Goal: Use online tool/utility: Utilize a website feature to perform a specific function

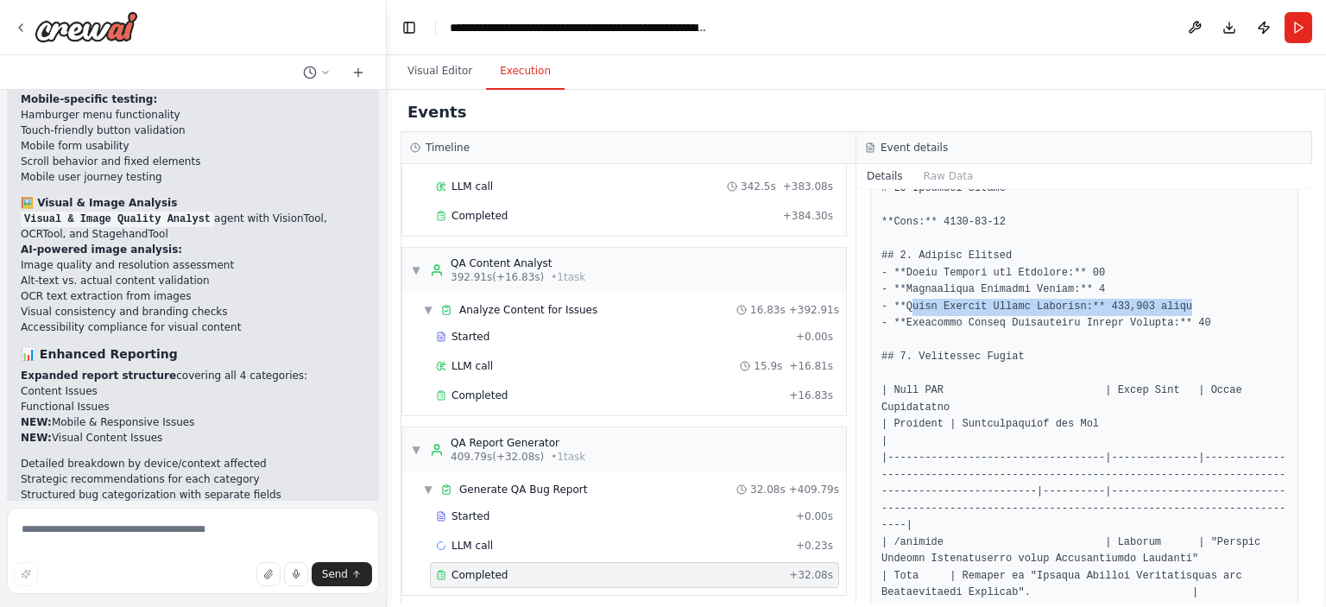
scroll to position [967, 0]
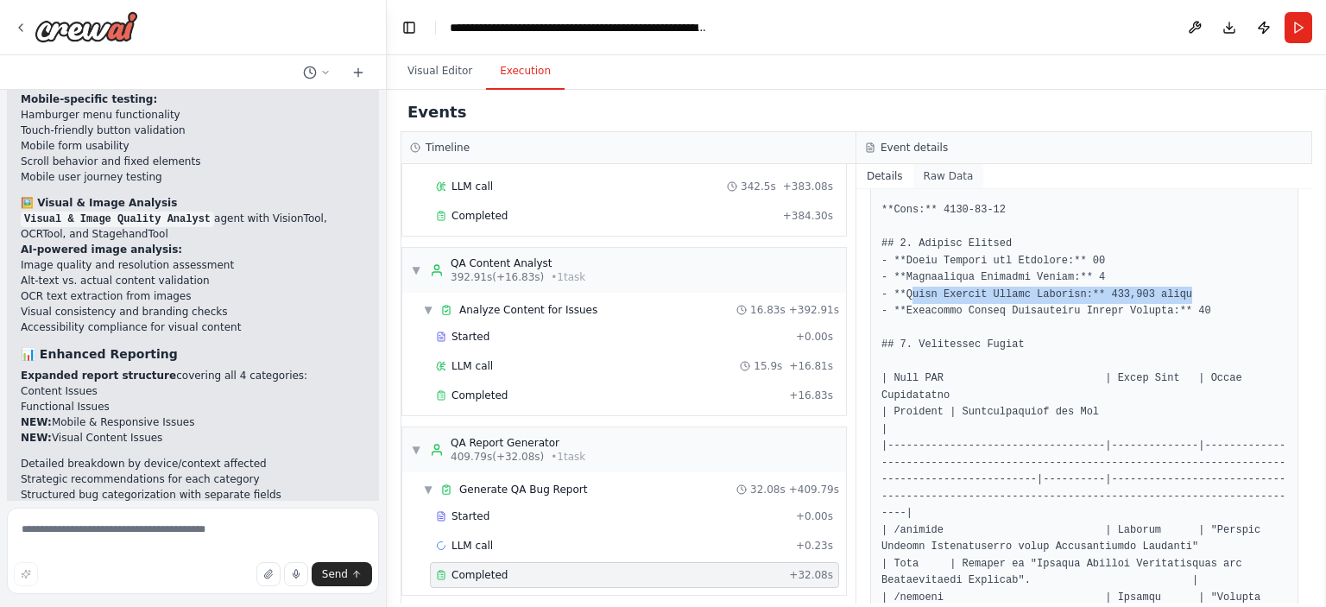
click at [937, 179] on button "Raw Data" at bounding box center [949, 176] width 71 height 24
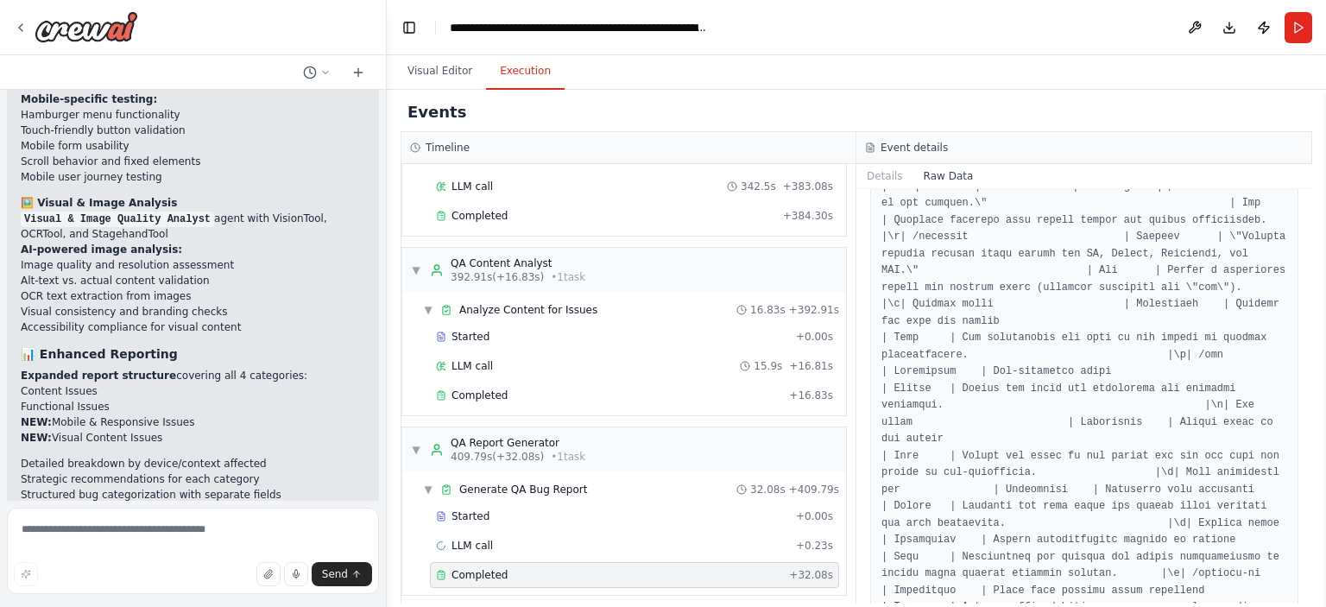
scroll to position [1399, 0]
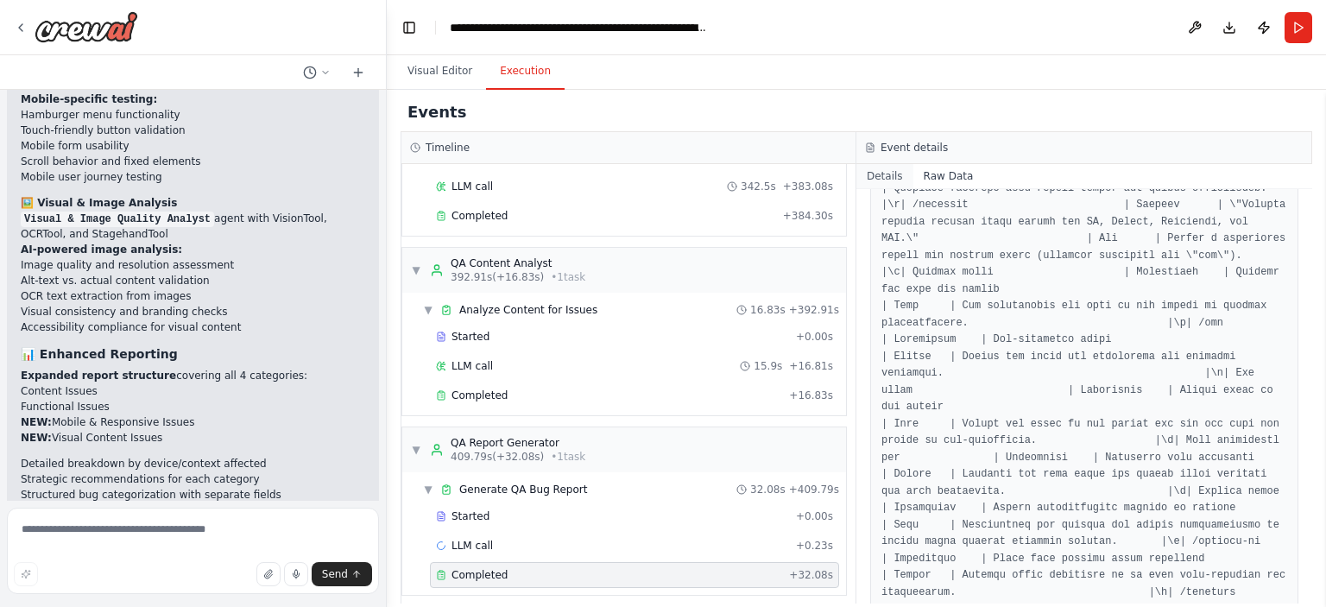
click at [886, 175] on button "Details" at bounding box center [885, 176] width 57 height 24
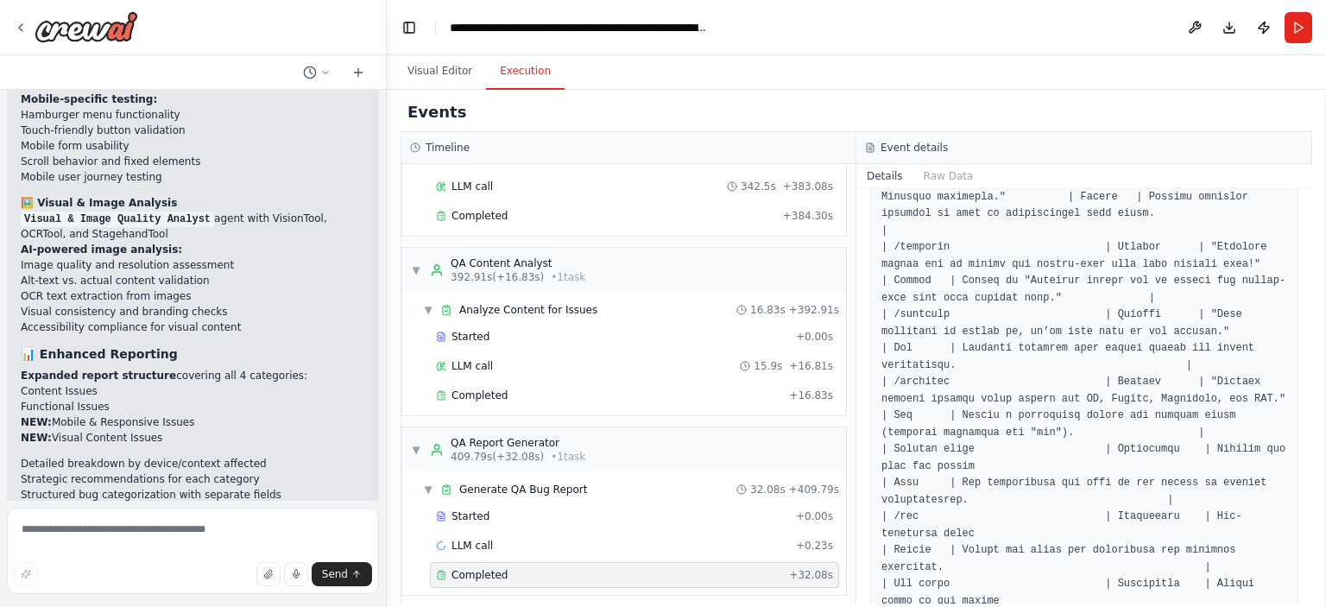
scroll to position [1668, 0]
drag, startPoint x: 1137, startPoint y: 319, endPoint x: 1098, endPoint y: 319, distance: 39.7
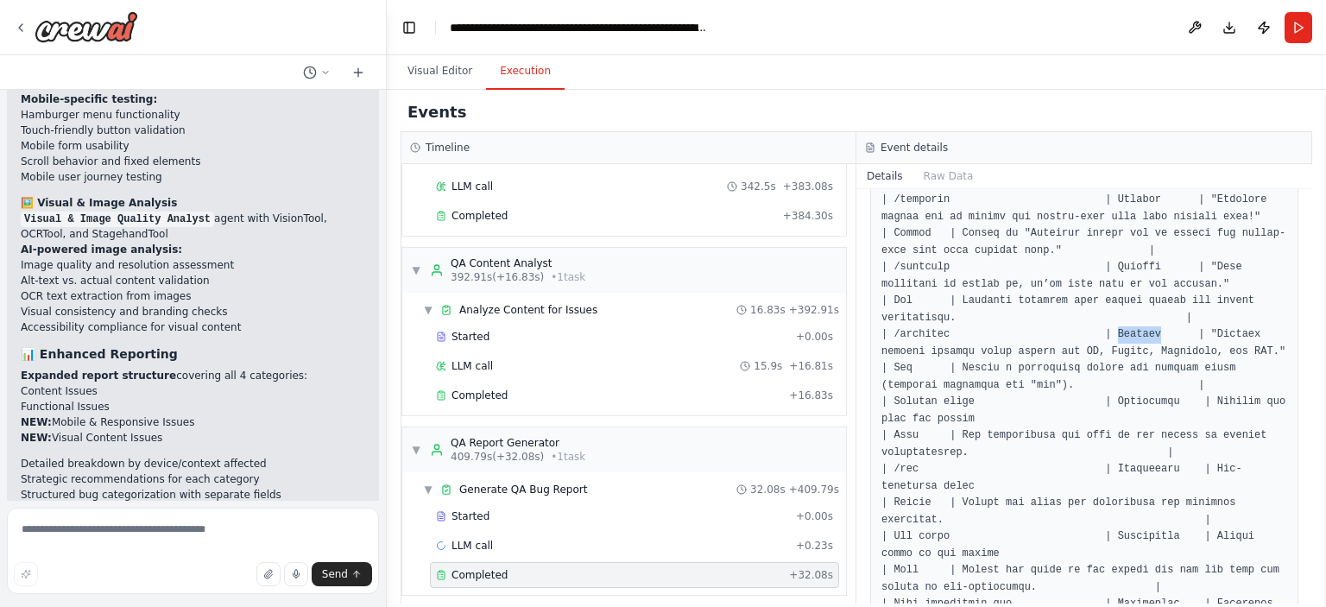
scroll to position [1717, 0]
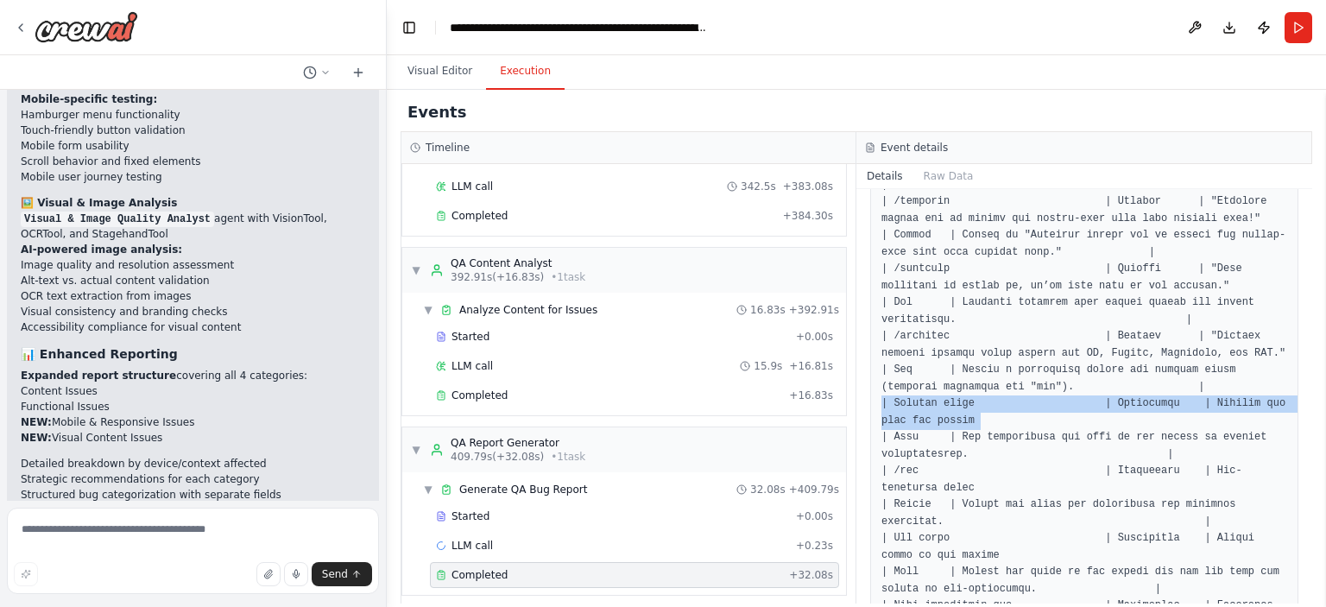
drag, startPoint x: 971, startPoint y: 348, endPoint x: 880, endPoint y: 334, distance: 91.7
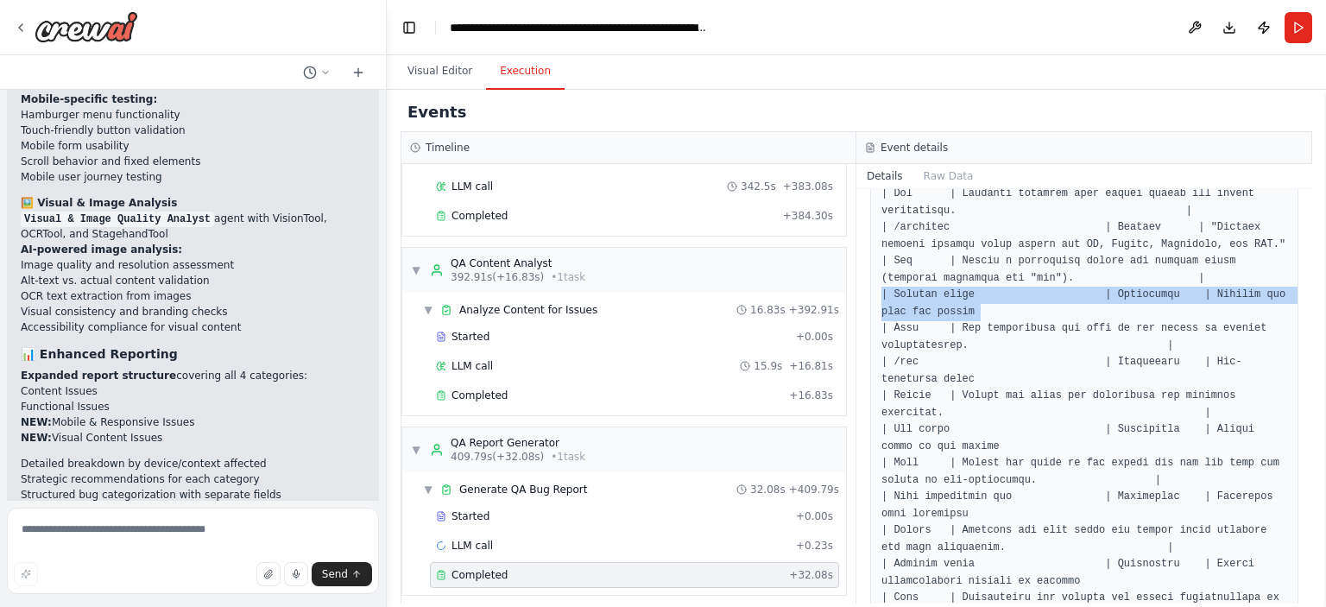
scroll to position [1802, 0]
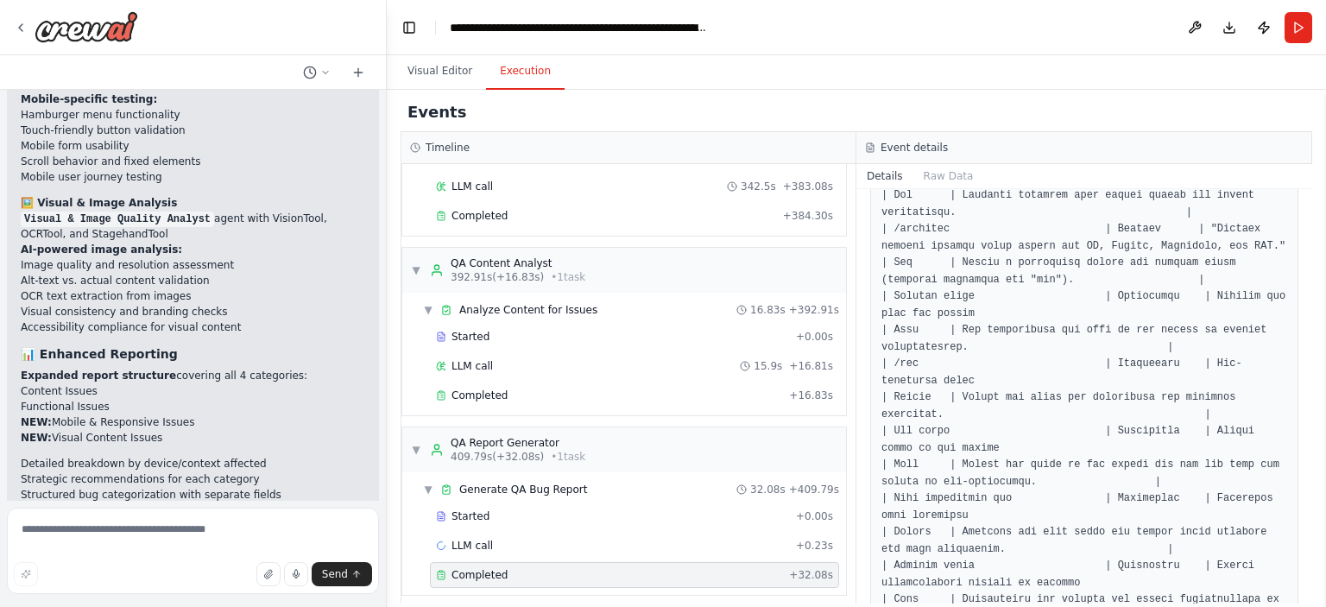
scroll to position [1829, 0]
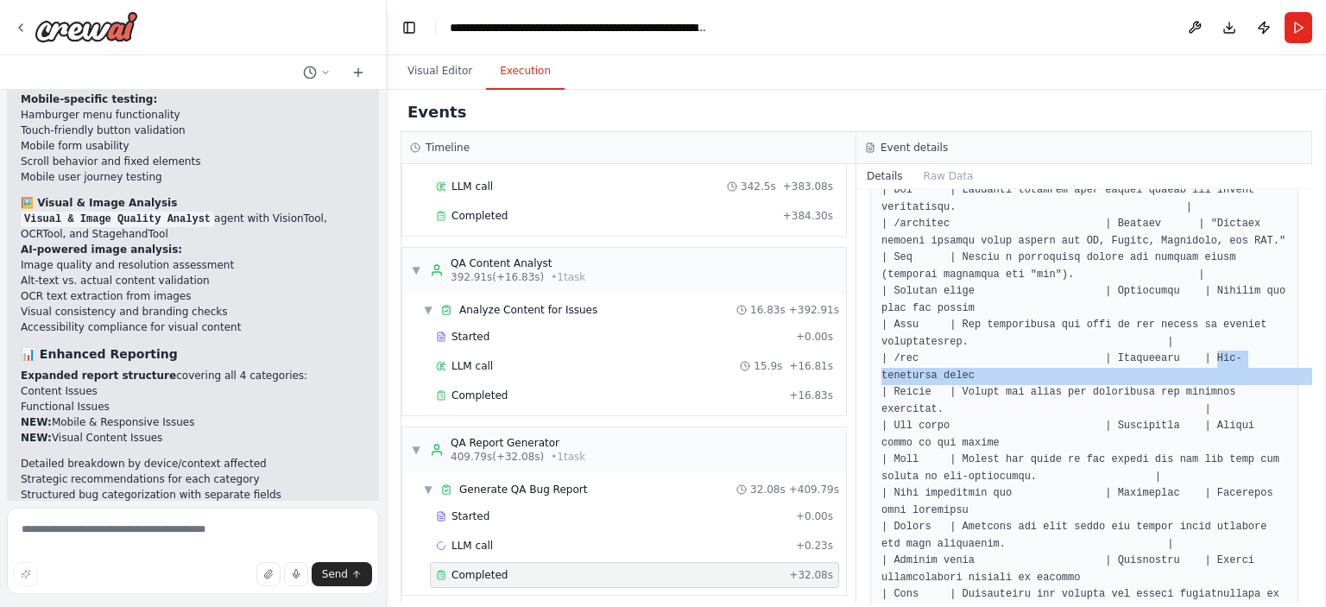
drag, startPoint x: 1191, startPoint y: 289, endPoint x: 1231, endPoint y: 305, distance: 43.5
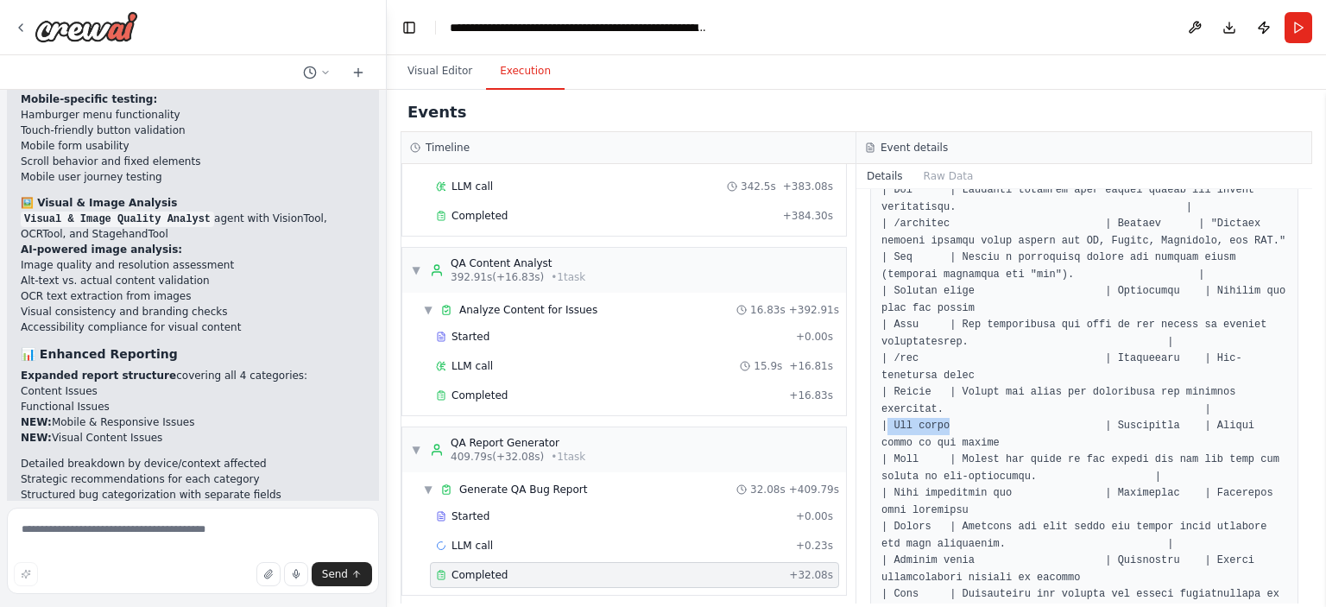
drag, startPoint x: 887, startPoint y: 354, endPoint x: 948, endPoint y: 358, distance: 61.4
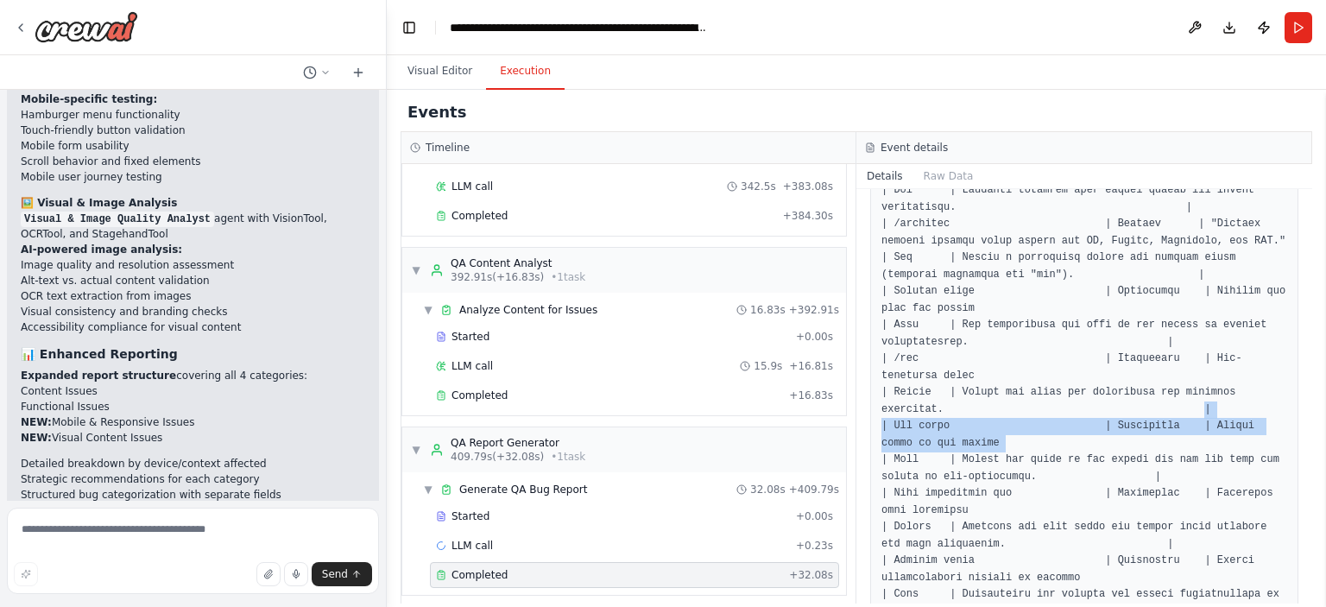
drag, startPoint x: 964, startPoint y: 373, endPoint x: 884, endPoint y: 346, distance: 83.8
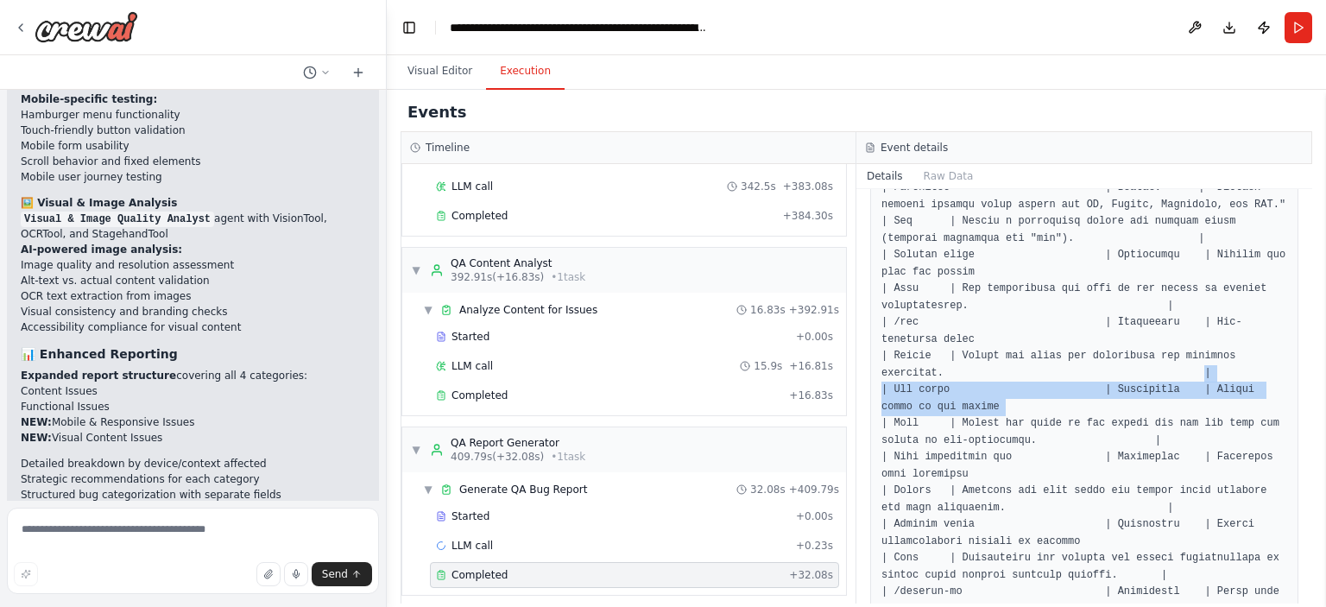
scroll to position [1865, 0]
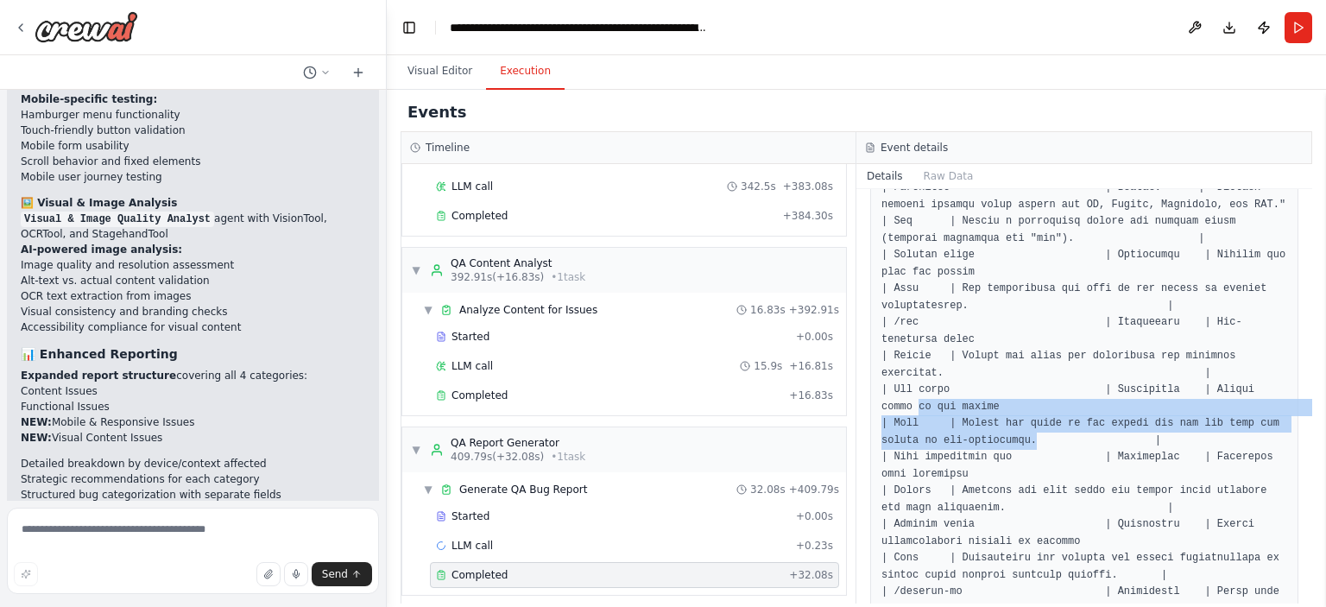
drag, startPoint x: 1022, startPoint y: 369, endPoint x: 881, endPoint y: 339, distance: 144.6
click at [881, 339] on div at bounding box center [1084, 609] width 428 height 2700
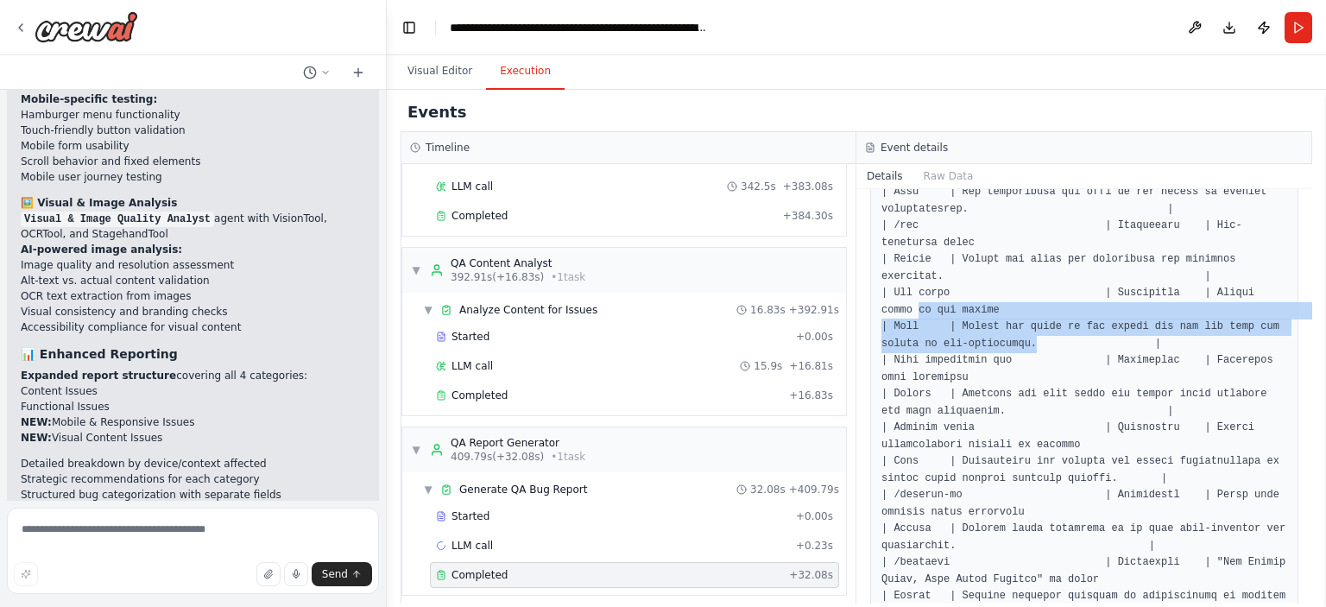
scroll to position [1962, 0]
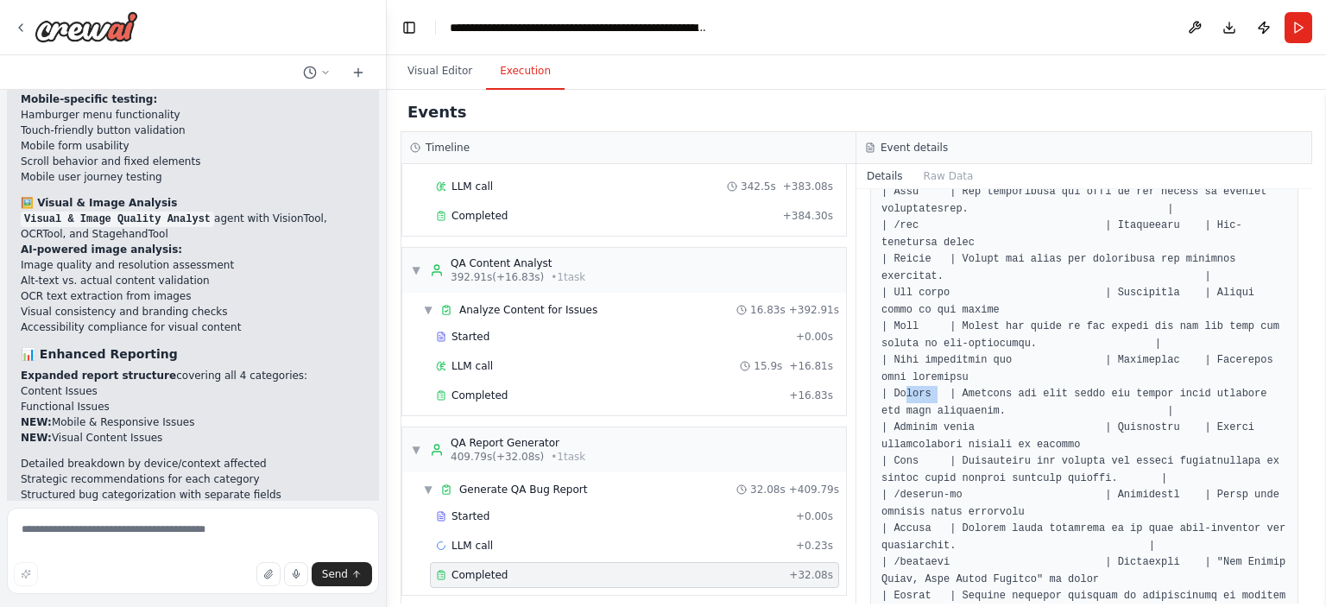
drag, startPoint x: 935, startPoint y: 326, endPoint x: 903, endPoint y: 326, distance: 32.0
click at [903, 326] on pre at bounding box center [1085, 513] width 406 height 2678
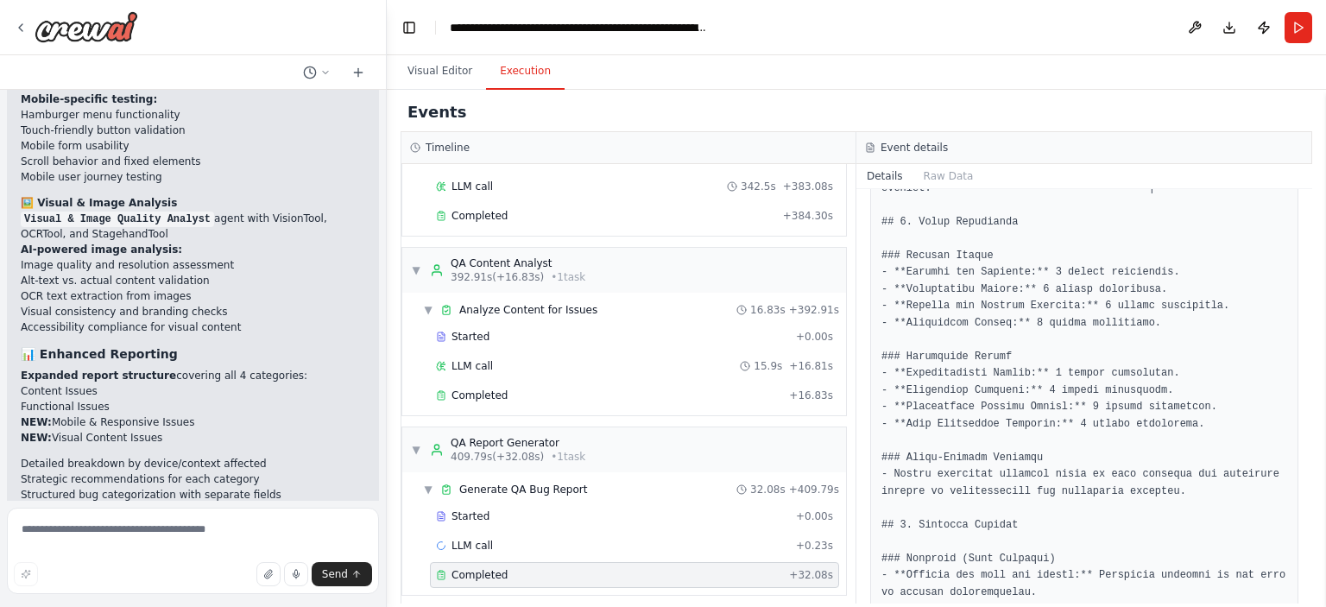
scroll to position [2411, 0]
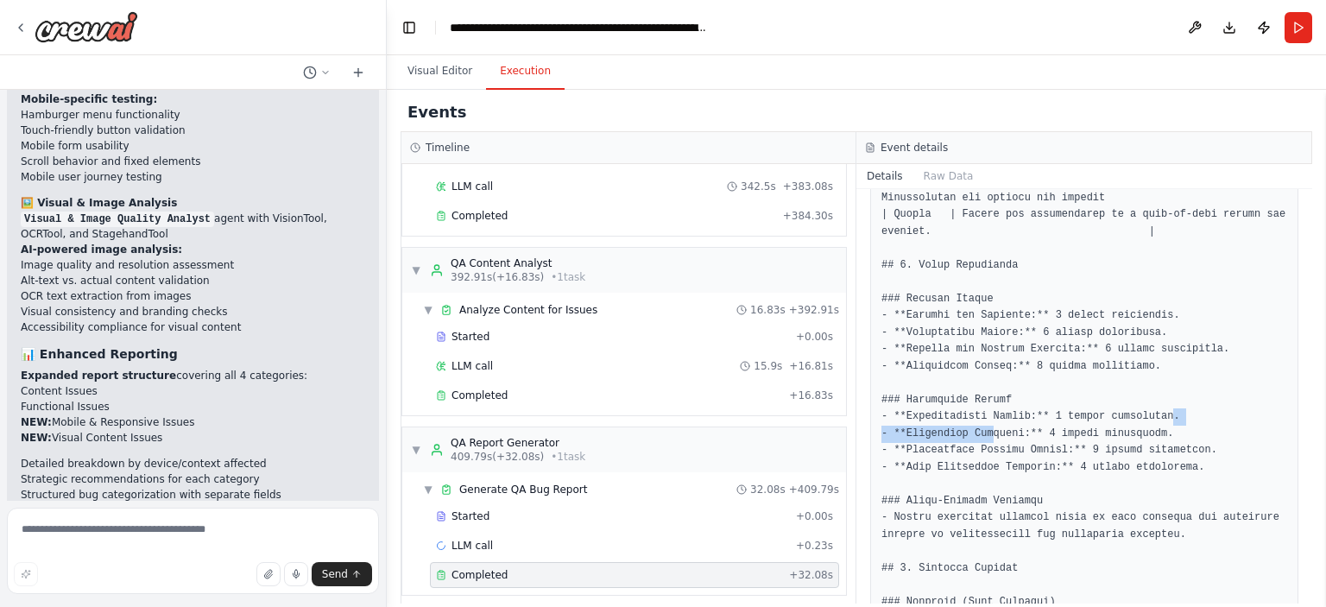
drag, startPoint x: 1149, startPoint y: 351, endPoint x: 984, endPoint y: 358, distance: 164.2
click at [984, 358] on pre at bounding box center [1085, 64] width 406 height 2678
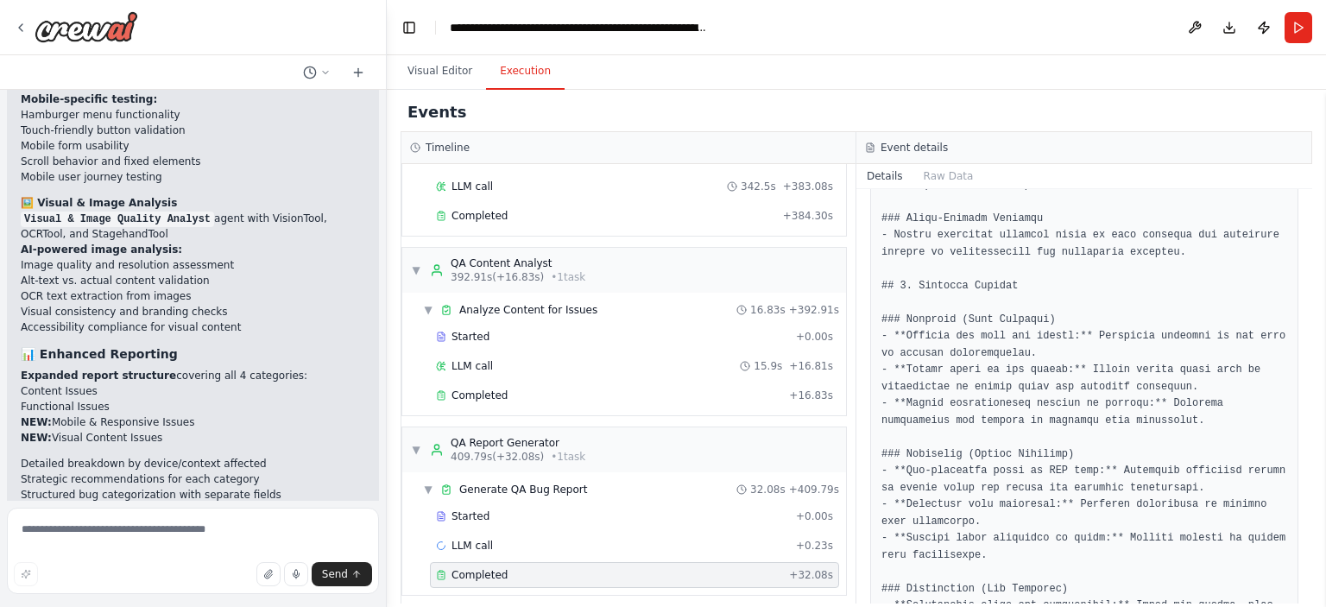
scroll to position [2769, 0]
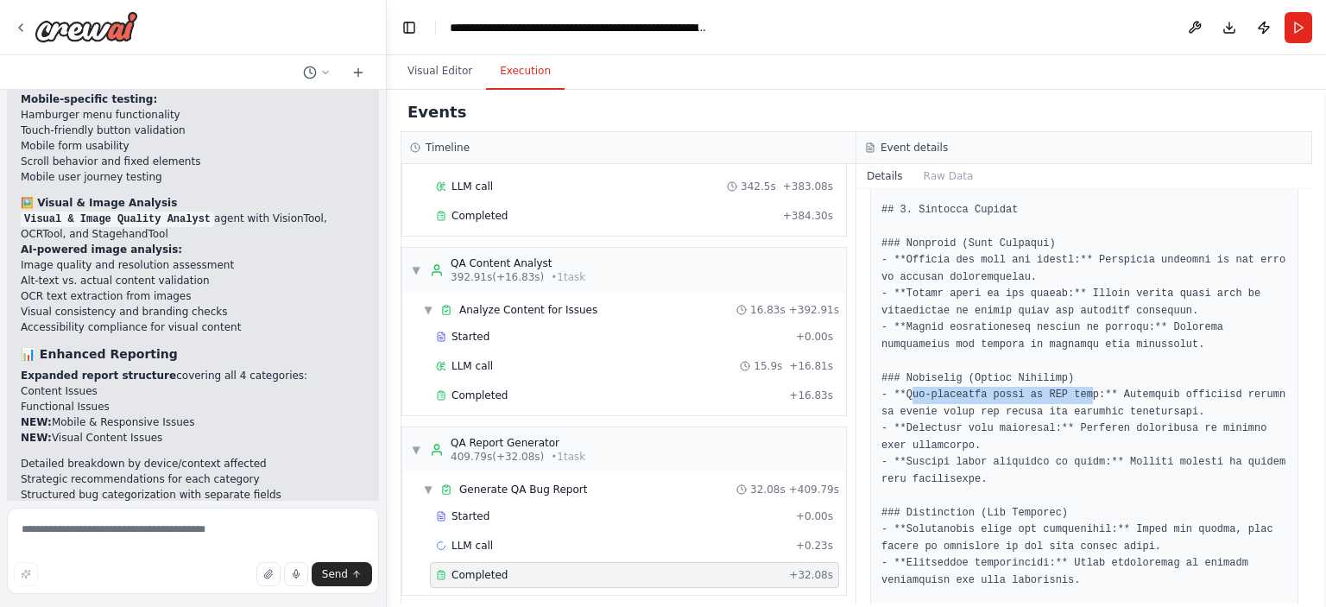
drag, startPoint x: 908, startPoint y: 334, endPoint x: 1078, endPoint y: 330, distance: 170.2
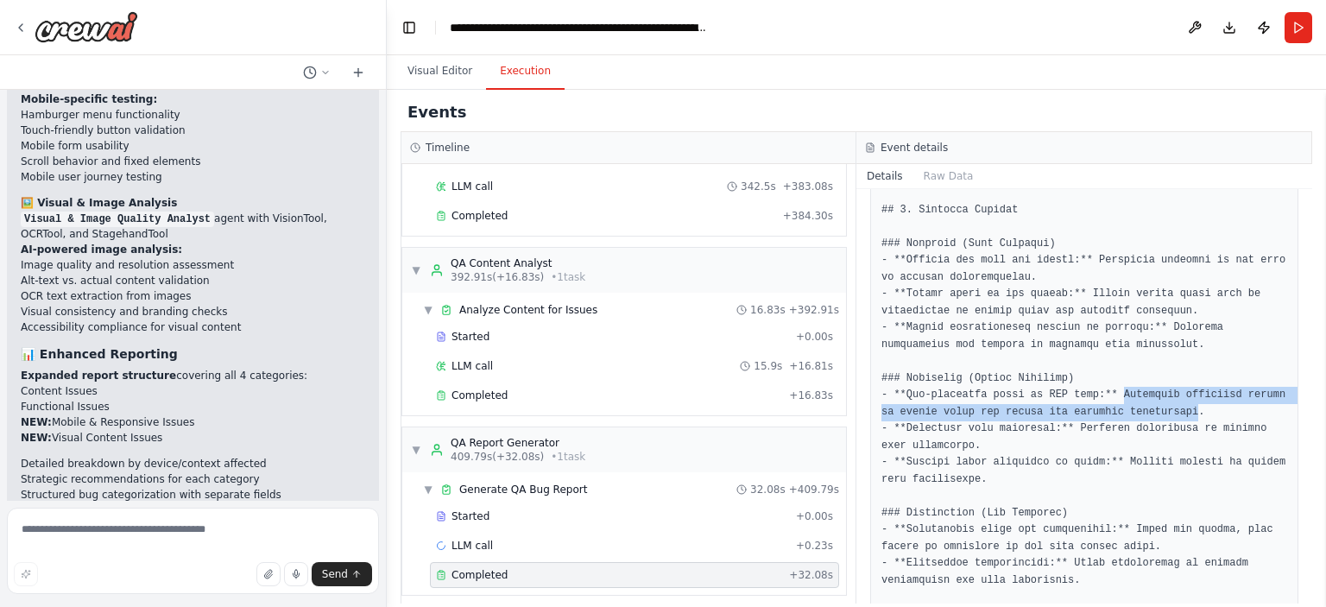
drag, startPoint x: 1105, startPoint y: 331, endPoint x: 1153, endPoint y: 338, distance: 48.0
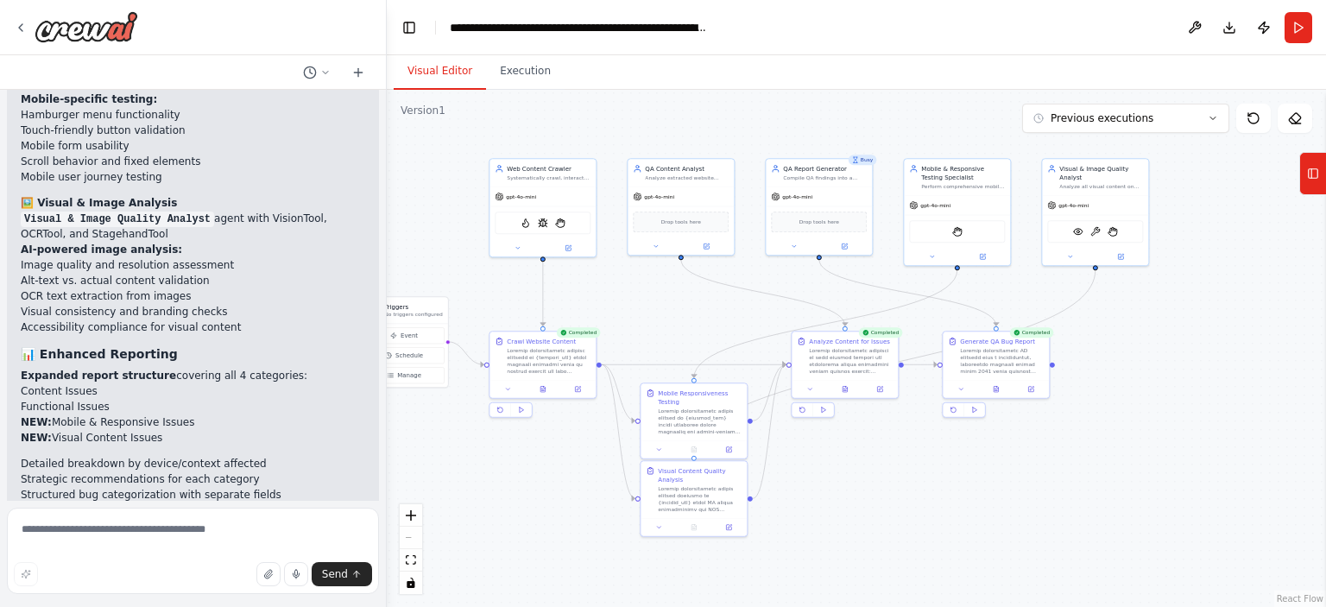
click at [444, 68] on button "Visual Editor" at bounding box center [440, 72] width 92 height 36
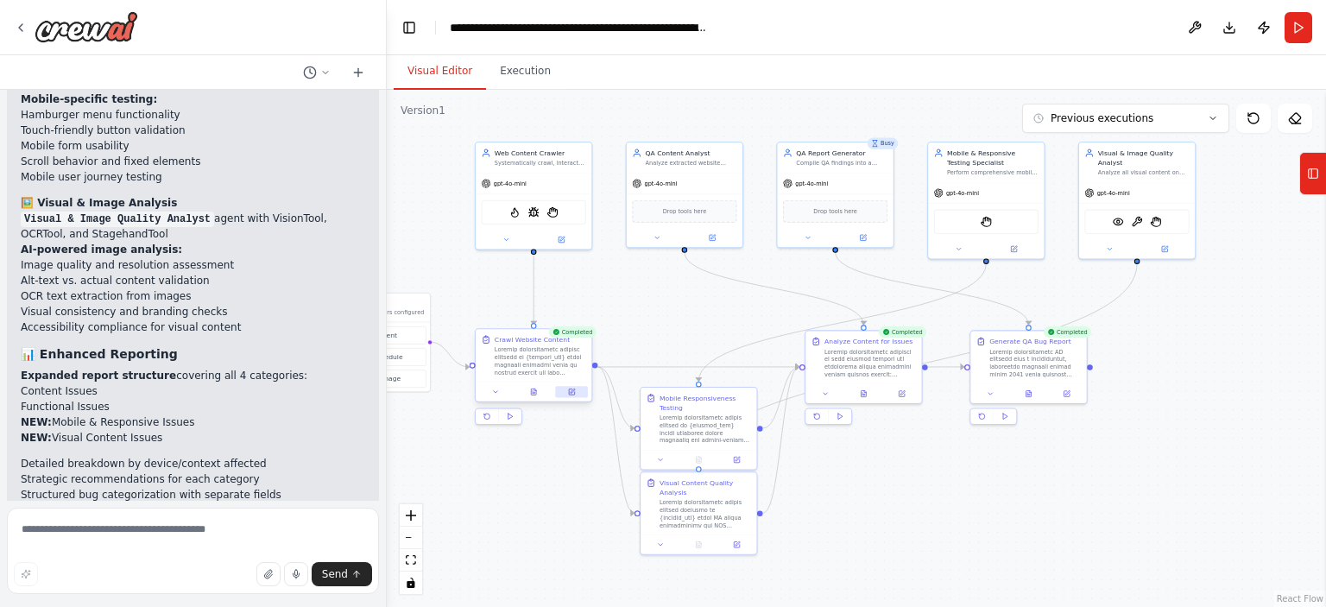
click at [567, 396] on button at bounding box center [571, 391] width 32 height 11
select select "******"
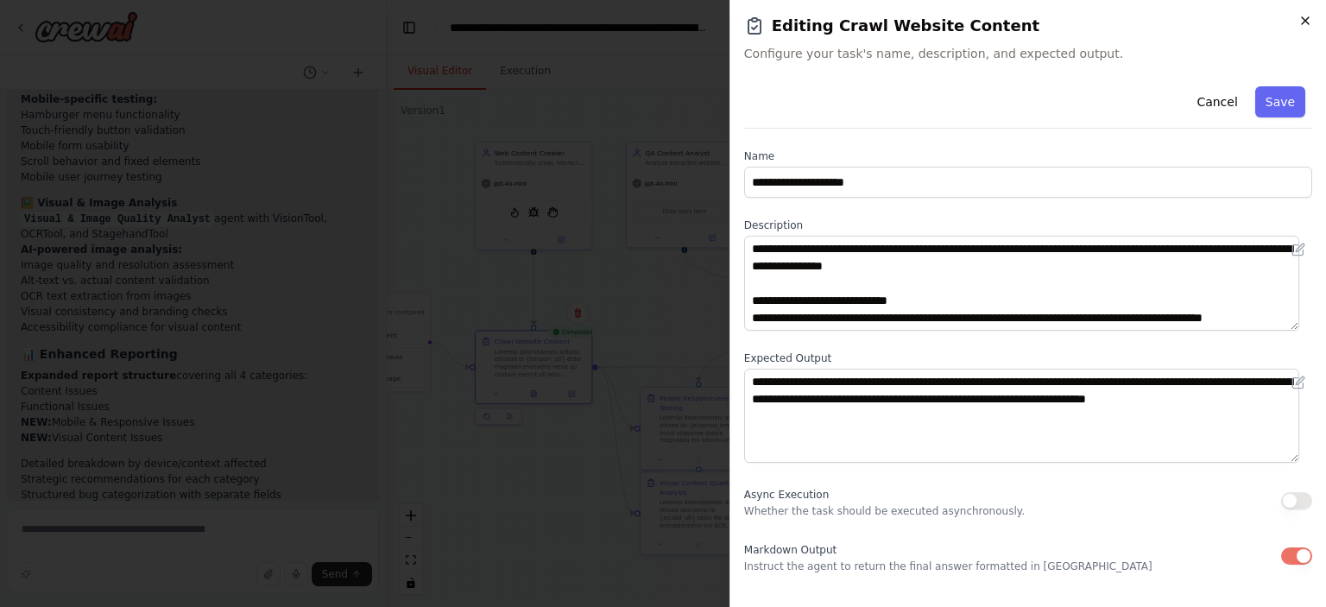
click at [1300, 19] on icon "button" at bounding box center [1306, 21] width 14 height 14
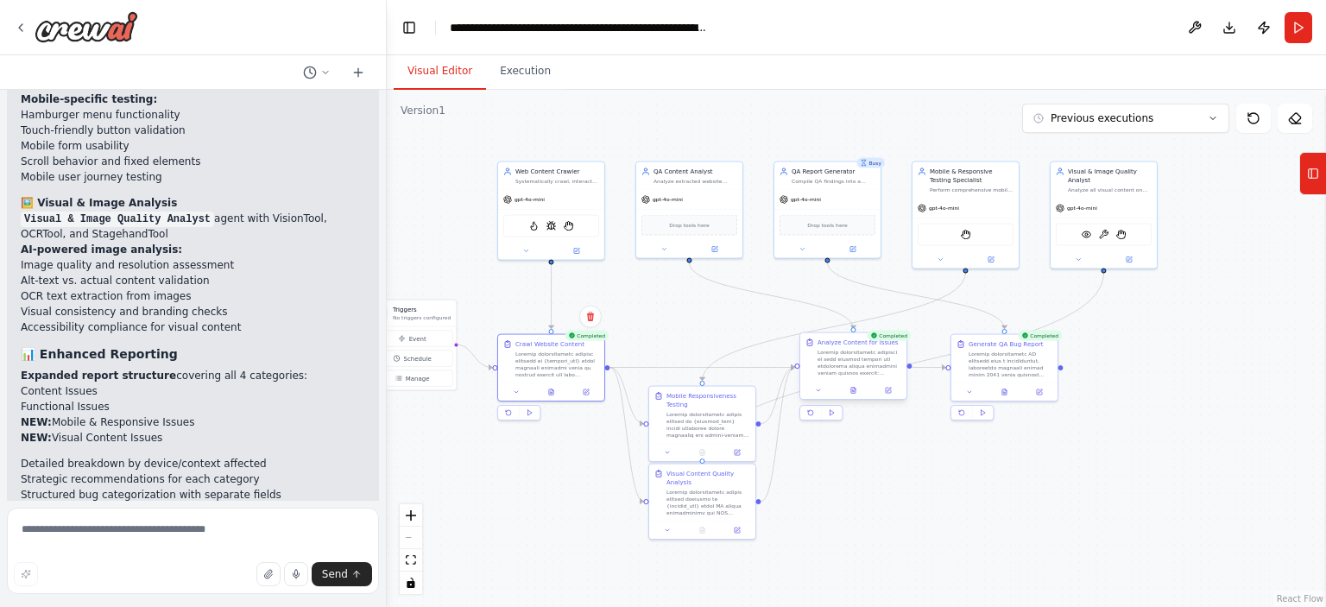
click at [831, 360] on div at bounding box center [860, 363] width 84 height 28
click at [889, 394] on button at bounding box center [888, 390] width 29 height 10
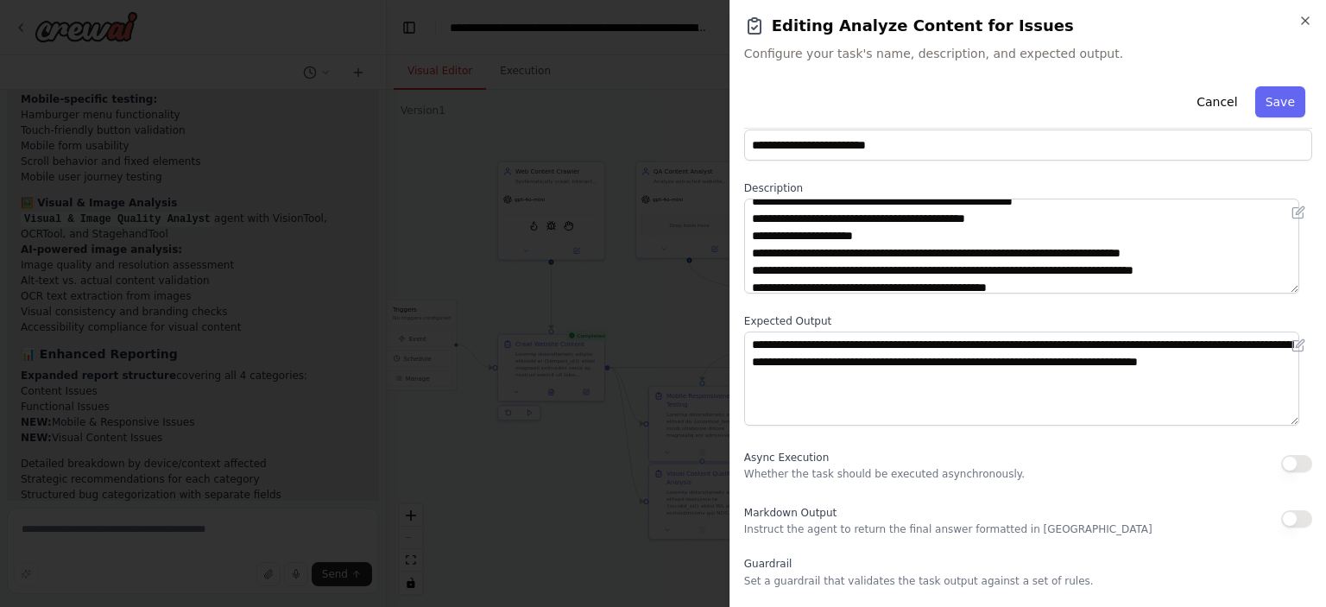
scroll to position [269, 0]
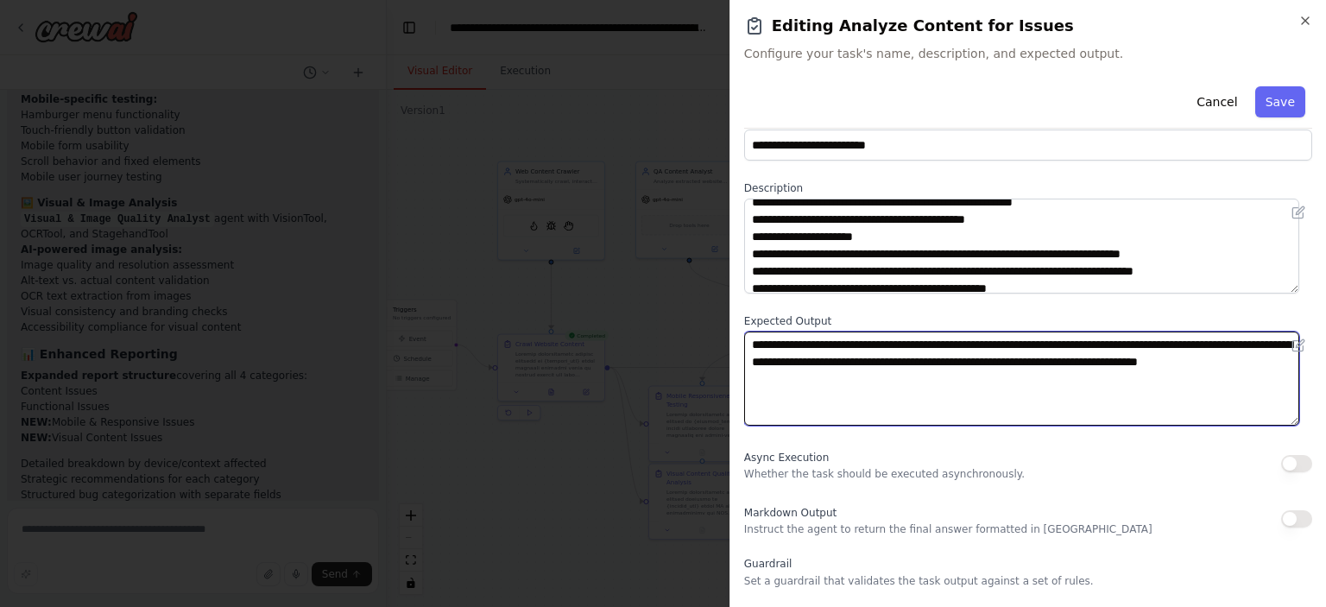
click at [863, 377] on textarea "**********" at bounding box center [1021, 379] width 555 height 95
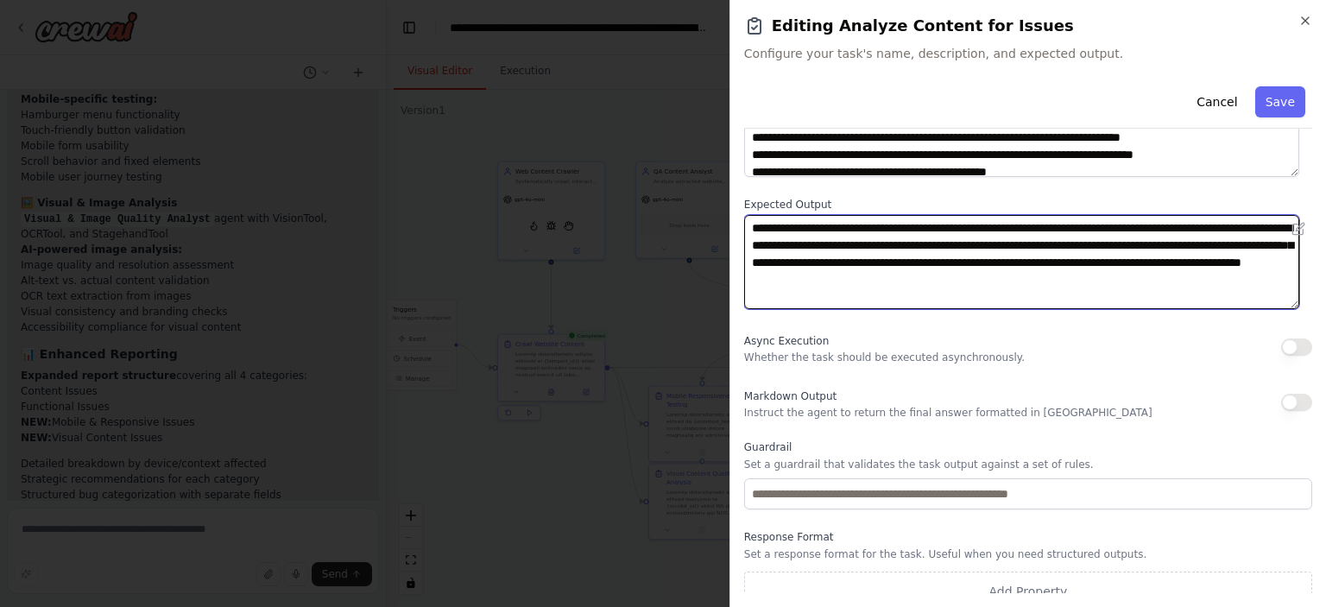
scroll to position [171, 0]
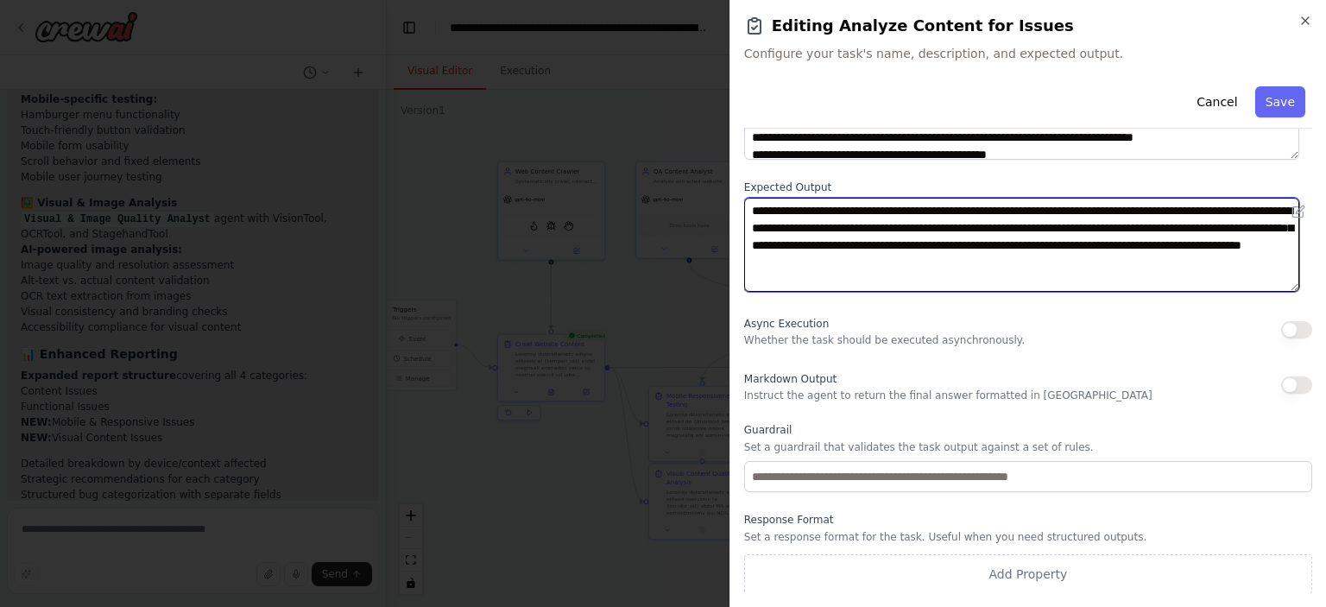
type textarea "**********"
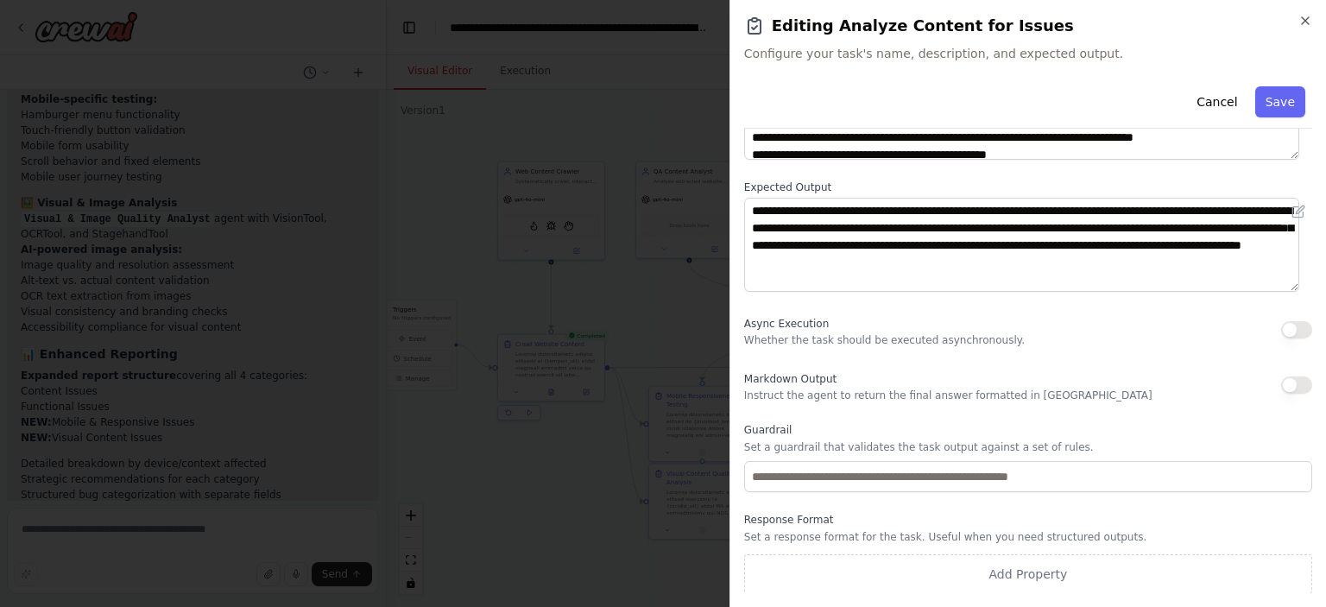
click at [1281, 382] on button "button" at bounding box center [1296, 385] width 31 height 17
click at [1256, 111] on button "Save" at bounding box center [1281, 101] width 50 height 31
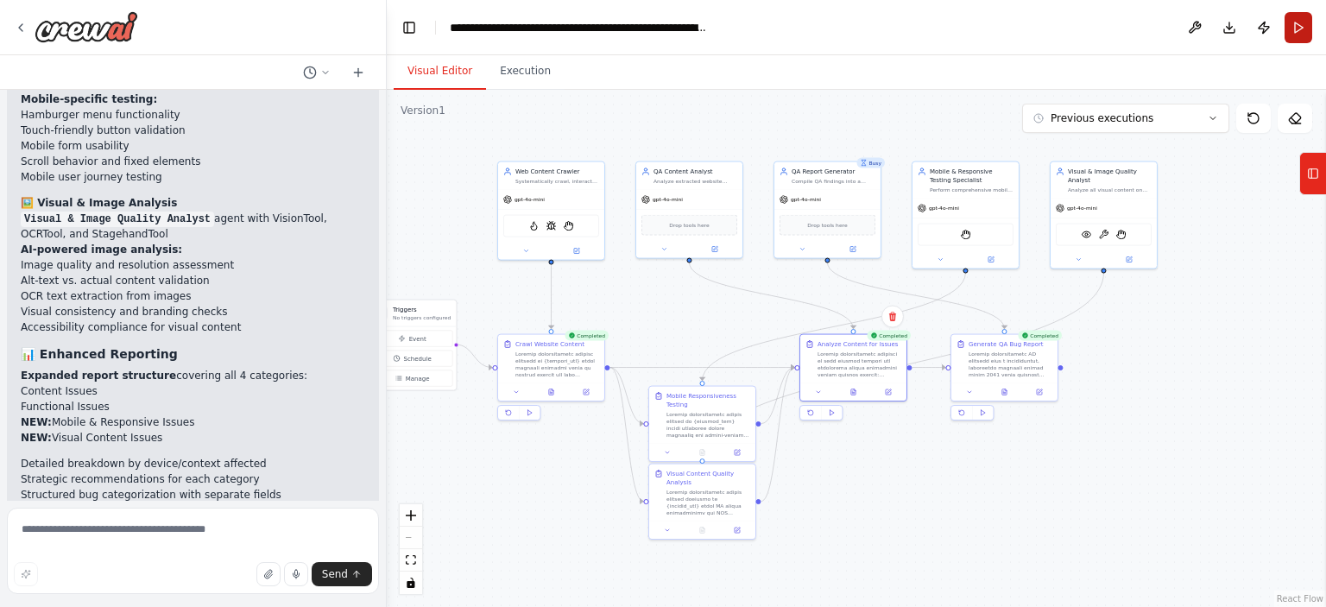
click at [1295, 32] on button "Run" at bounding box center [1299, 27] width 28 height 31
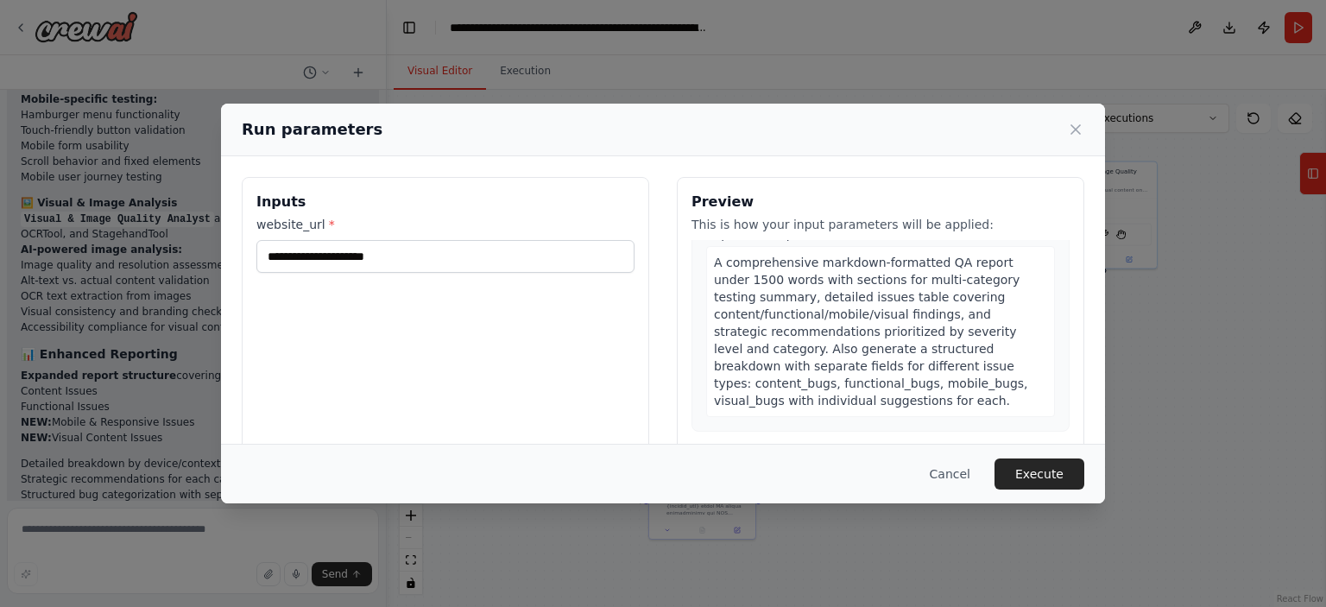
scroll to position [2547, 0]
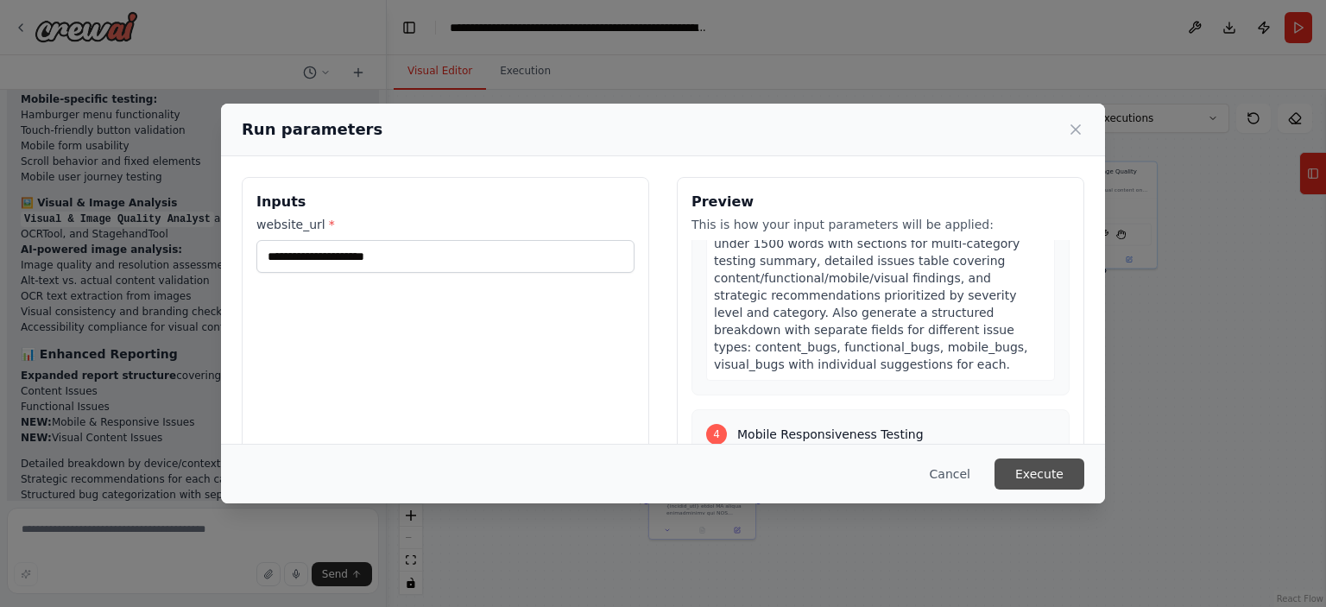
click at [1016, 469] on button "Execute" at bounding box center [1040, 474] width 90 height 31
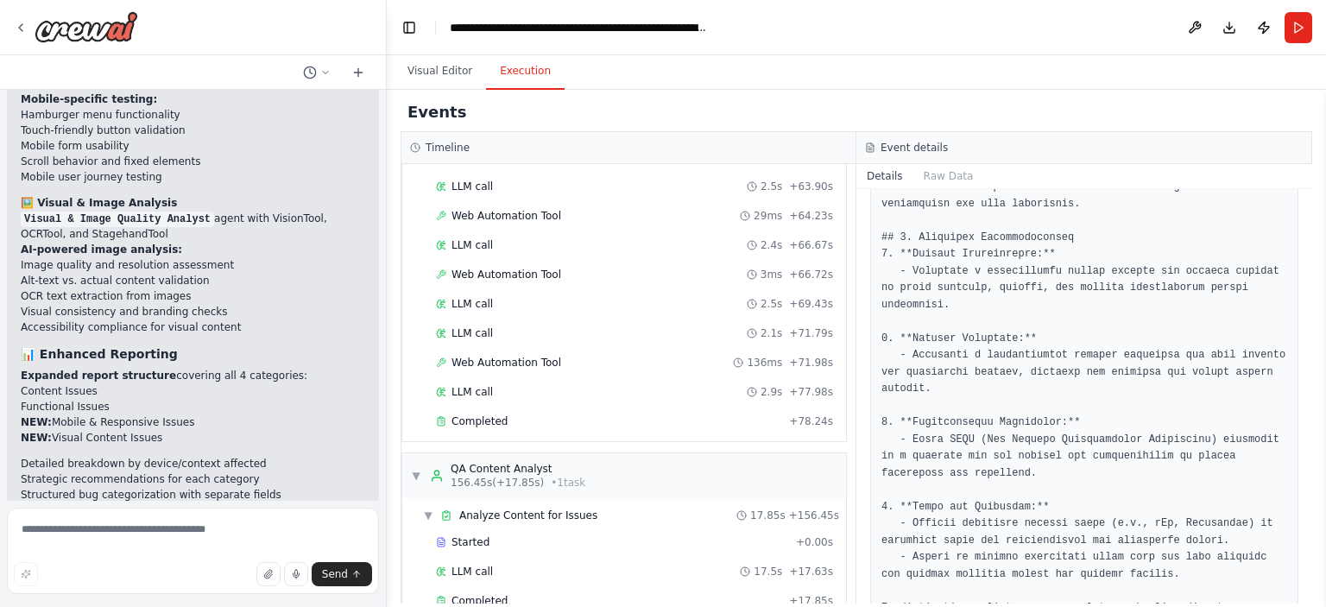
scroll to position [2267, 0]
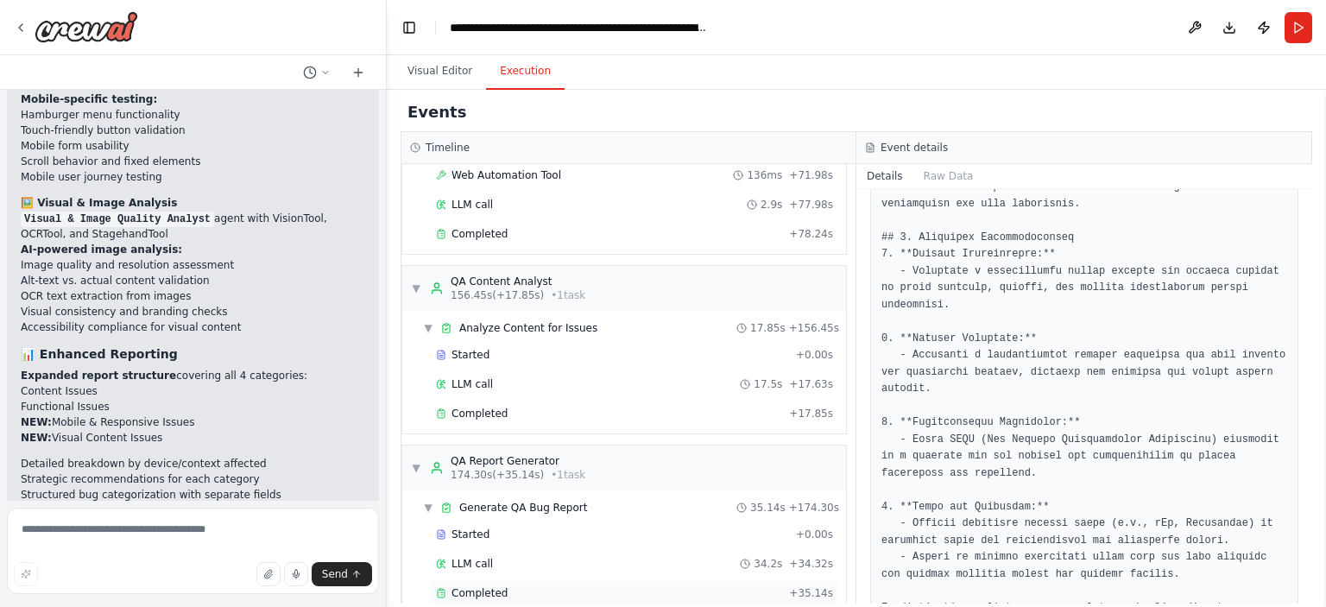
click at [488, 586] on span "Completed" at bounding box center [480, 593] width 56 height 14
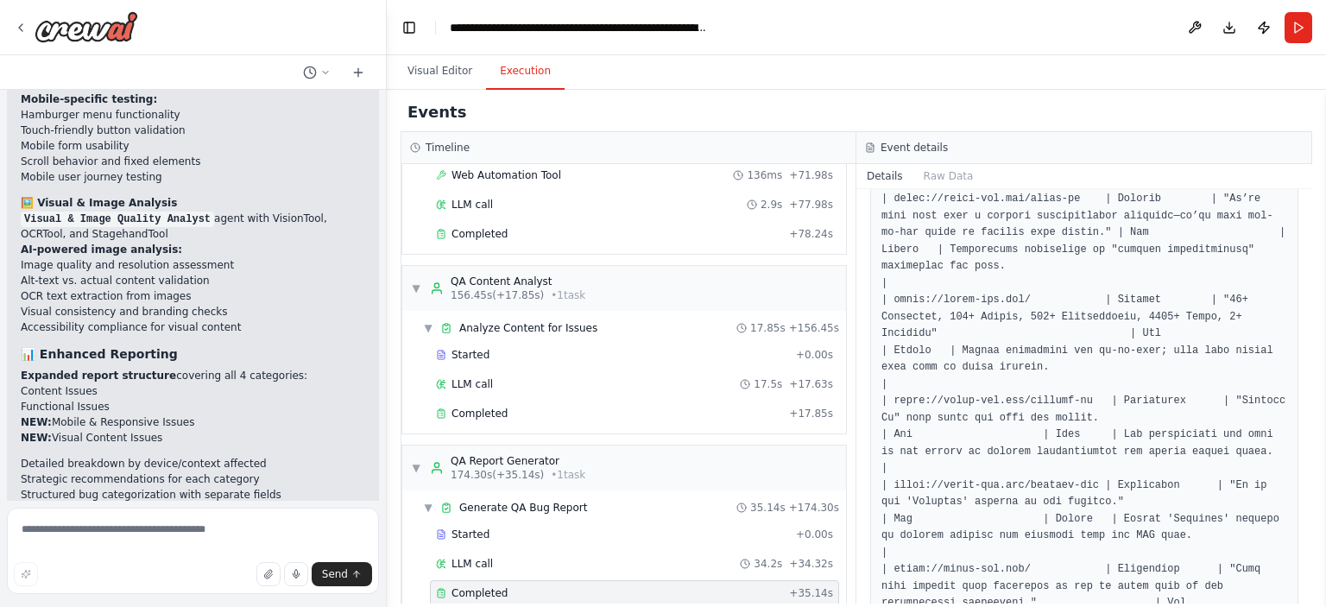
scroll to position [1687, 0]
drag, startPoint x: 1077, startPoint y: 345, endPoint x: 895, endPoint y: 341, distance: 182.2
copy pre "[URL][DOMAIN_NAME]"
drag, startPoint x: 890, startPoint y: 432, endPoint x: 1079, endPoint y: 425, distance: 188.4
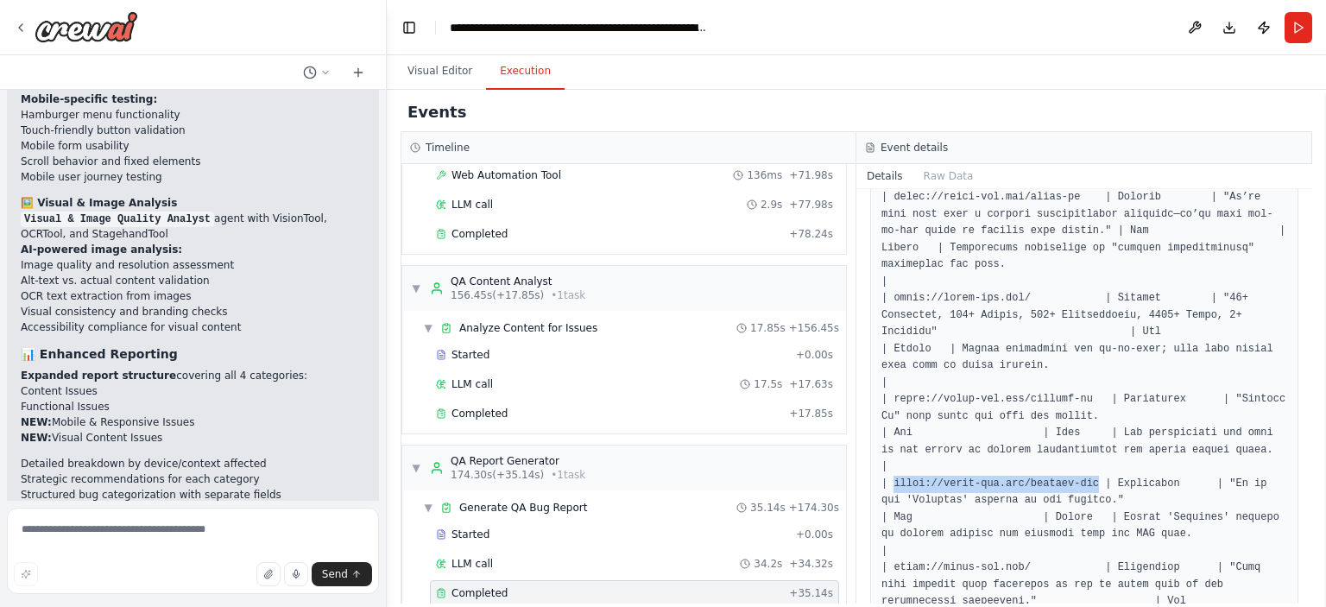
copy pre "[URL][DOMAIN_NAME]"
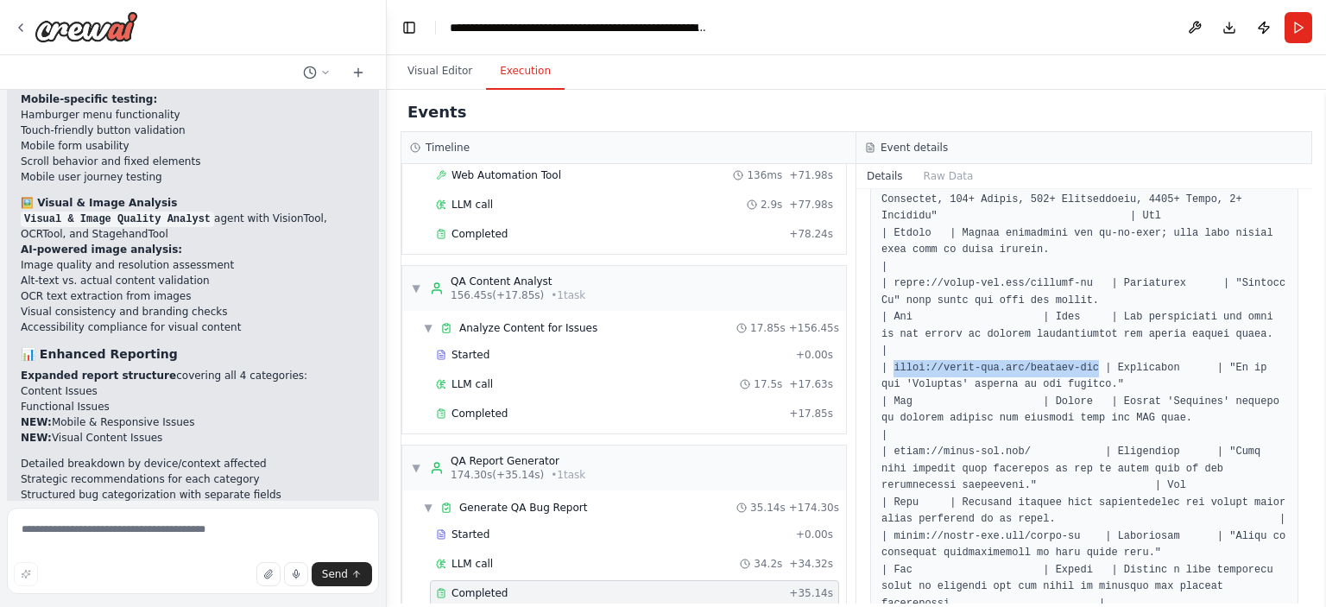
scroll to position [1805, 0]
drag, startPoint x: 1020, startPoint y: 396, endPoint x: 888, endPoint y: 395, distance: 132.1
copy pre "[URL][DOMAIN_NAME]"
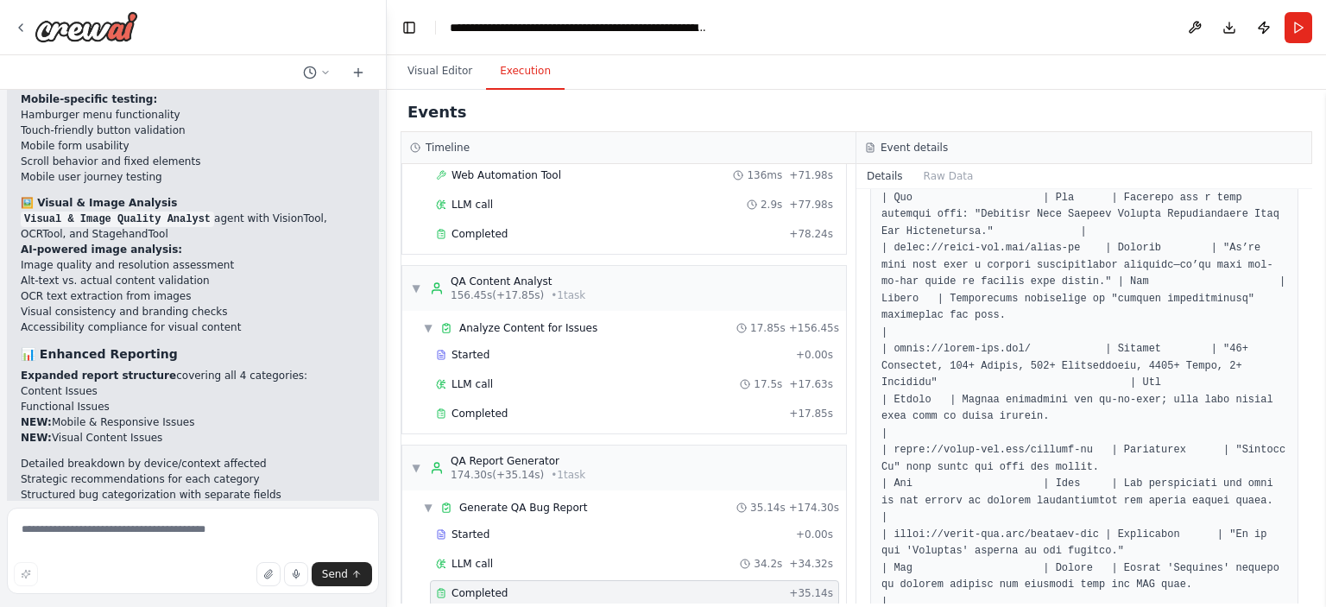
scroll to position [1643, 0]
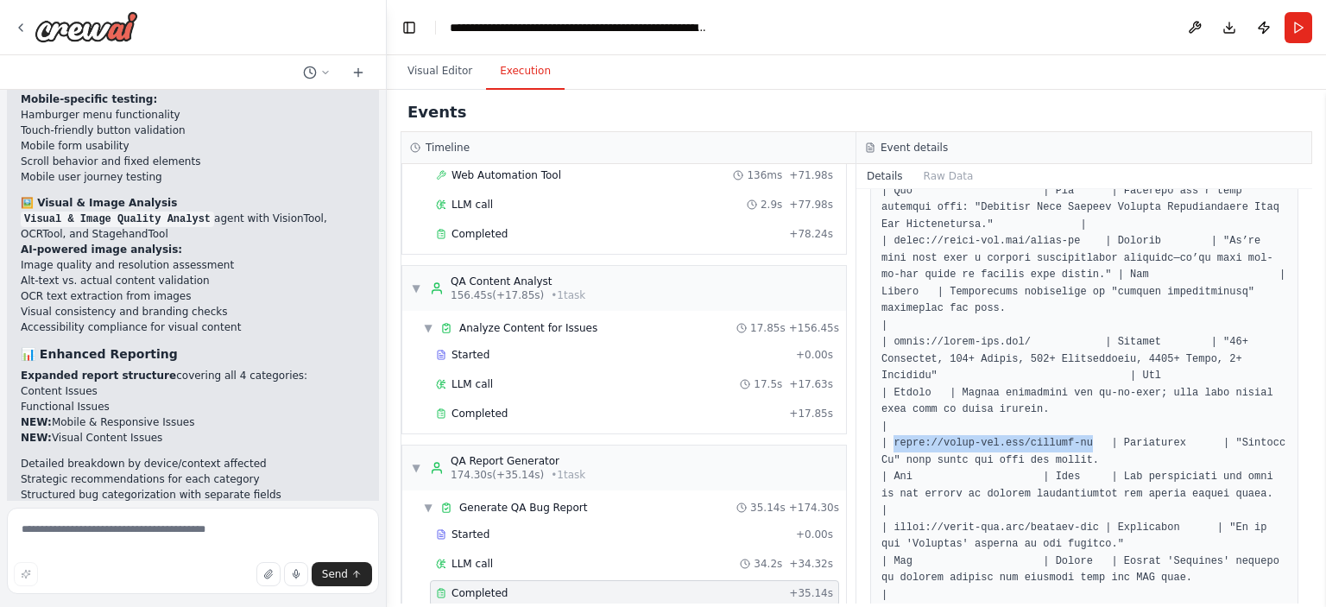
drag, startPoint x: 891, startPoint y: 392, endPoint x: 1074, endPoint y: 389, distance: 183.1
copy pre "[URL][DOMAIN_NAME]"
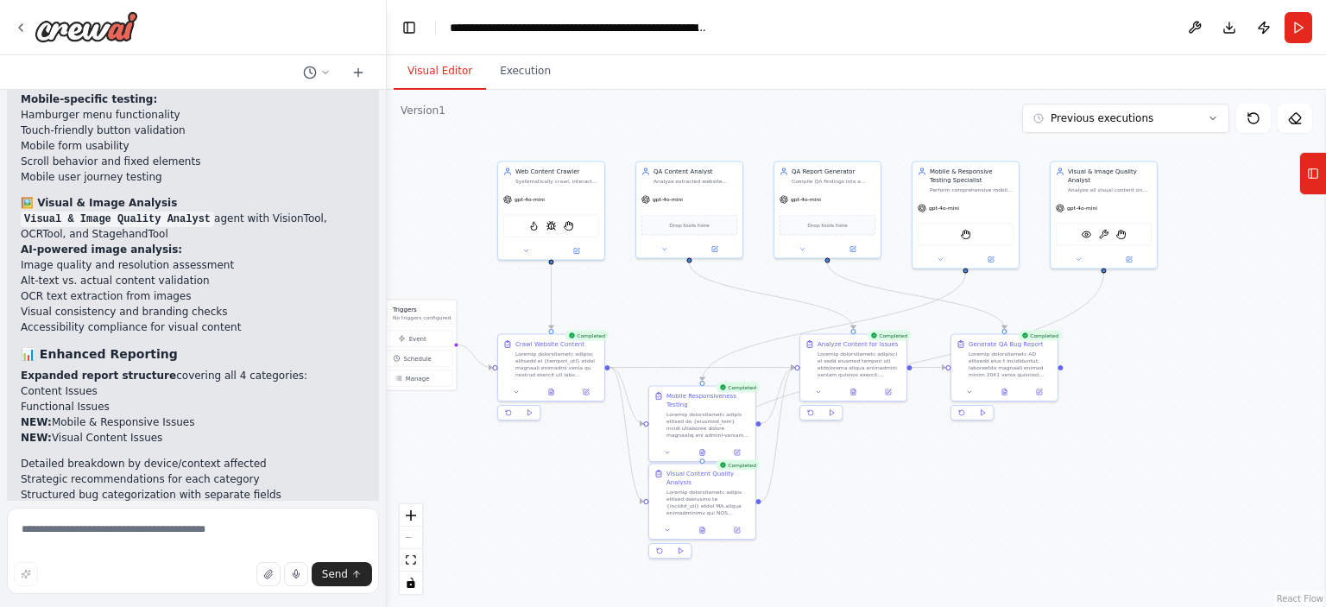
click at [449, 77] on button "Visual Editor" at bounding box center [440, 72] width 92 height 36
click at [890, 389] on icon at bounding box center [888, 390] width 5 height 5
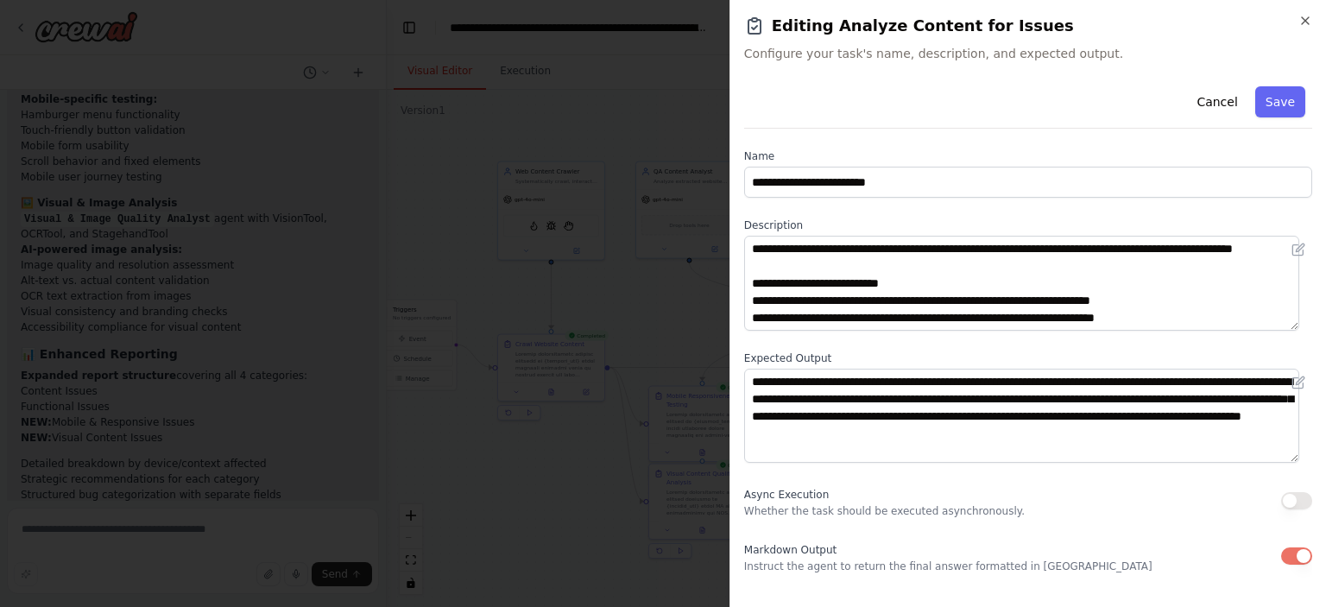
scroll to position [3, 0]
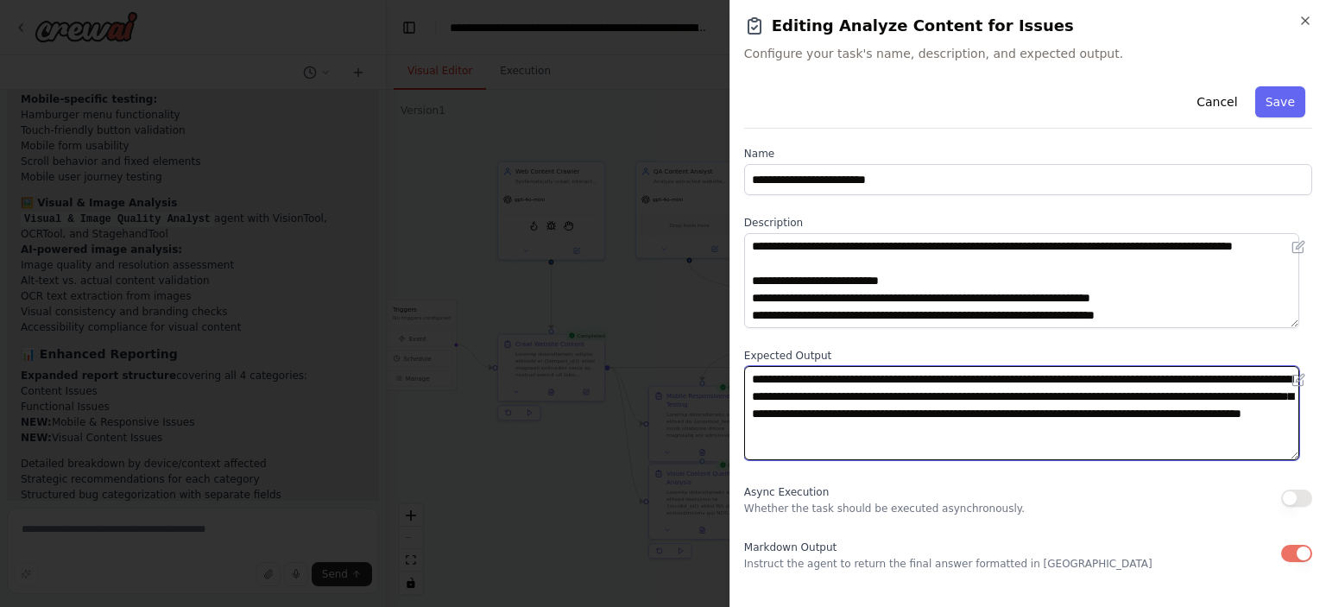
click at [1028, 424] on textarea "**********" at bounding box center [1021, 413] width 555 height 95
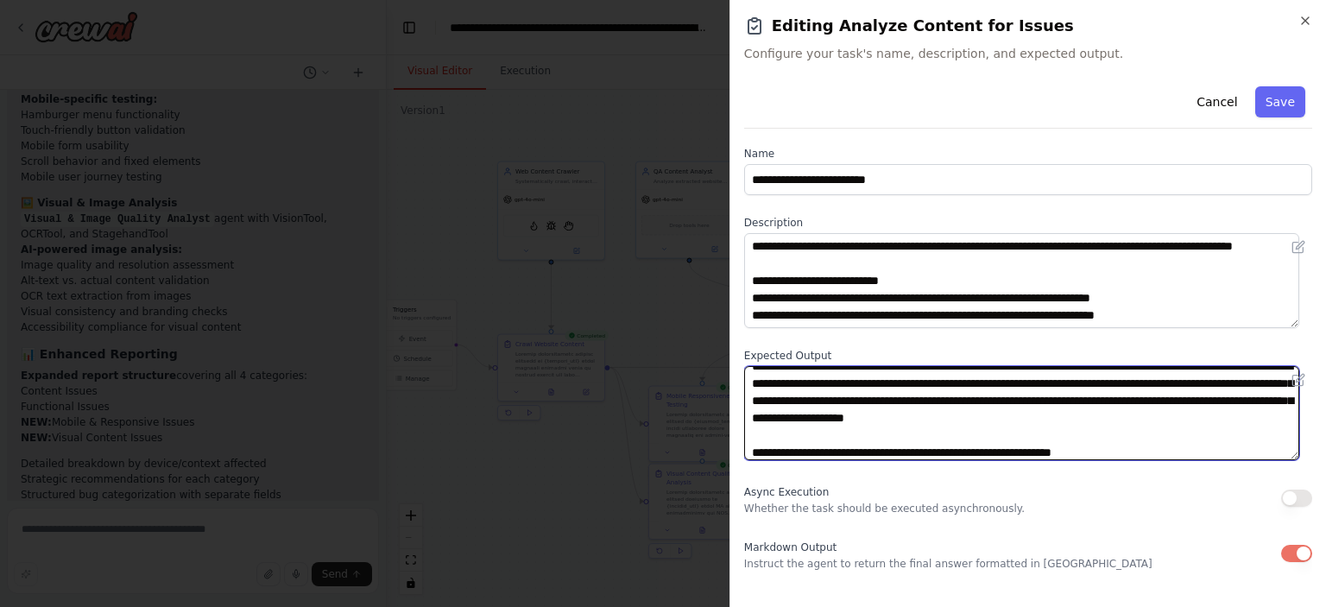
click at [1109, 452] on textarea "**********" at bounding box center [1021, 413] width 555 height 95
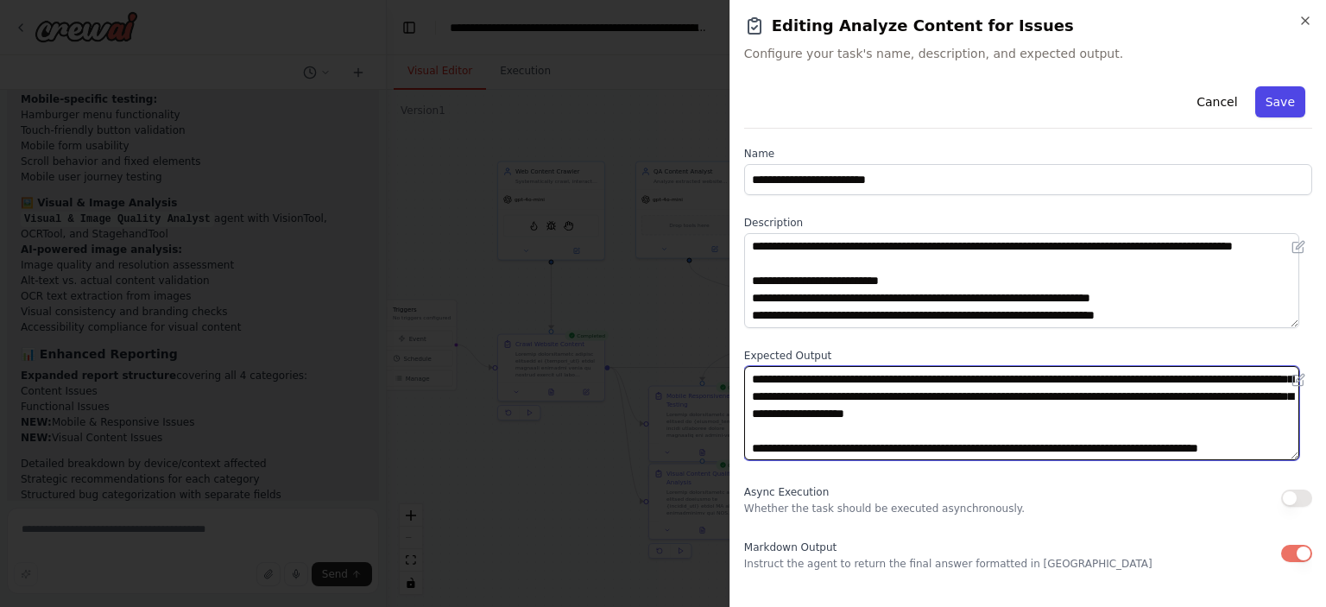
type textarea "**********"
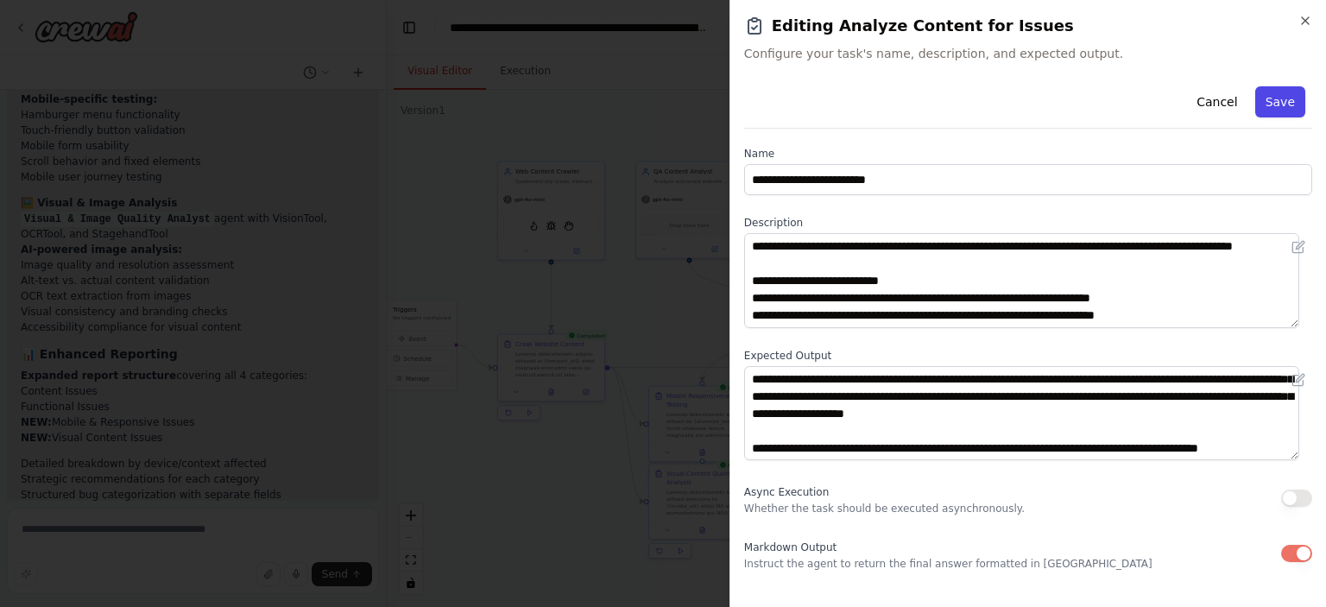
click at [1262, 95] on button "Save" at bounding box center [1281, 101] width 50 height 31
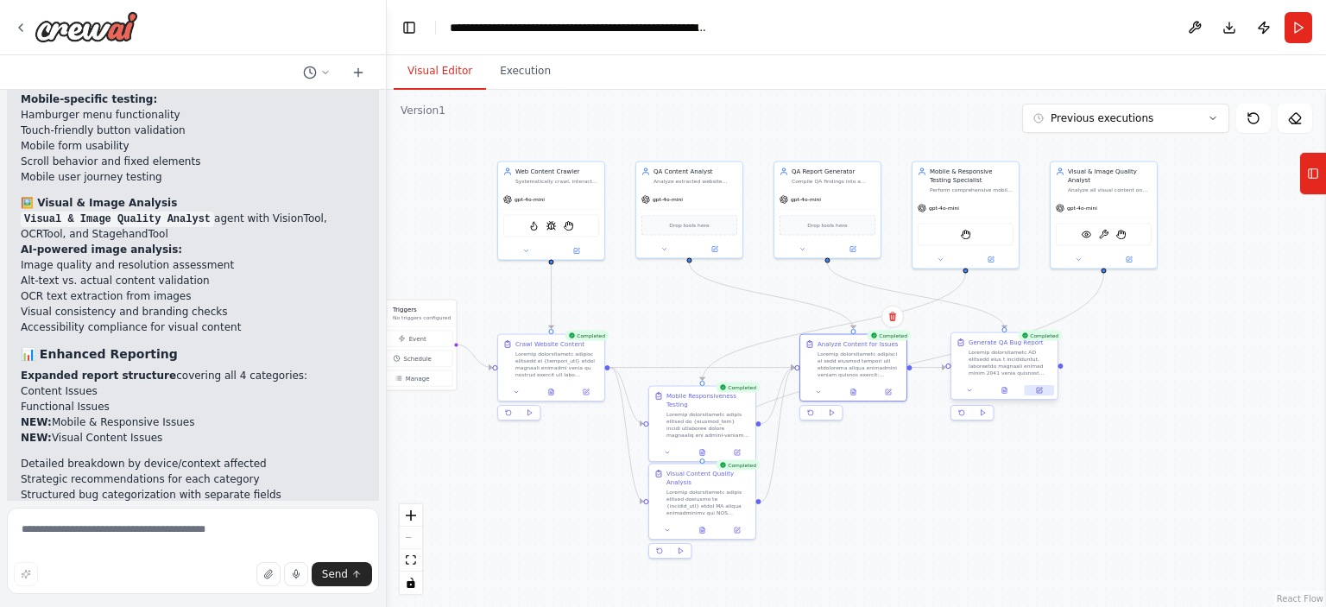
click at [1031, 389] on button at bounding box center [1039, 390] width 29 height 10
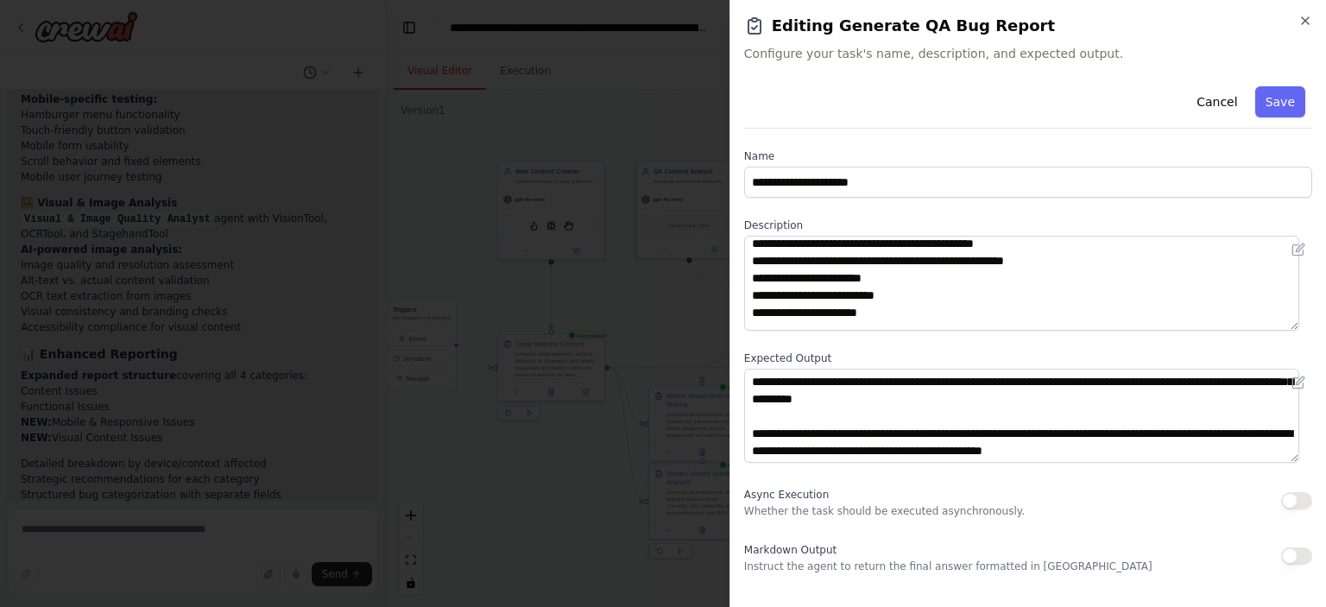
scroll to position [283, 0]
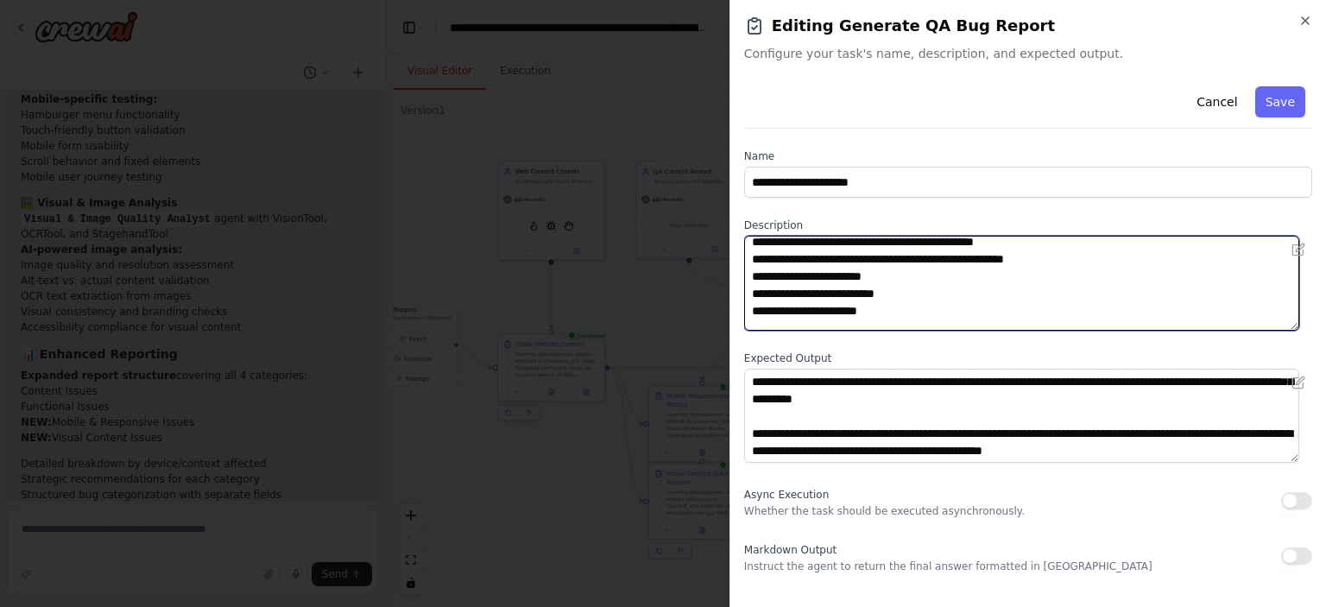
click at [1047, 276] on textarea at bounding box center [1021, 283] width 555 height 95
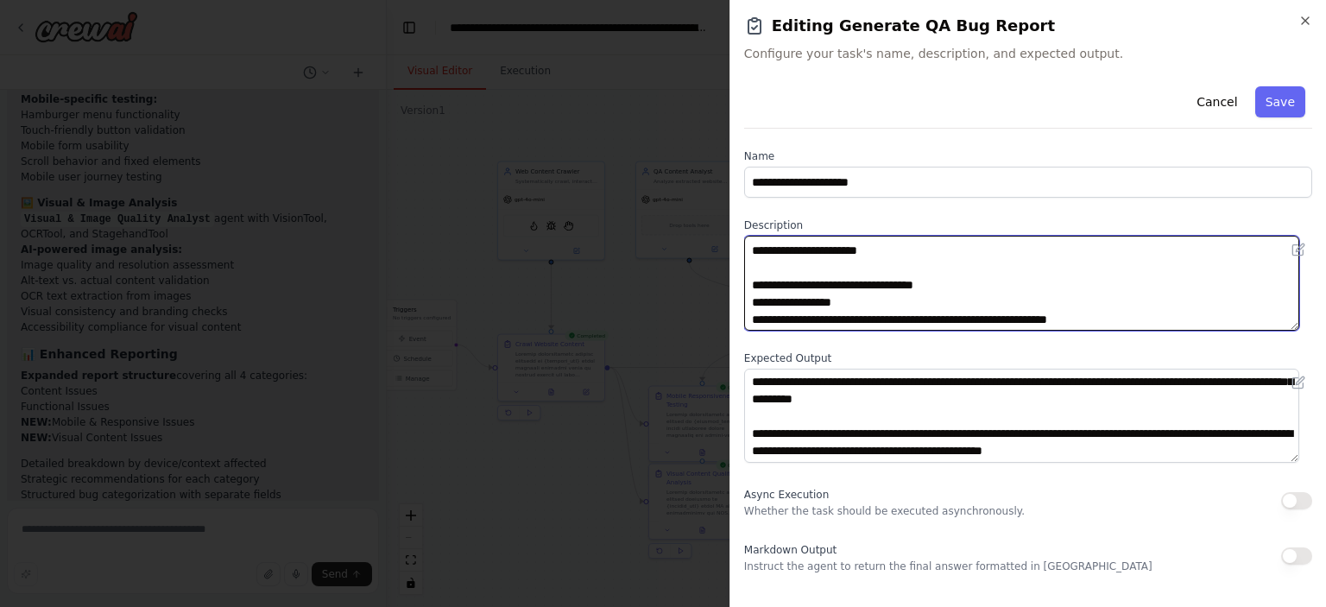
scroll to position [345, 0]
click at [892, 286] on textarea at bounding box center [1021, 283] width 555 height 95
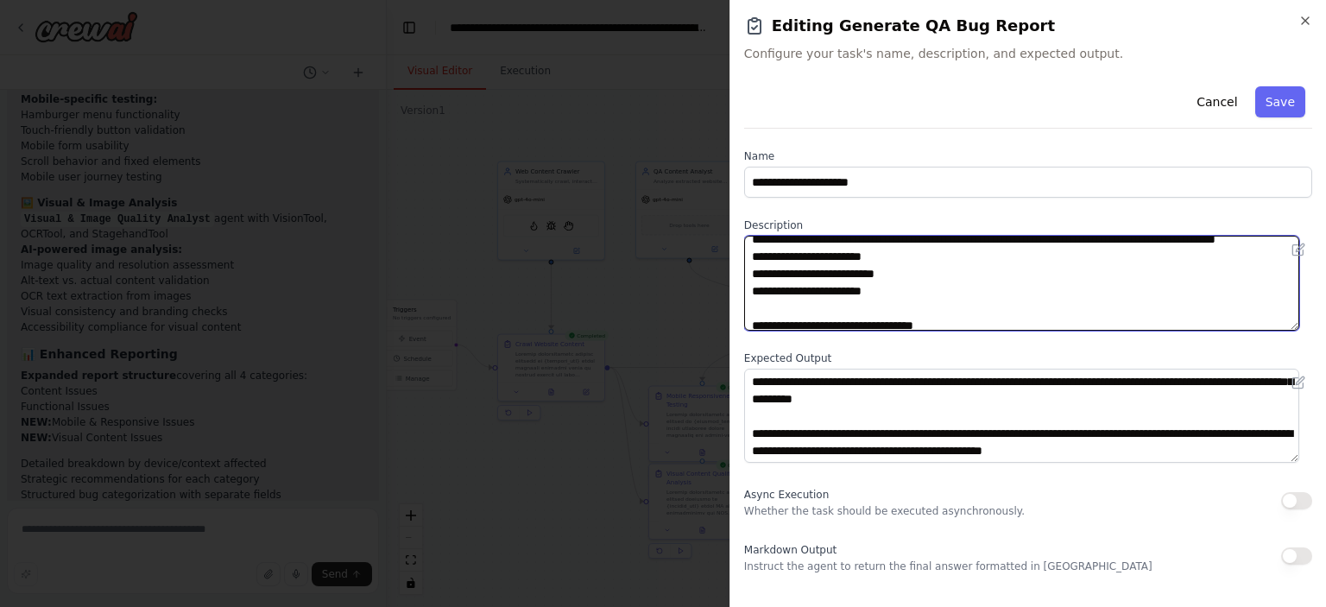
scroll to position [301, 0]
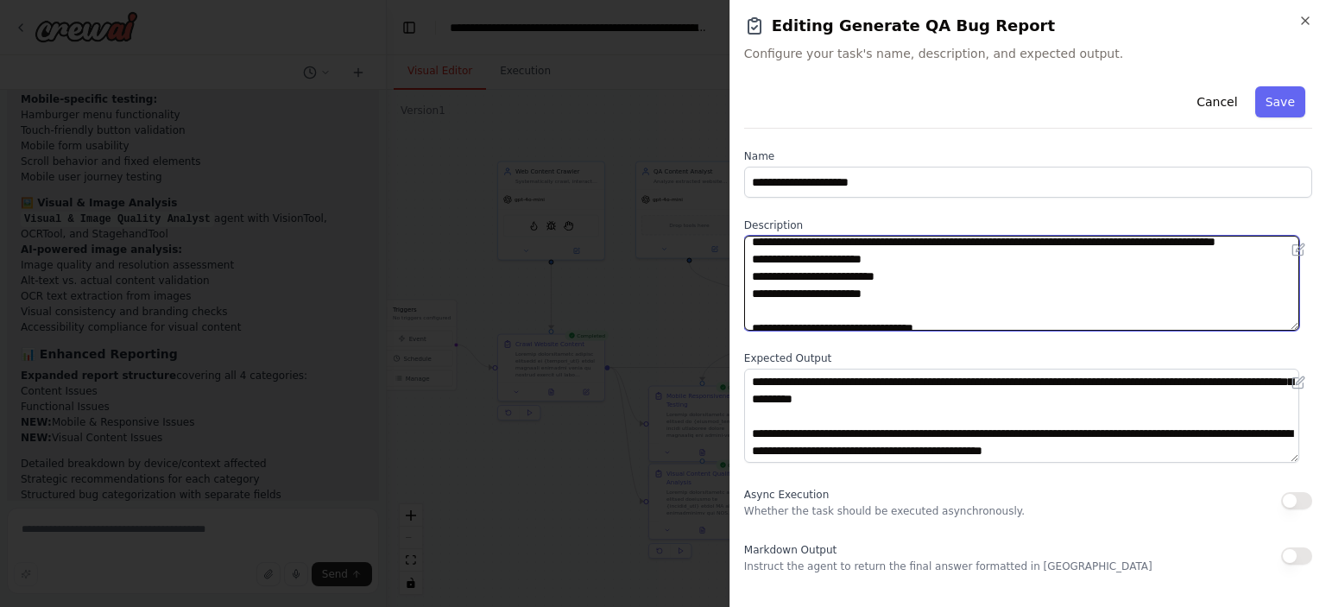
click at [803, 279] on textarea at bounding box center [1021, 283] width 555 height 95
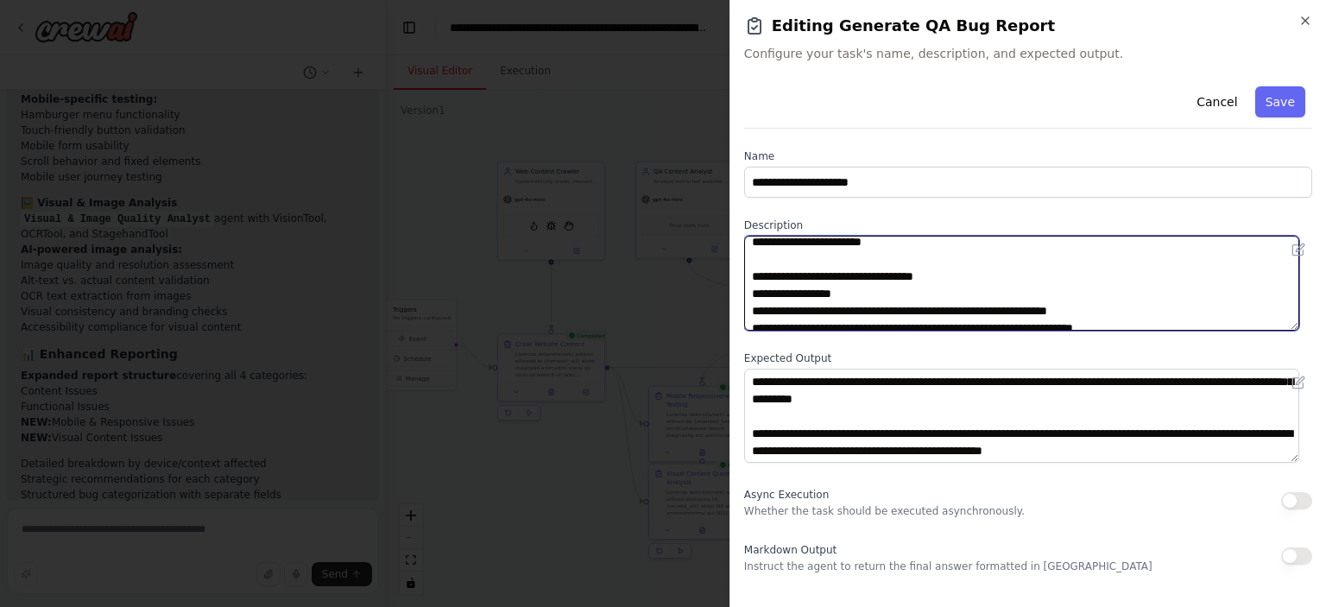
scroll to position [370, 0]
click at [890, 264] on textarea at bounding box center [1021, 283] width 555 height 95
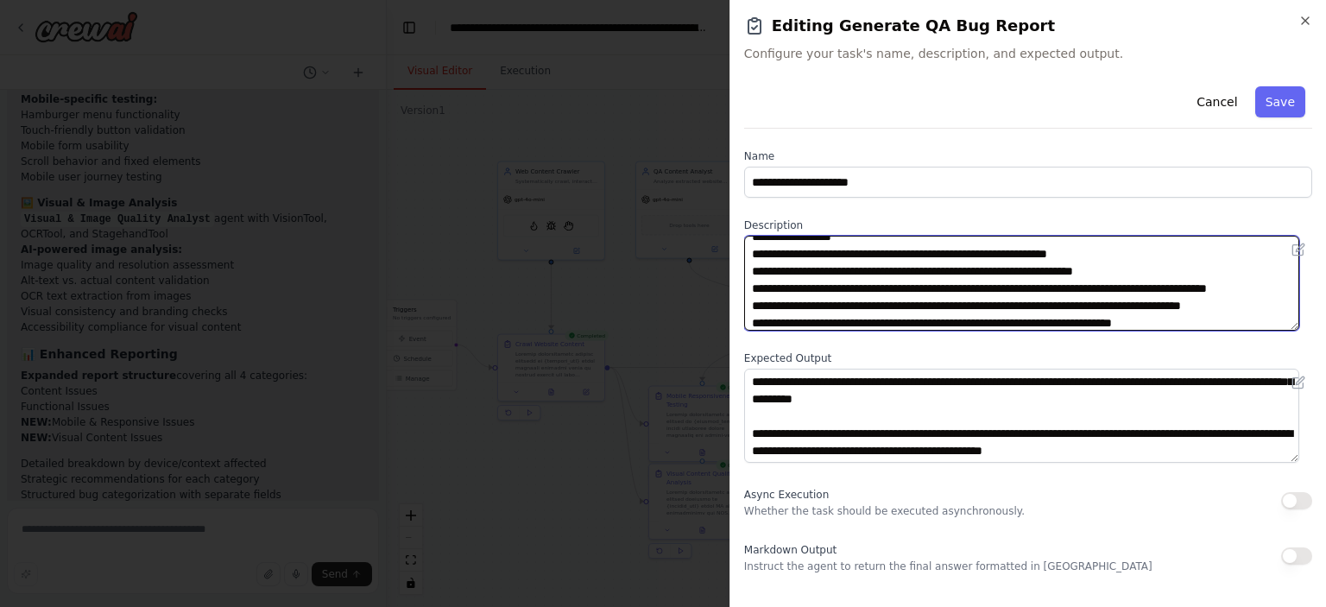
scroll to position [431, 0]
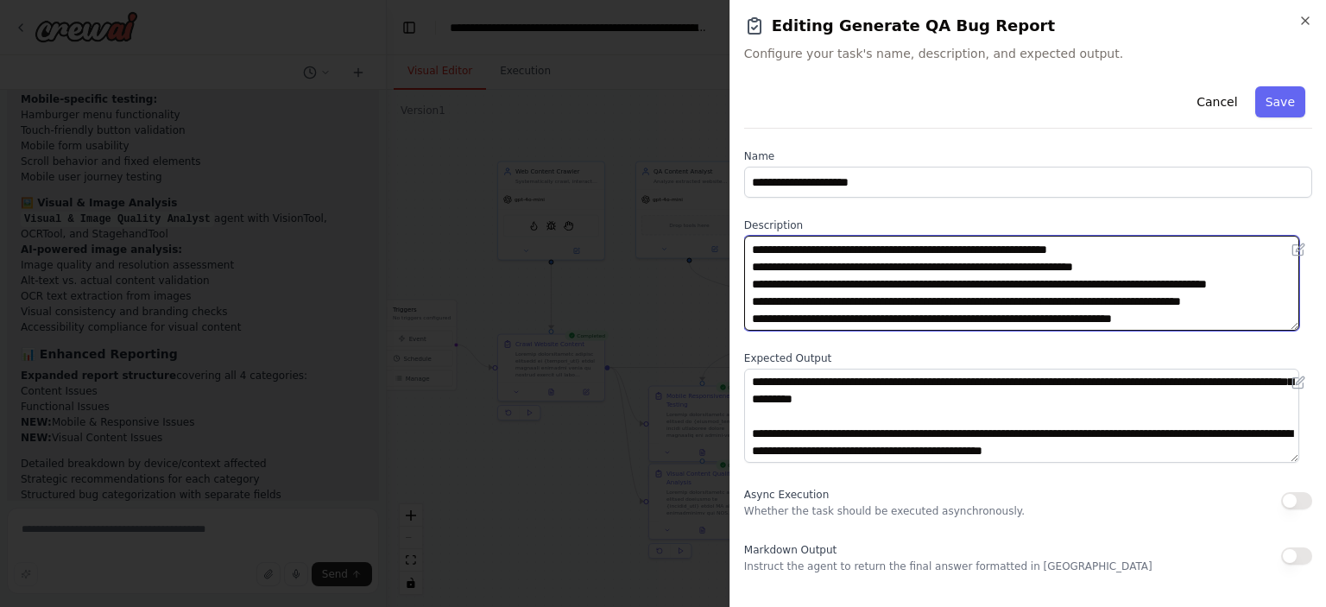
click at [1128, 288] on textarea at bounding box center [1021, 283] width 555 height 95
click at [1125, 289] on textarea at bounding box center [1021, 283] width 555 height 95
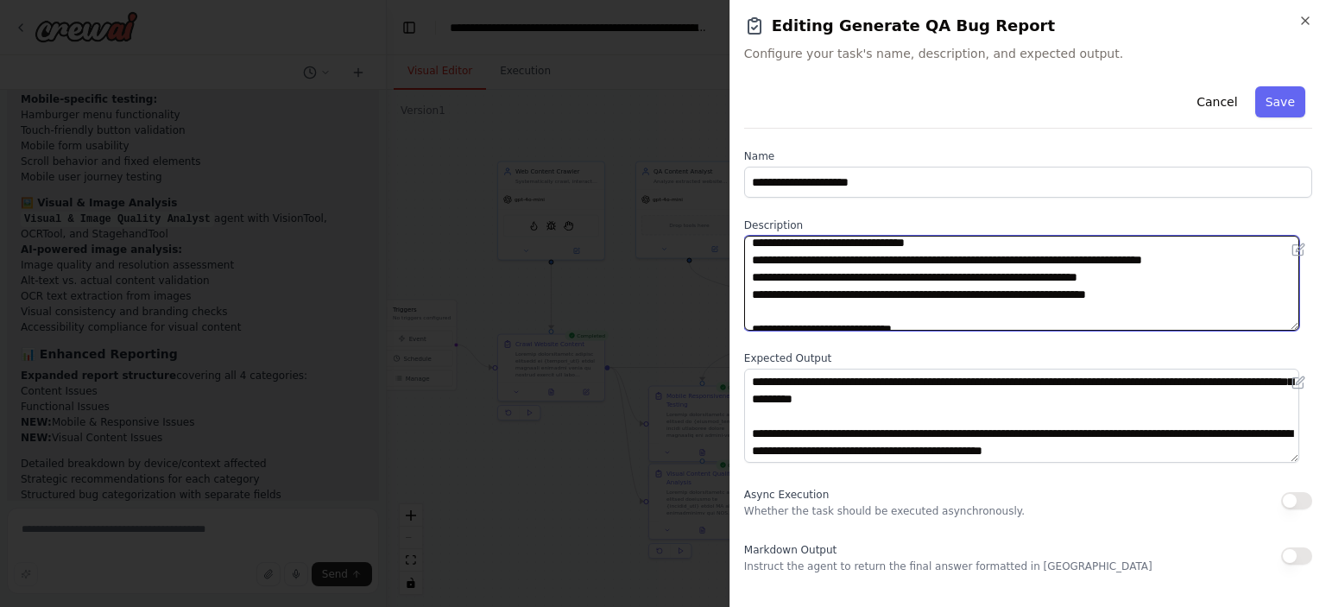
scroll to position [546, 0]
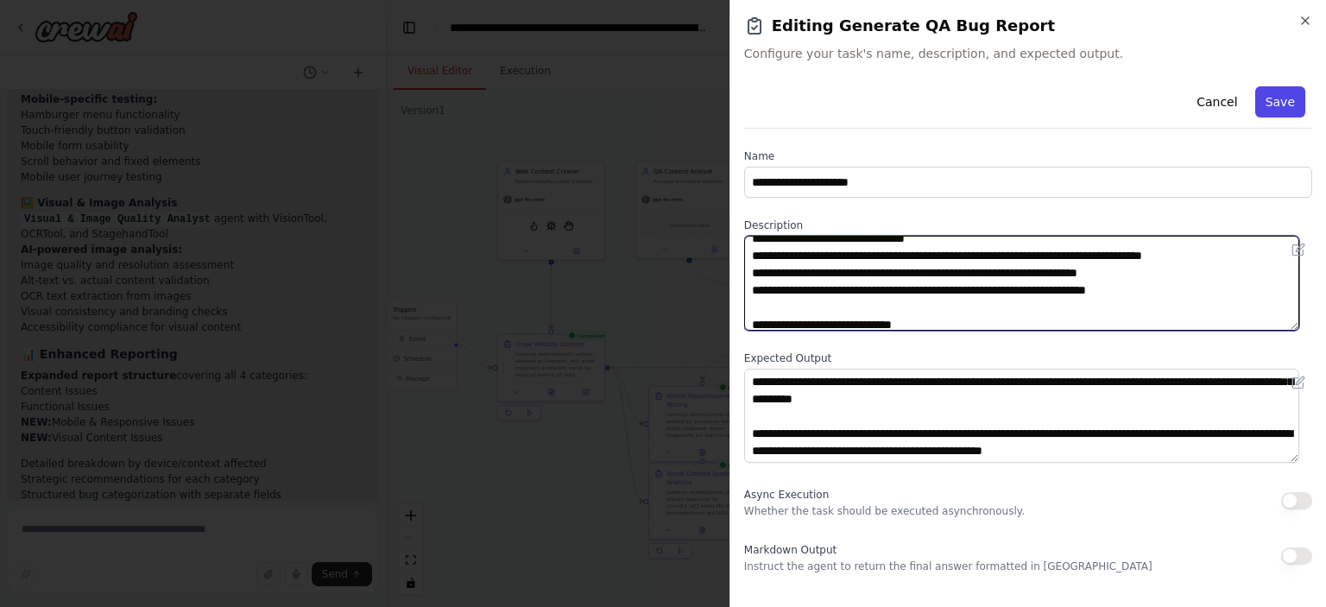
type textarea "**********"
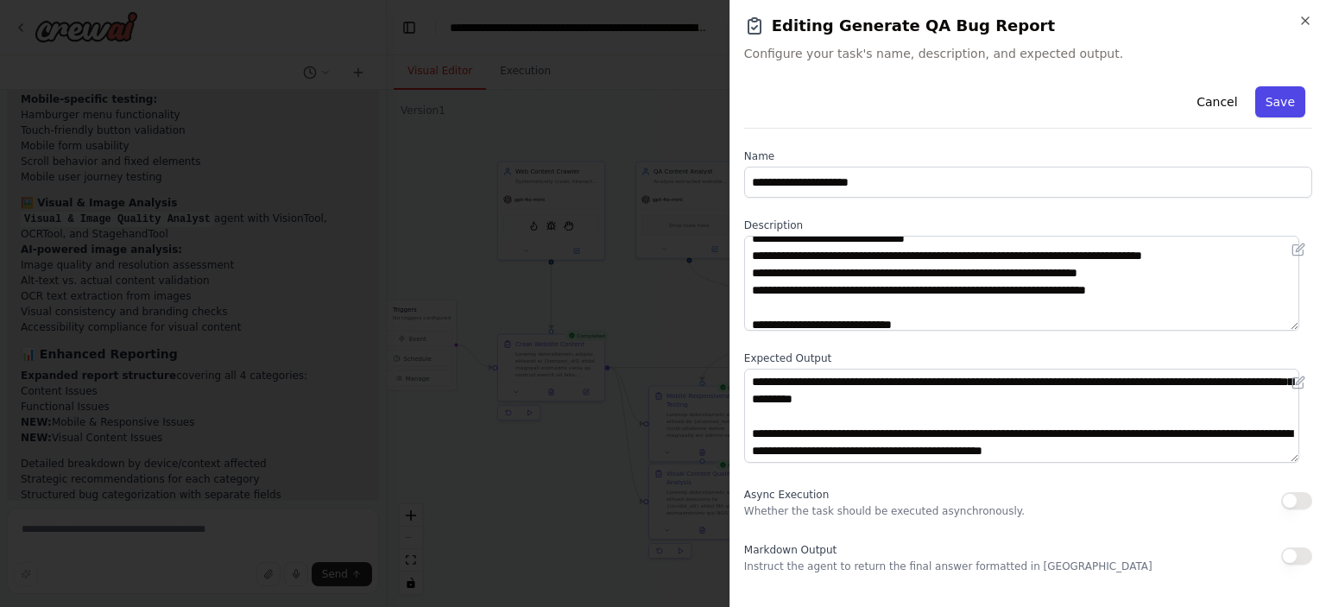
click at [1275, 98] on button "Save" at bounding box center [1281, 101] width 50 height 31
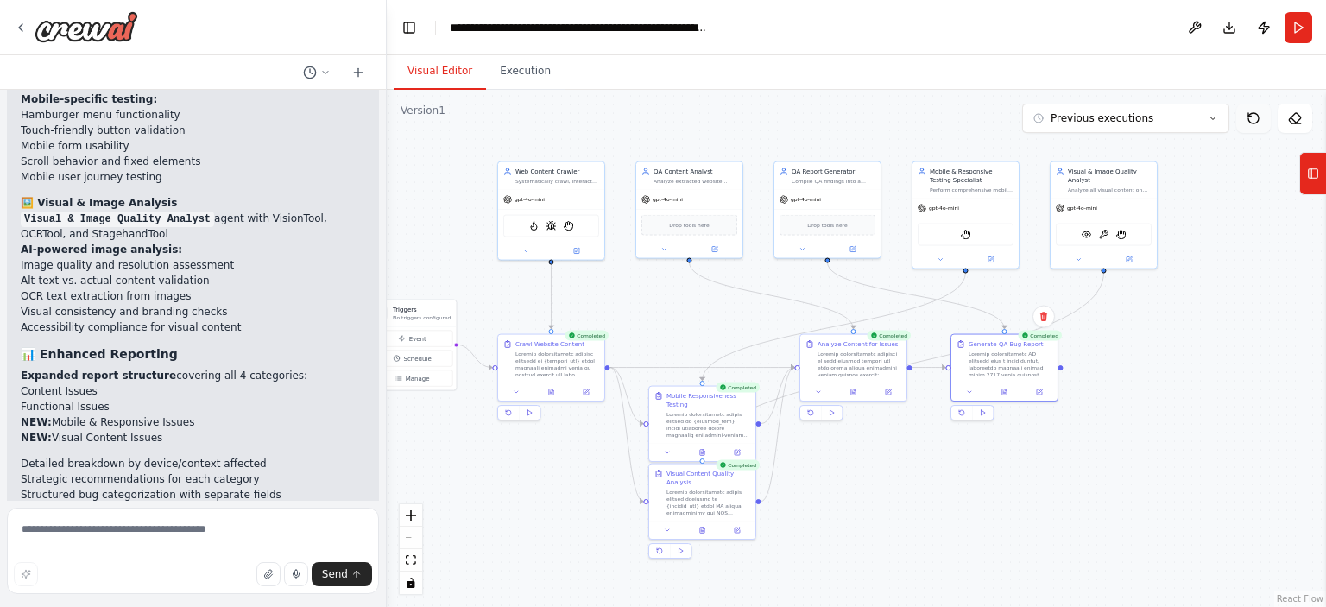
click at [1257, 116] on icon at bounding box center [1254, 118] width 10 height 10
click at [1288, 16] on button "Run" at bounding box center [1299, 27] width 28 height 31
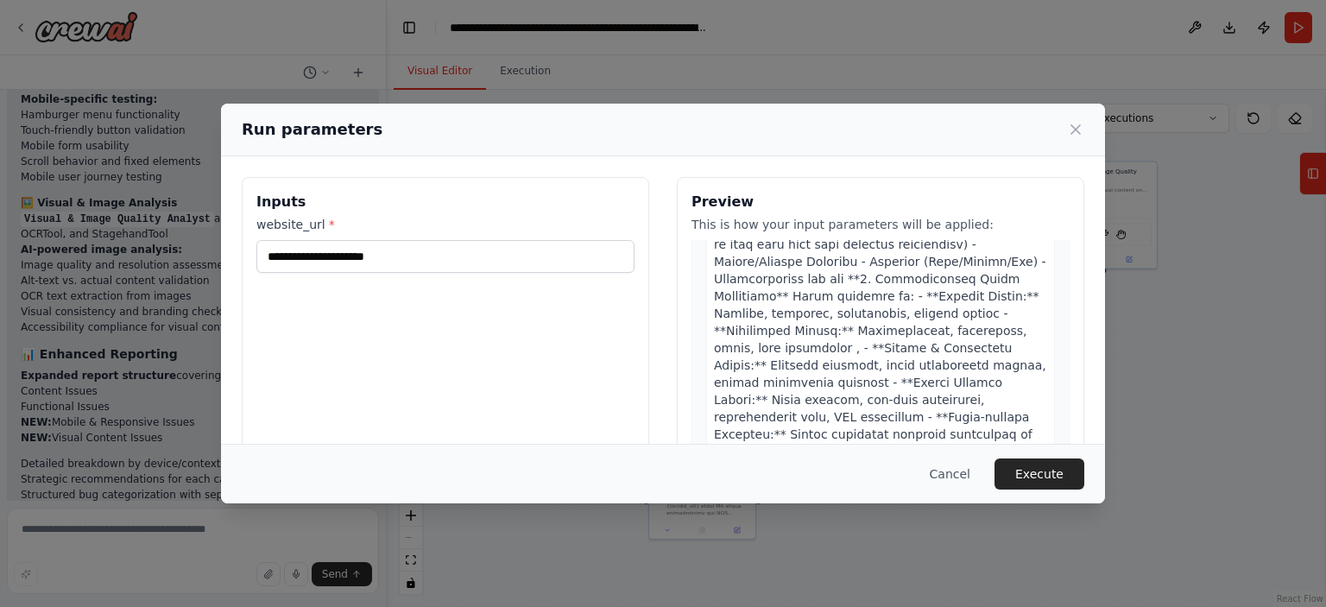
scroll to position [2309, 0]
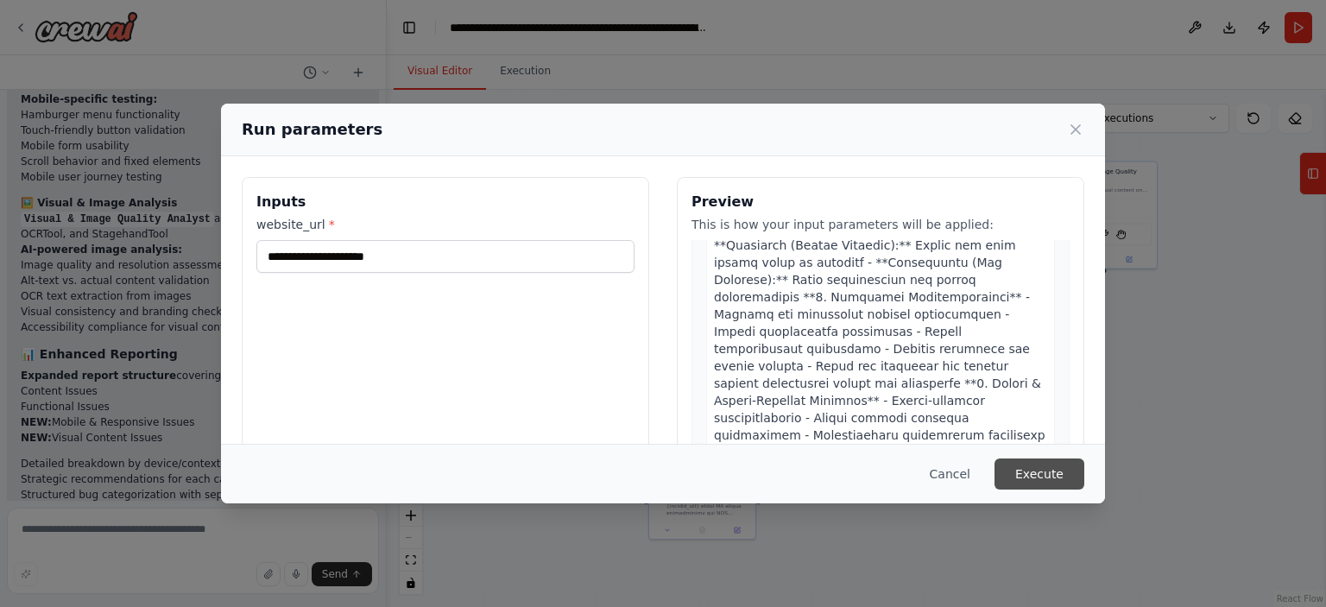
click at [1025, 471] on button "Execute" at bounding box center [1040, 474] width 90 height 31
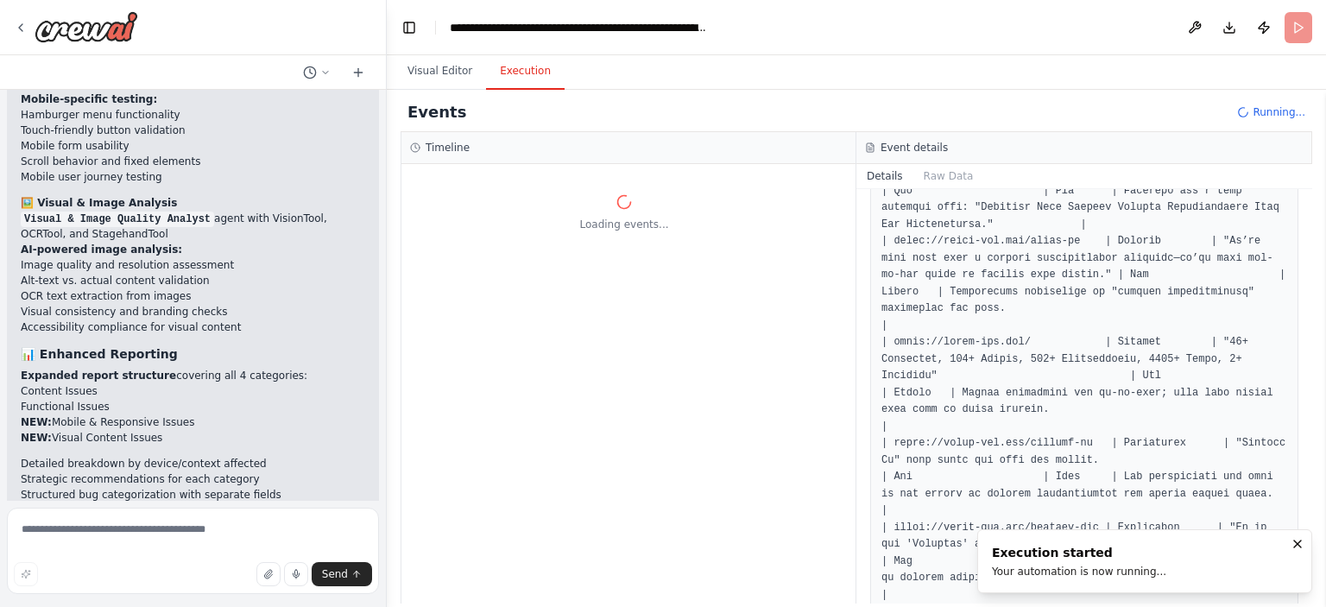
scroll to position [0, 0]
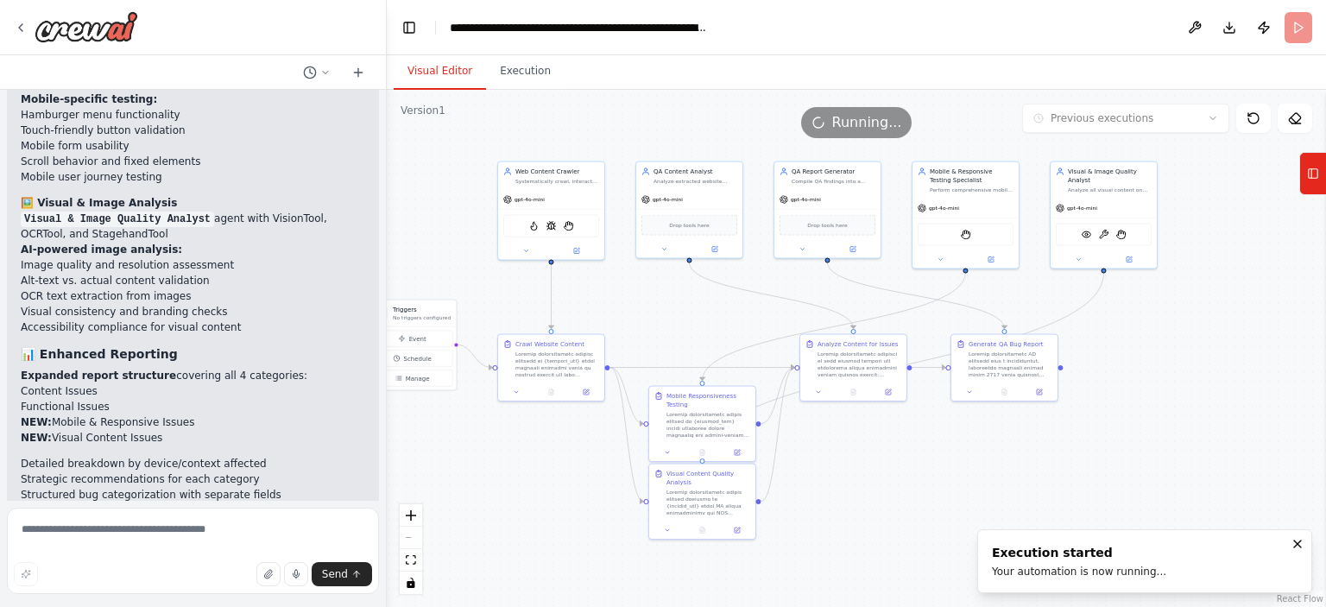
click at [441, 77] on button "Visual Editor" at bounding box center [440, 72] width 92 height 36
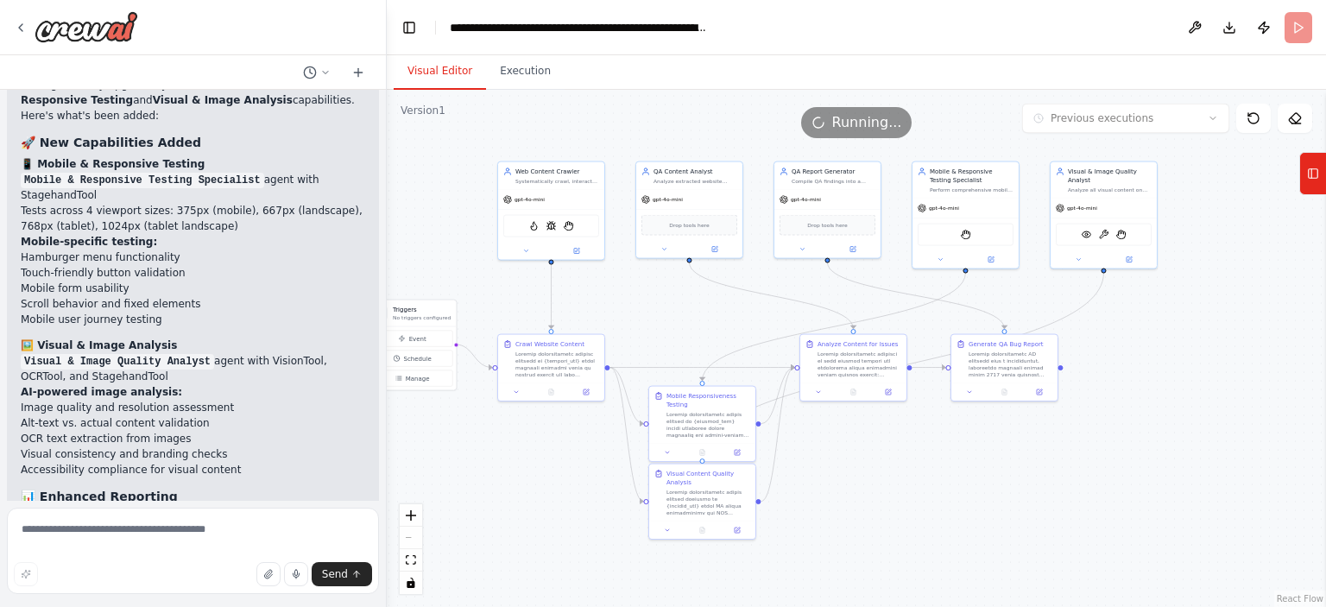
scroll to position [8859, 0]
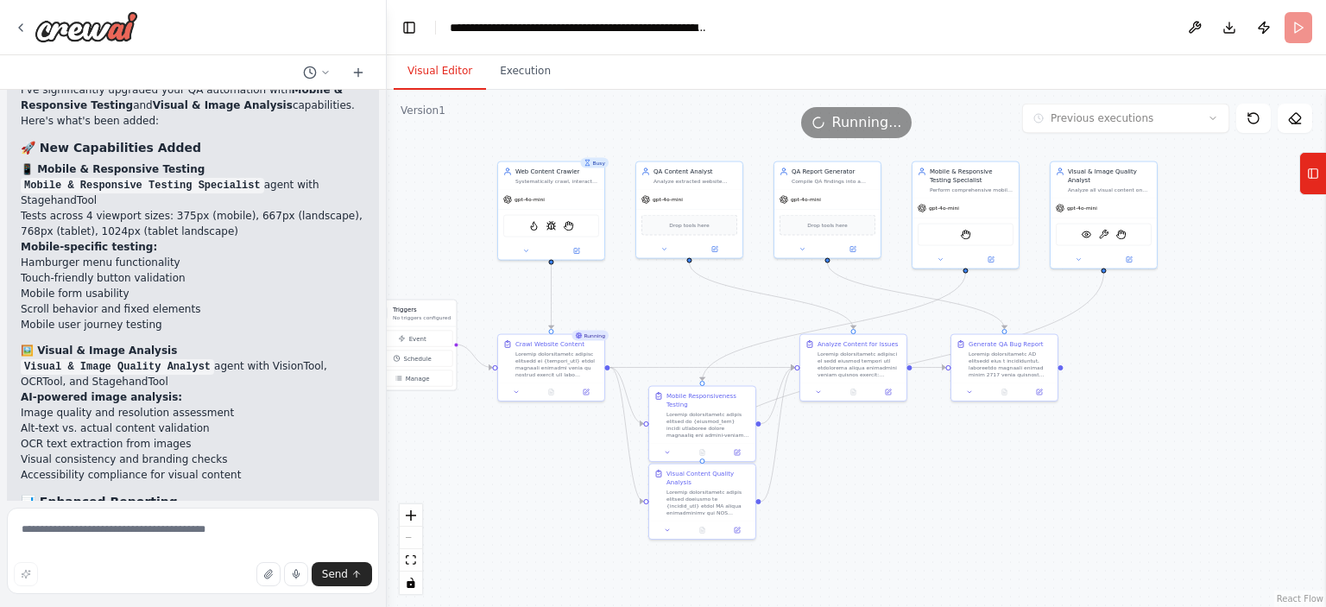
click at [660, 306] on div ".deletable-edge-delete-btn { width: 20px; height: 20px; border: 0px solid #ffff…" at bounding box center [857, 348] width 940 height 517
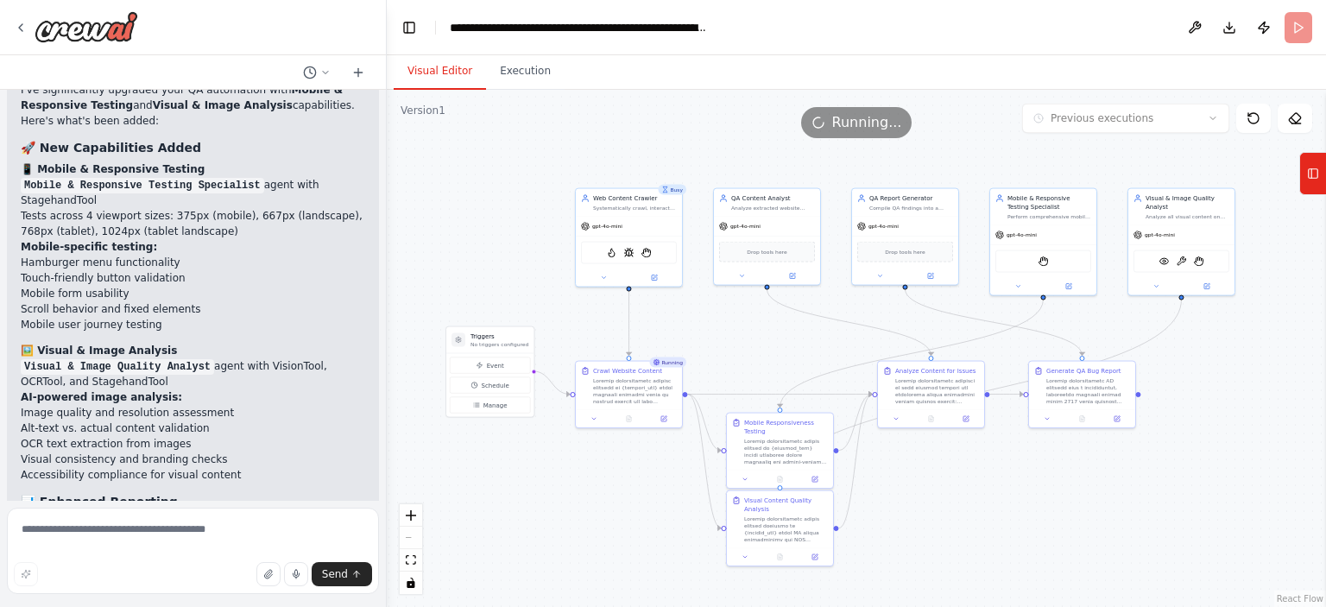
drag, startPoint x: 675, startPoint y: 313, endPoint x: 753, endPoint y: 339, distance: 82.2
click at [753, 339] on div ".deletable-edge-delete-btn { width: 20px; height: 20px; border: 0px solid #ffff…" at bounding box center [857, 348] width 940 height 517
click at [1326, 174] on button "Tools" at bounding box center [1313, 173] width 27 height 43
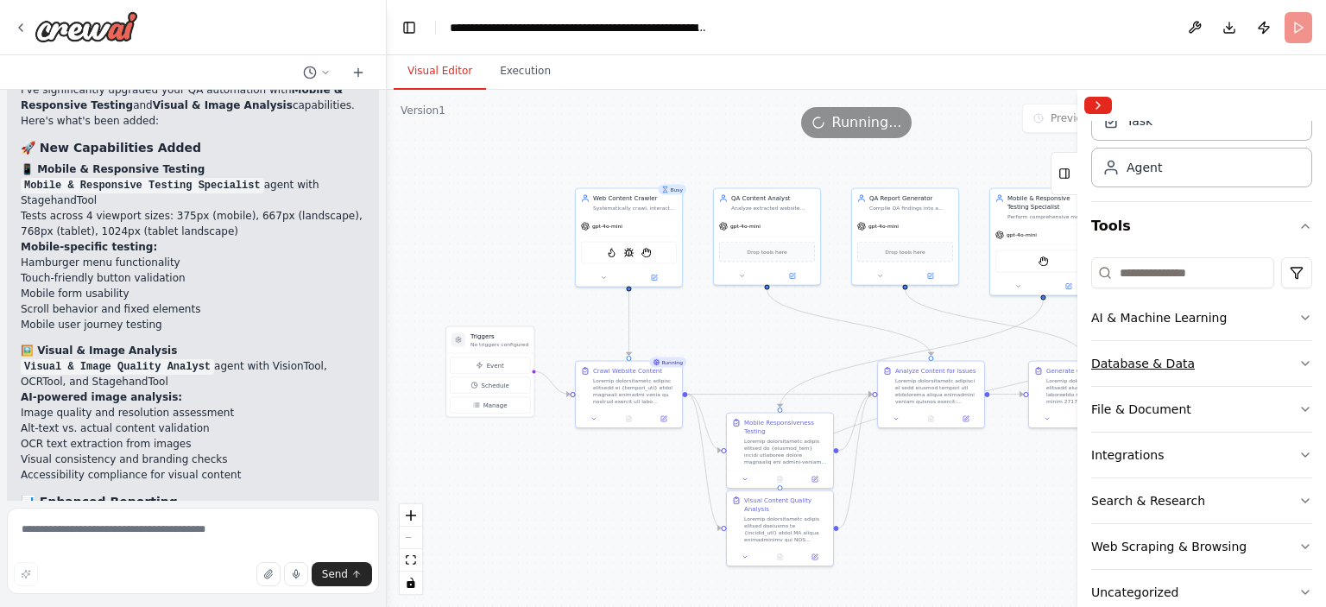
scroll to position [102, 0]
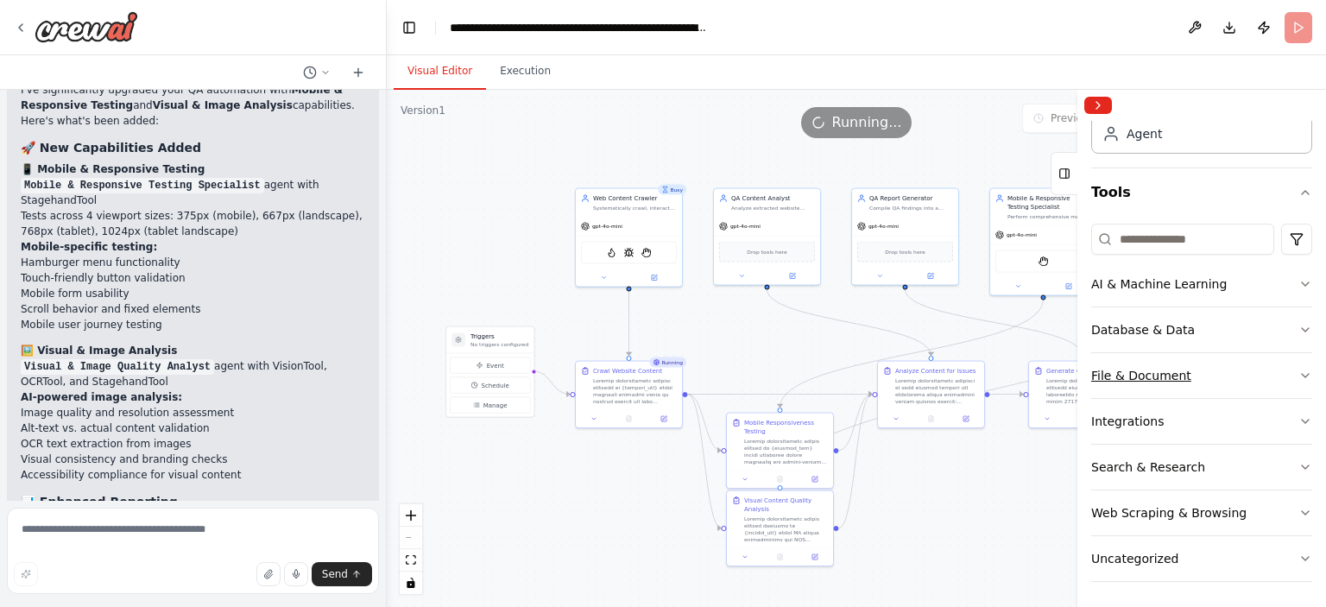
click at [1299, 369] on icon "button" at bounding box center [1306, 376] width 14 height 14
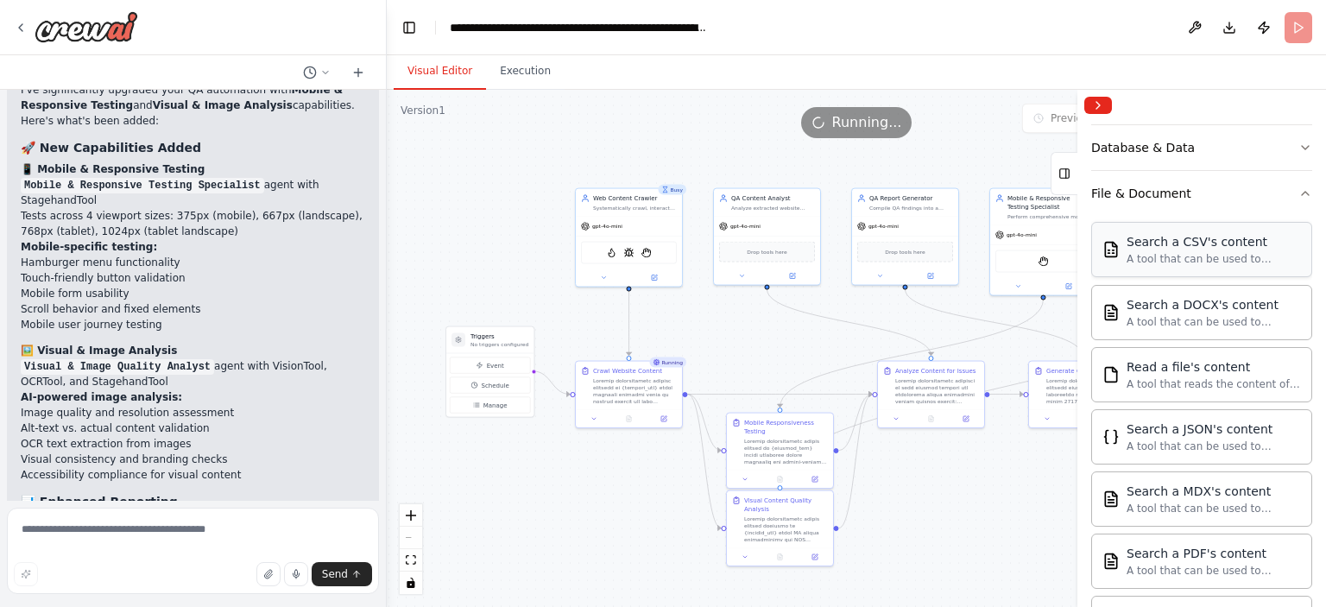
scroll to position [285, 0]
click at [1299, 198] on icon "button" at bounding box center [1306, 193] width 14 height 14
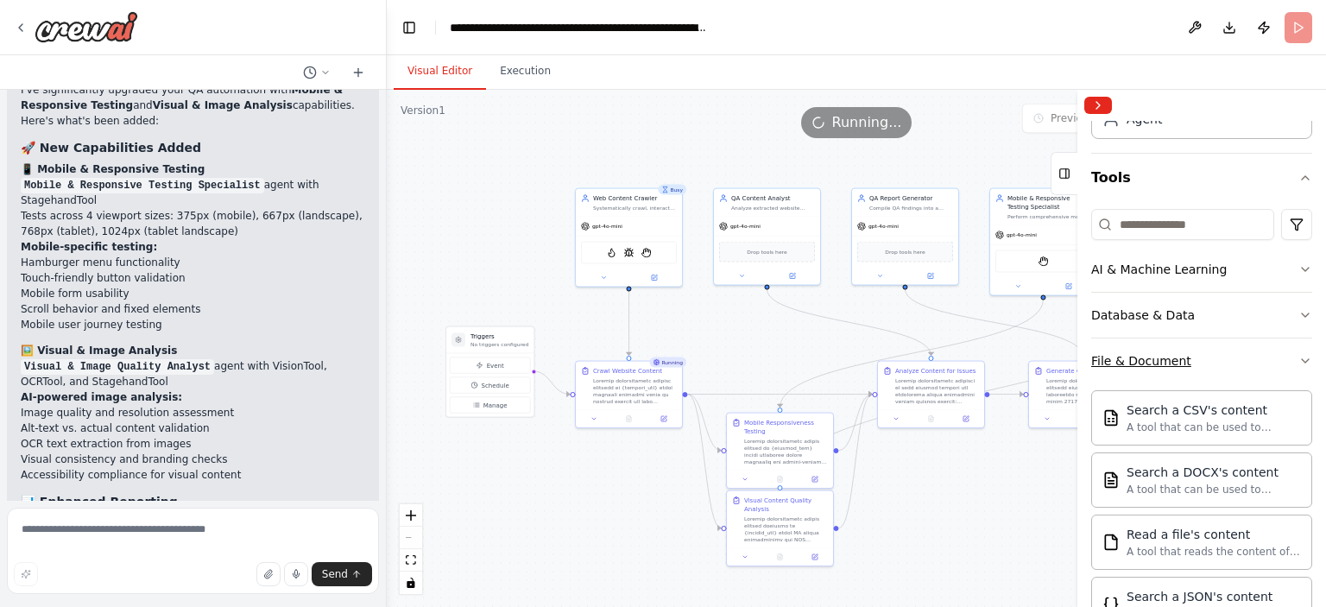
scroll to position [102, 0]
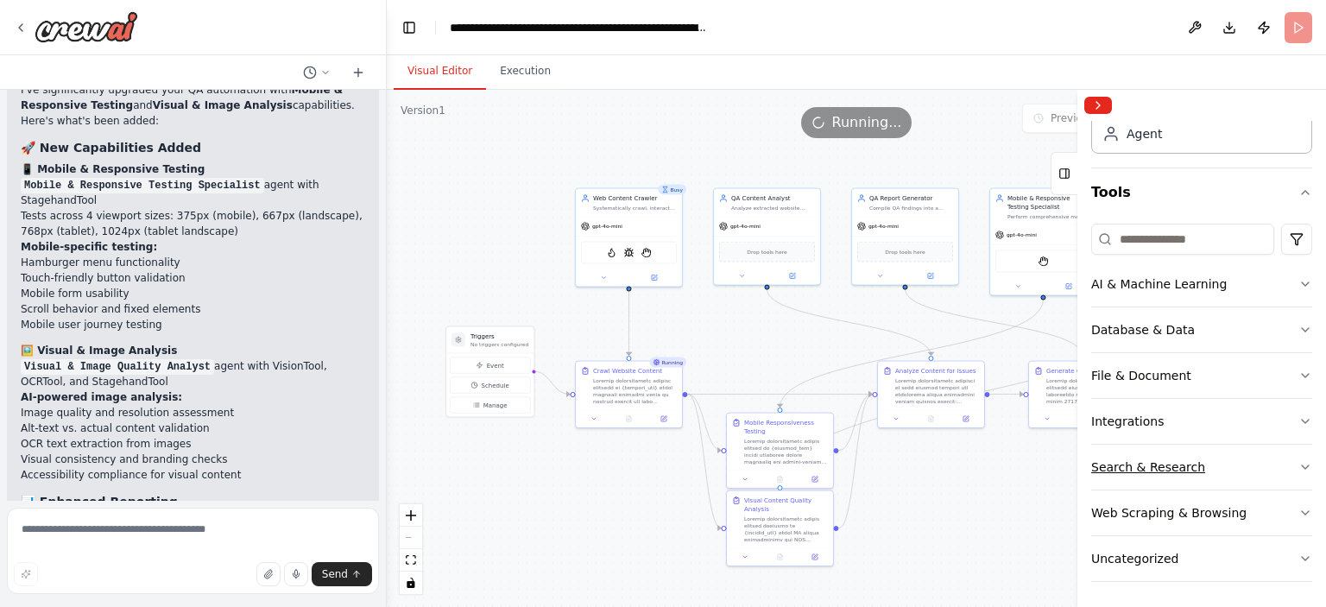
click at [1299, 460] on icon "button" at bounding box center [1306, 467] width 14 height 14
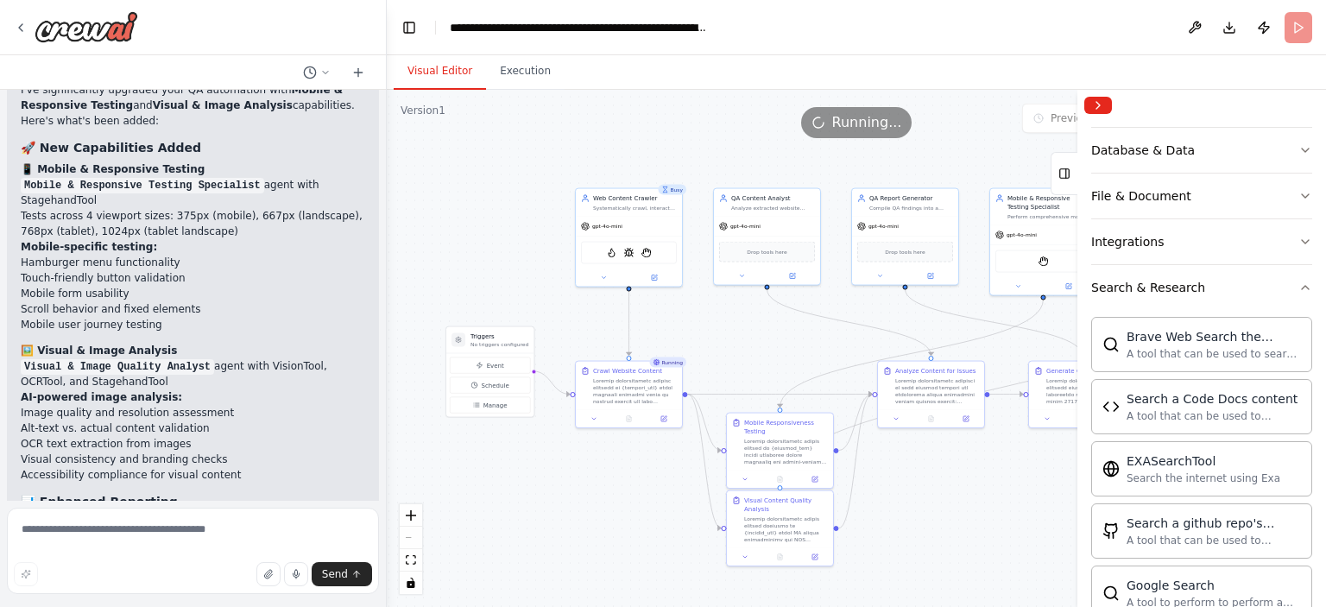
scroll to position [281, 0]
click at [1299, 289] on icon "button" at bounding box center [1306, 289] width 14 height 14
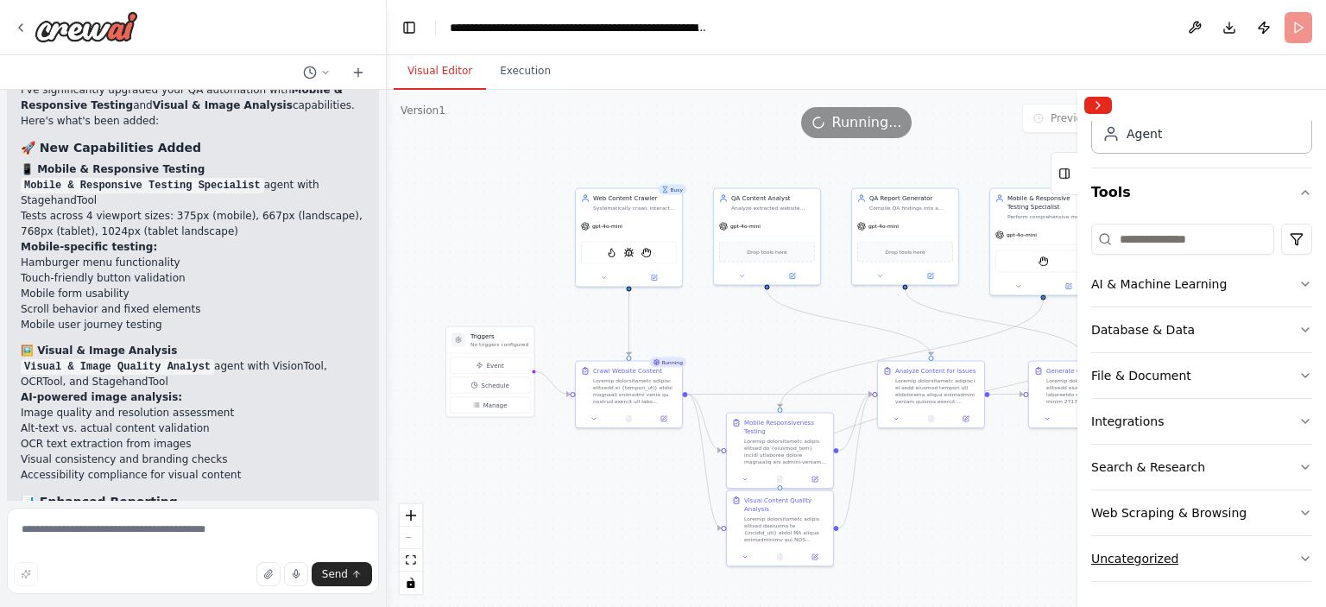
click at [1302, 557] on icon "button" at bounding box center [1305, 558] width 7 height 3
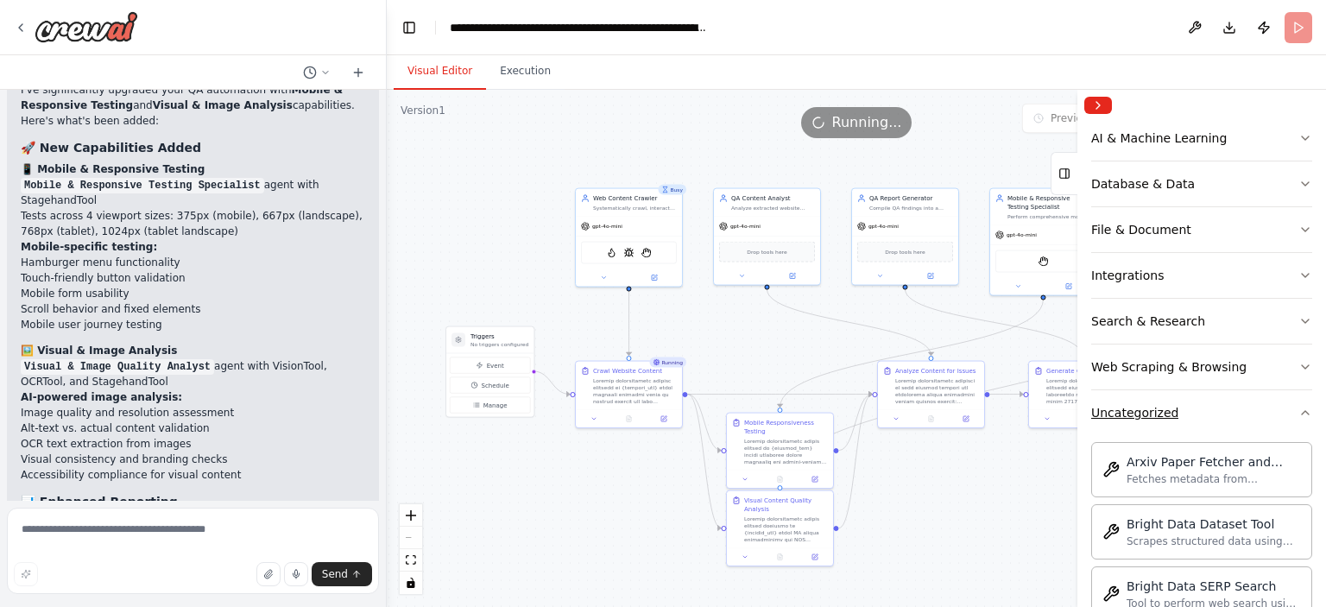
scroll to position [245, 0]
click at [1299, 414] on icon "button" at bounding box center [1306, 415] width 14 height 14
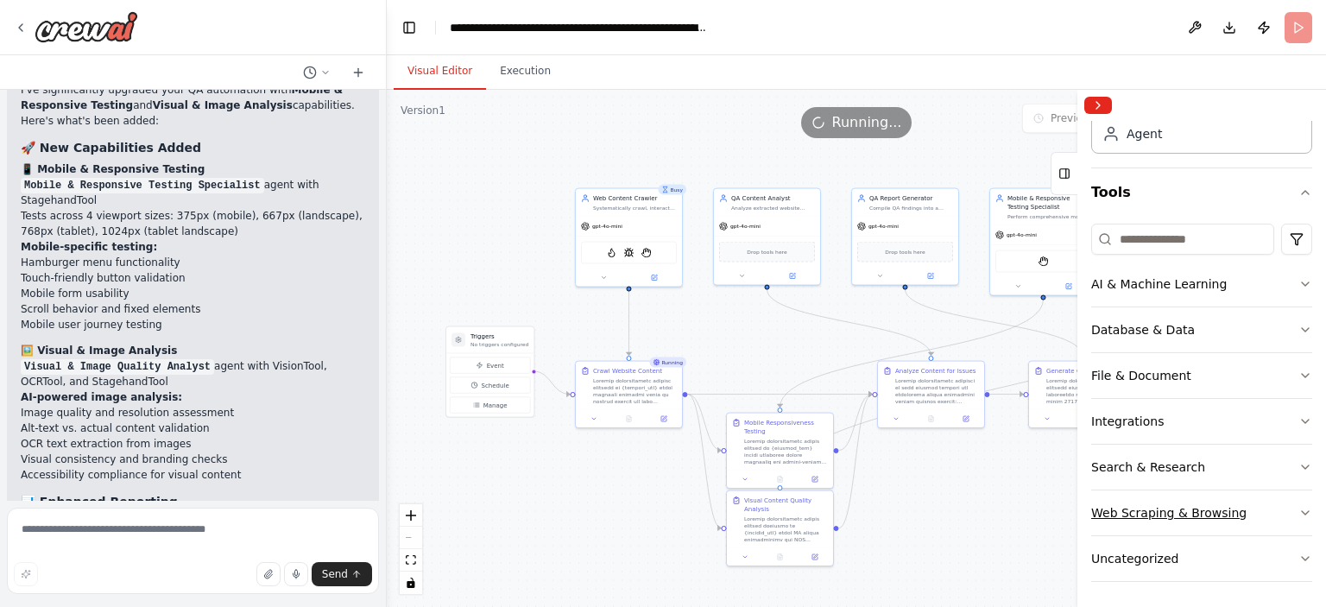
click at [1302, 511] on icon "button" at bounding box center [1305, 512] width 7 height 3
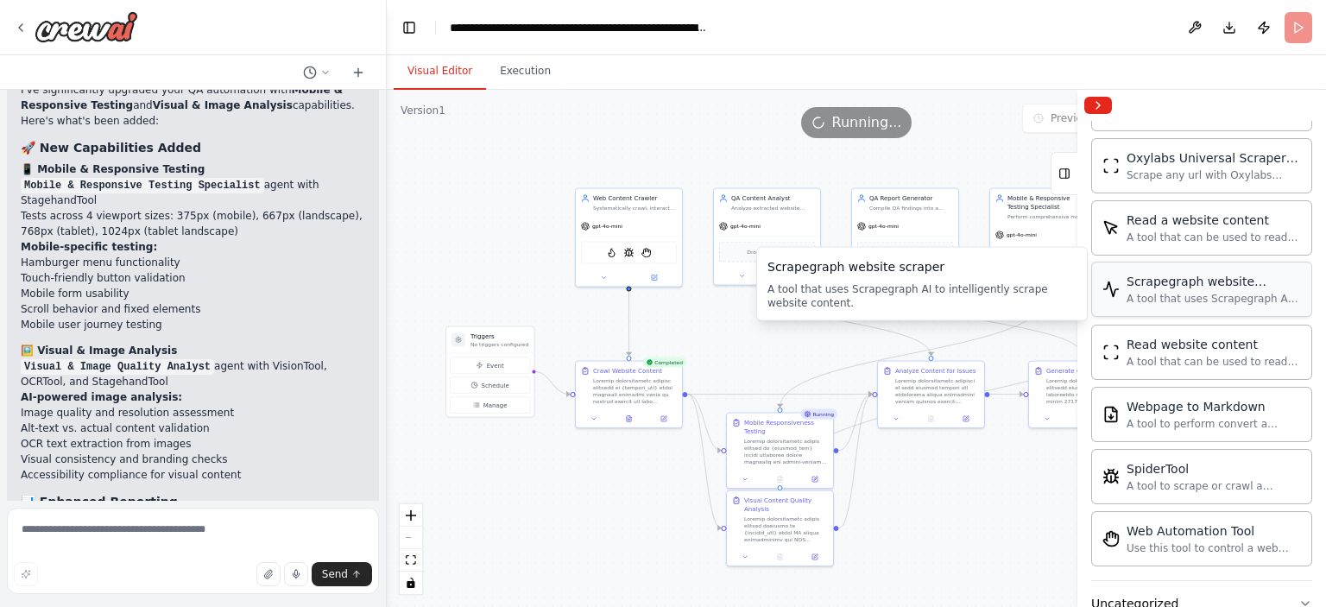
scroll to position [1043, 0]
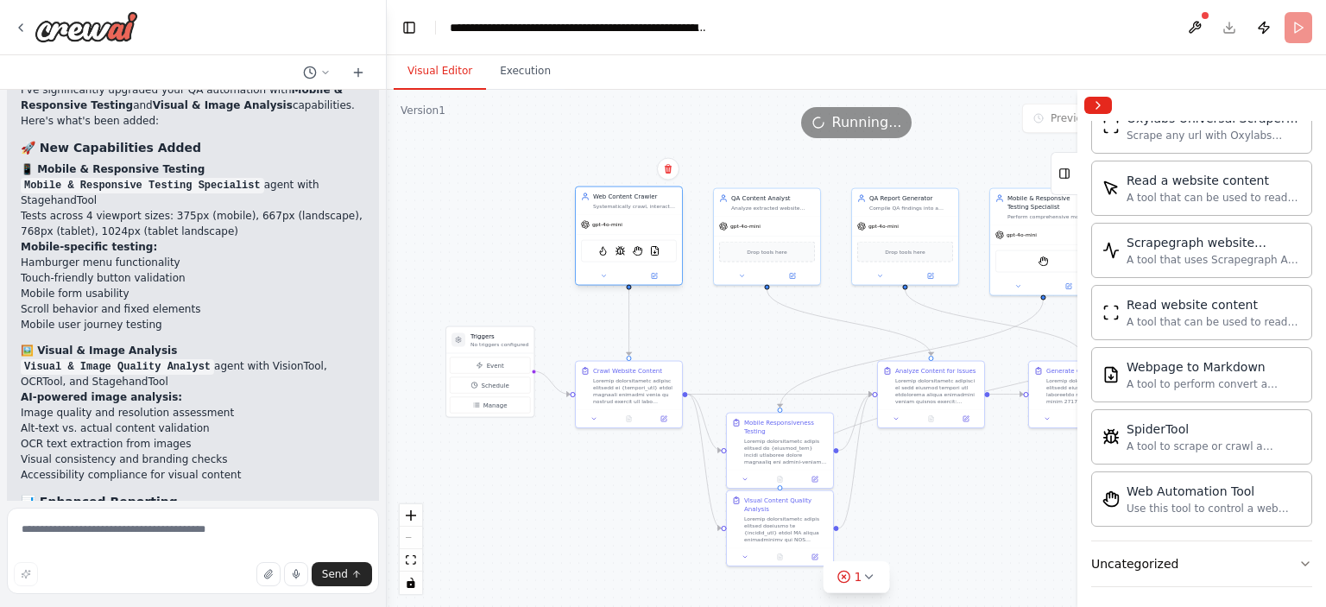
click at [661, 281] on div at bounding box center [629, 276] width 106 height 17
click at [658, 272] on button at bounding box center [654, 276] width 49 height 10
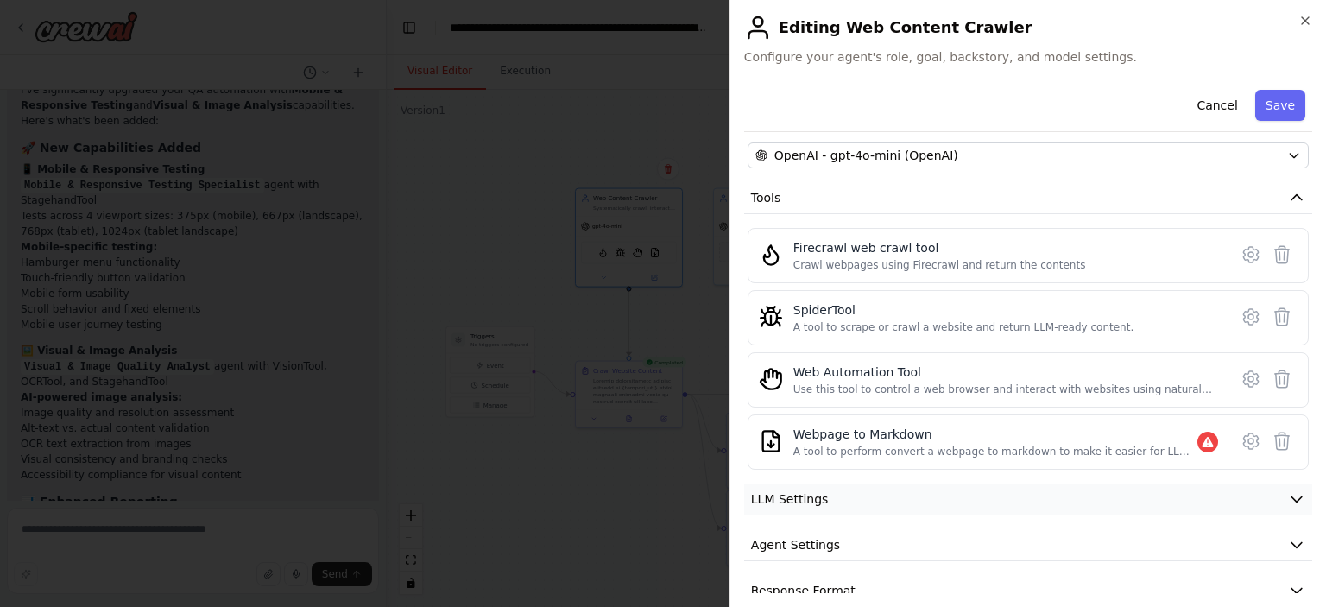
scroll to position [181, 0]
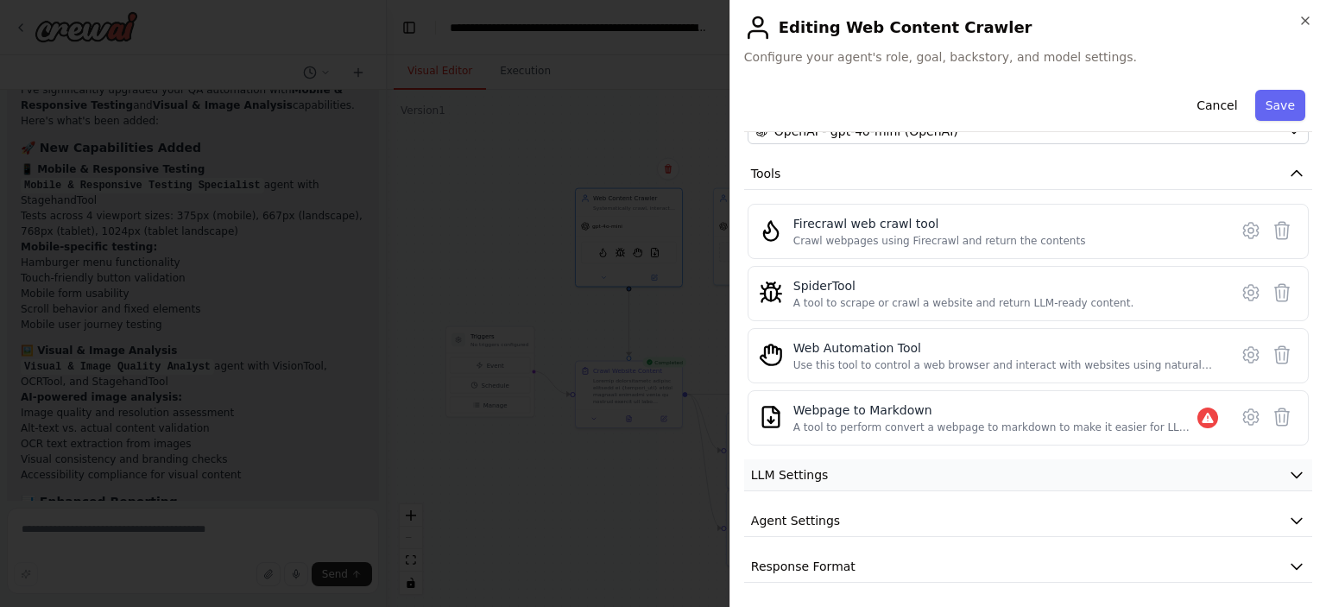
click at [1288, 470] on icon "button" at bounding box center [1296, 474] width 17 height 17
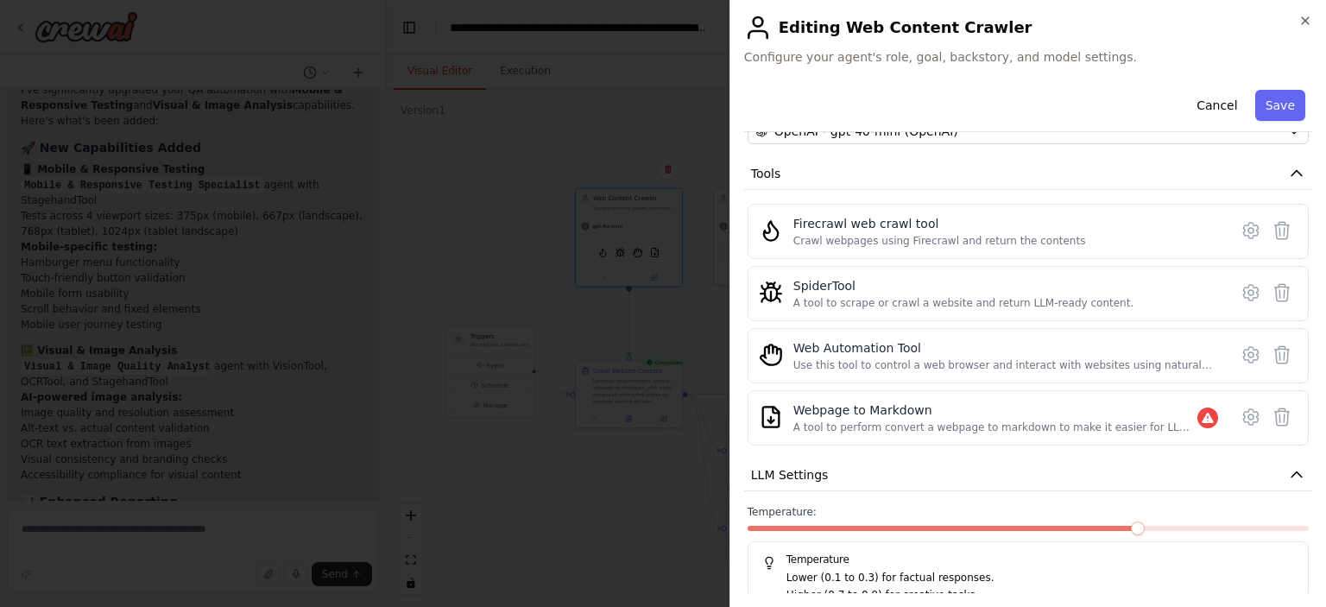
scroll to position [304, 0]
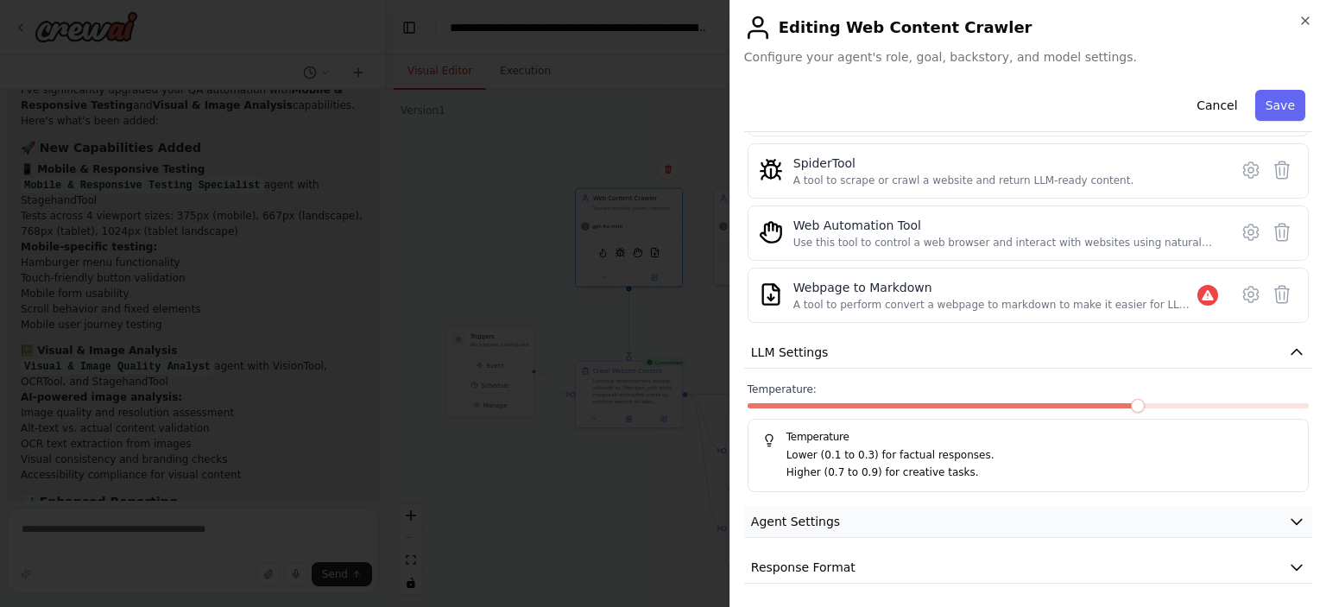
click at [1292, 520] on icon "button" at bounding box center [1297, 522] width 10 height 5
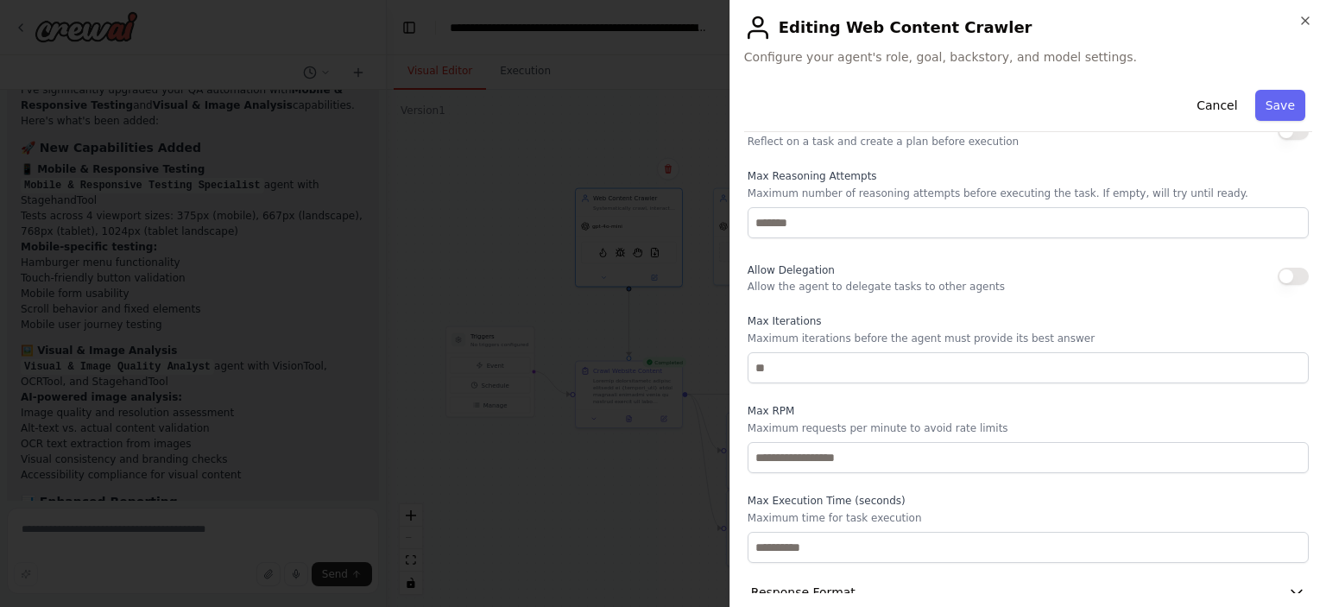
scroll to position [767, 0]
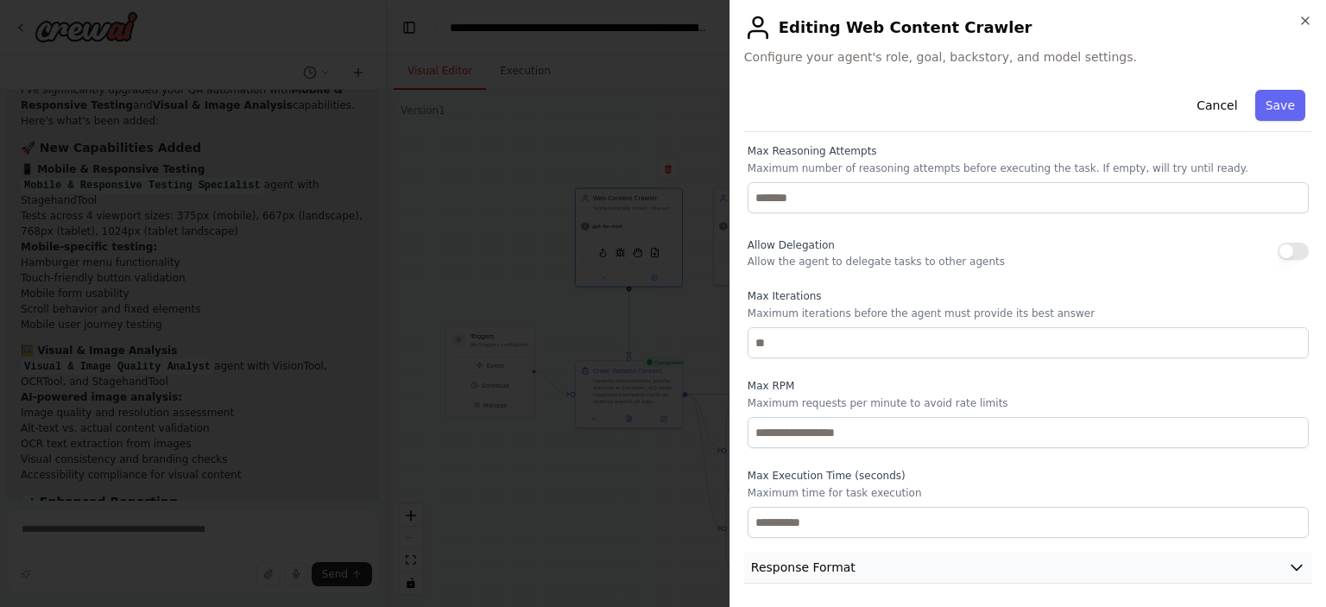
click at [850, 552] on button "Response Format" at bounding box center [1028, 568] width 568 height 32
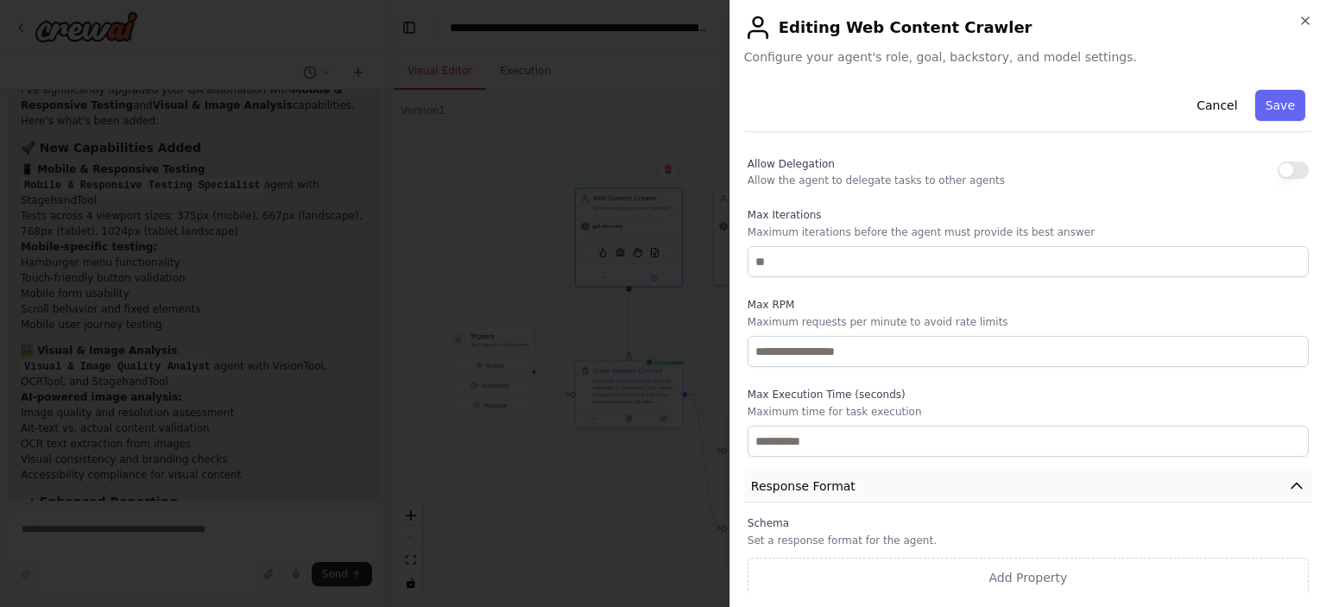
click at [956, 486] on button "Response Format" at bounding box center [1028, 487] width 568 height 32
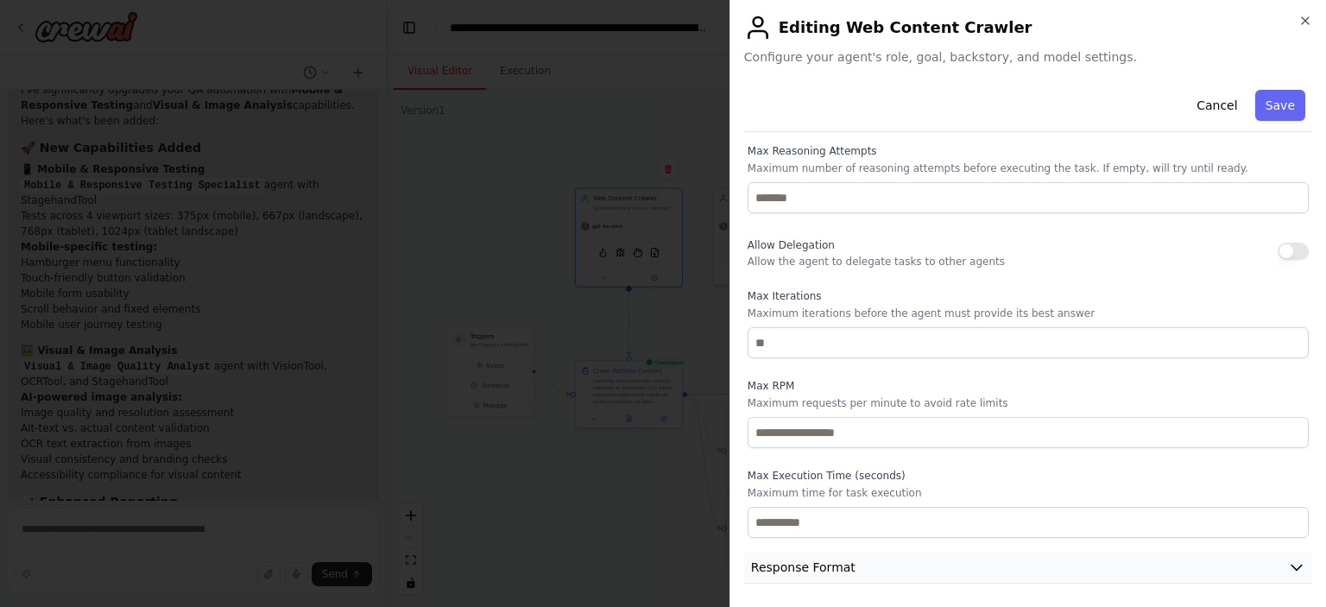
click at [1288, 559] on icon "button" at bounding box center [1296, 567] width 17 height 17
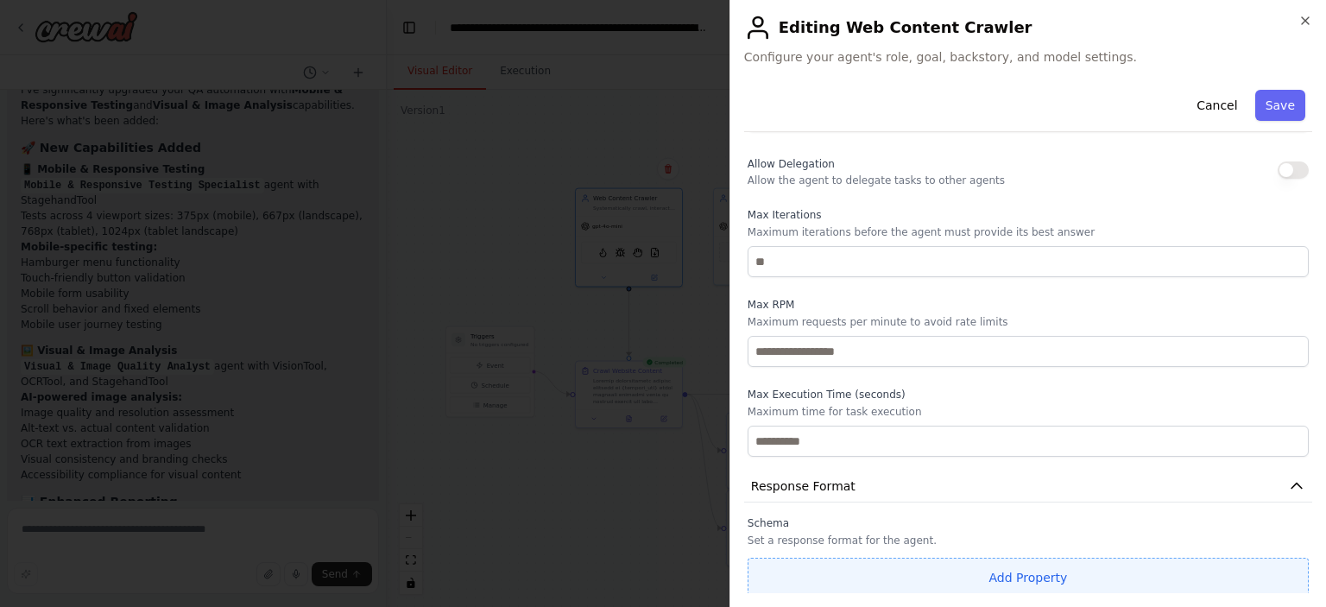
click at [967, 565] on button "Add Property" at bounding box center [1028, 578] width 561 height 40
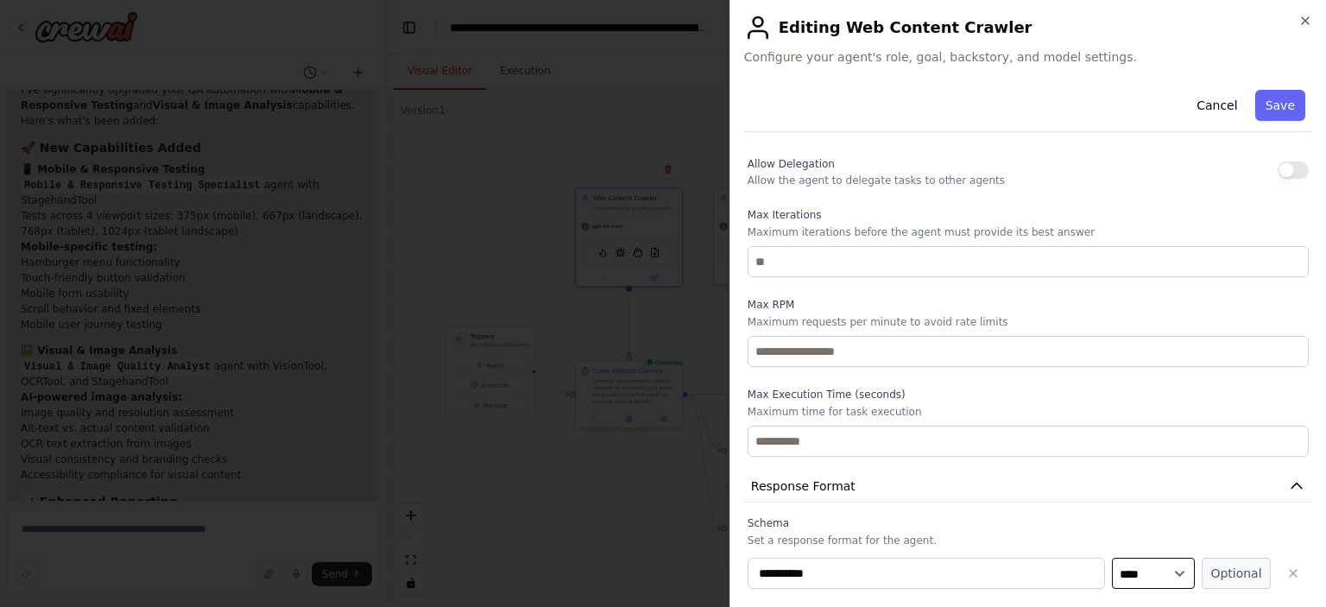
click at [1155, 570] on select "**** ******* ******* **** ******" at bounding box center [1153, 573] width 83 height 31
click at [1028, 525] on label "Schema" at bounding box center [1028, 523] width 561 height 14
click at [1283, 579] on button "button" at bounding box center [1293, 573] width 31 height 31
click at [1264, 99] on button "Save" at bounding box center [1281, 105] width 50 height 31
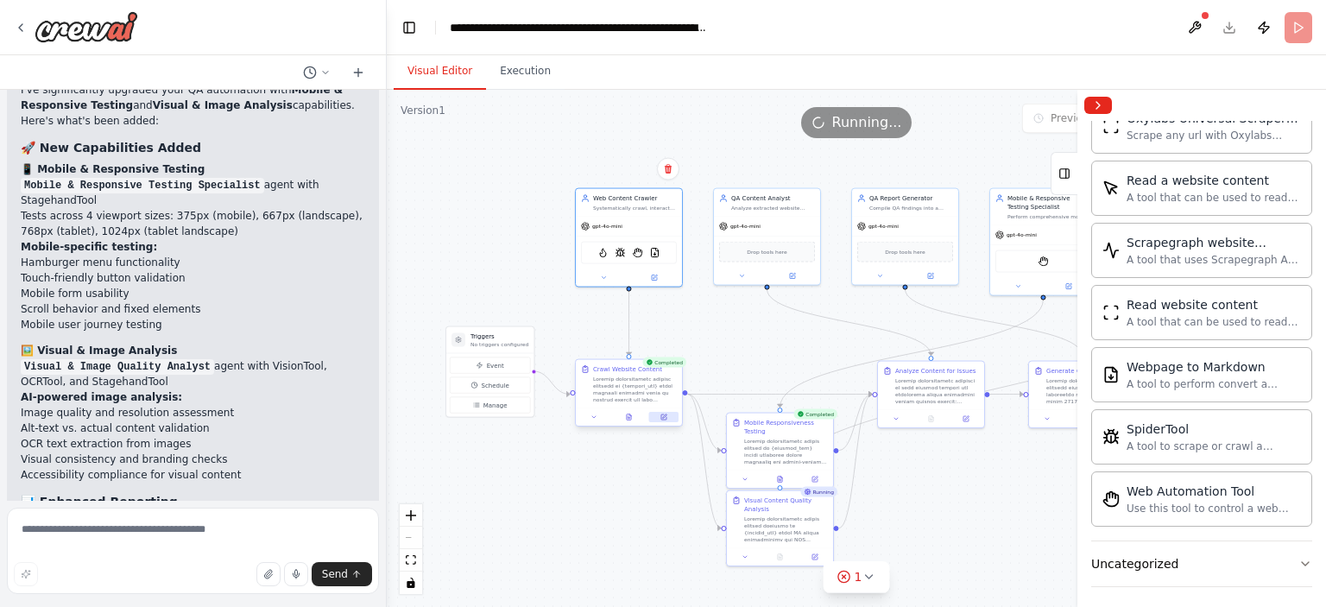
click at [661, 420] on icon at bounding box center [664, 417] width 7 height 7
select select "******"
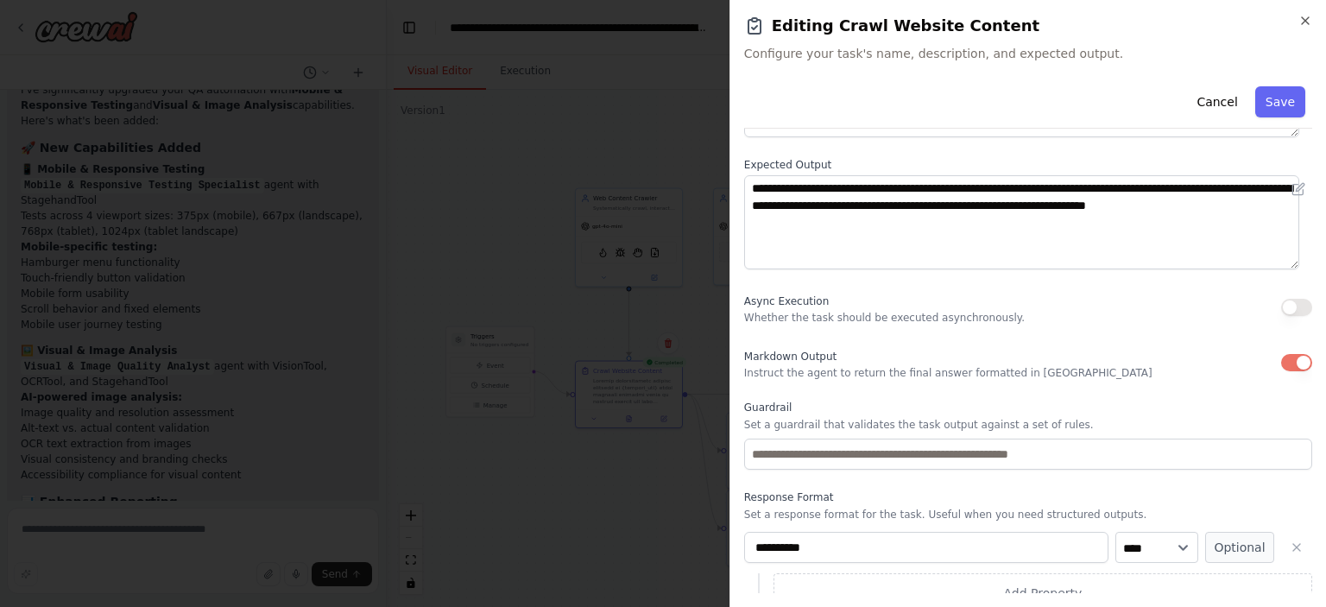
scroll to position [0, 0]
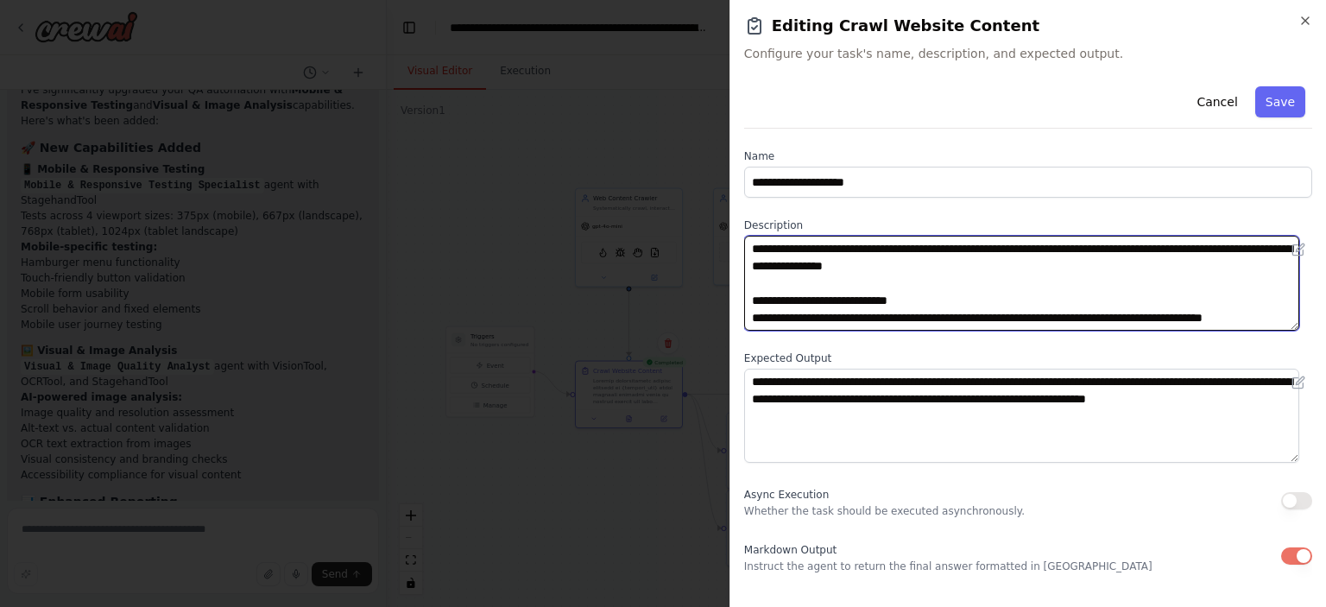
click at [881, 259] on textarea at bounding box center [1021, 283] width 555 height 95
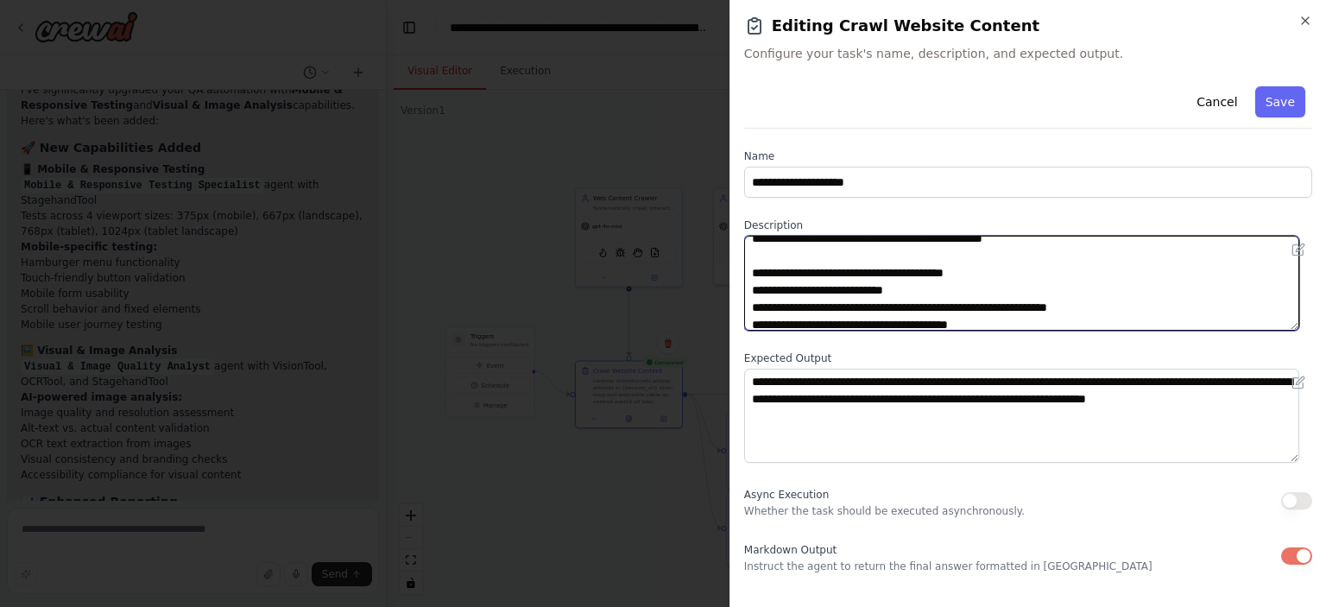
scroll to position [290, 0]
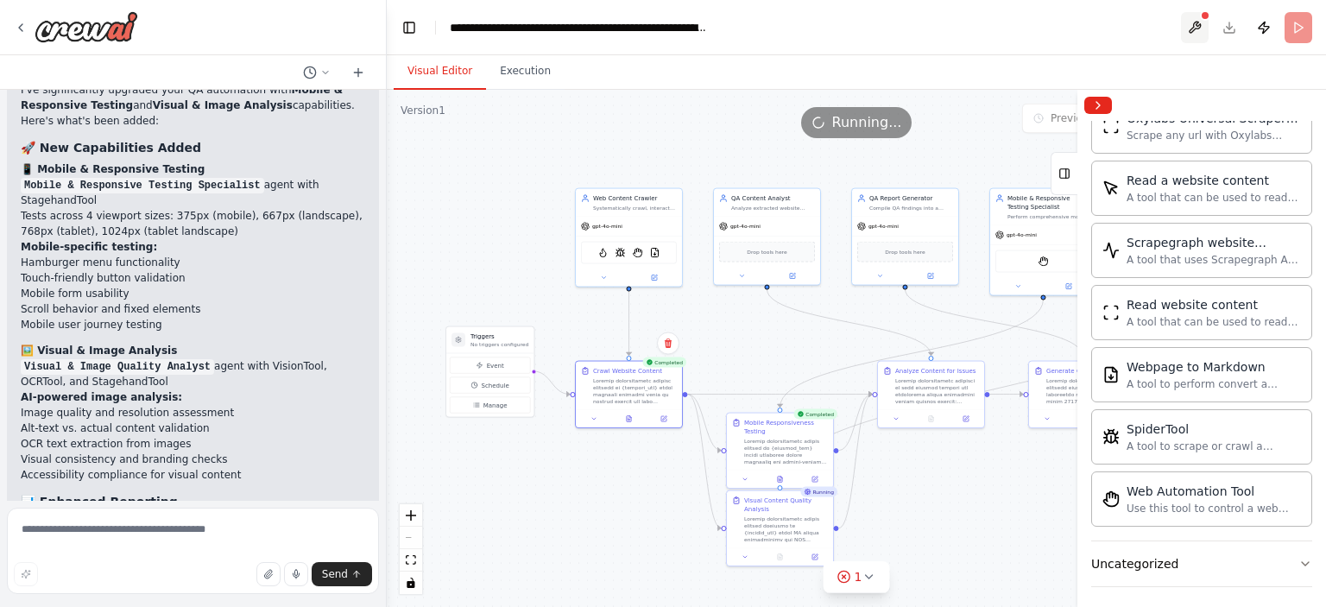
click at [1197, 28] on button at bounding box center [1195, 27] width 28 height 31
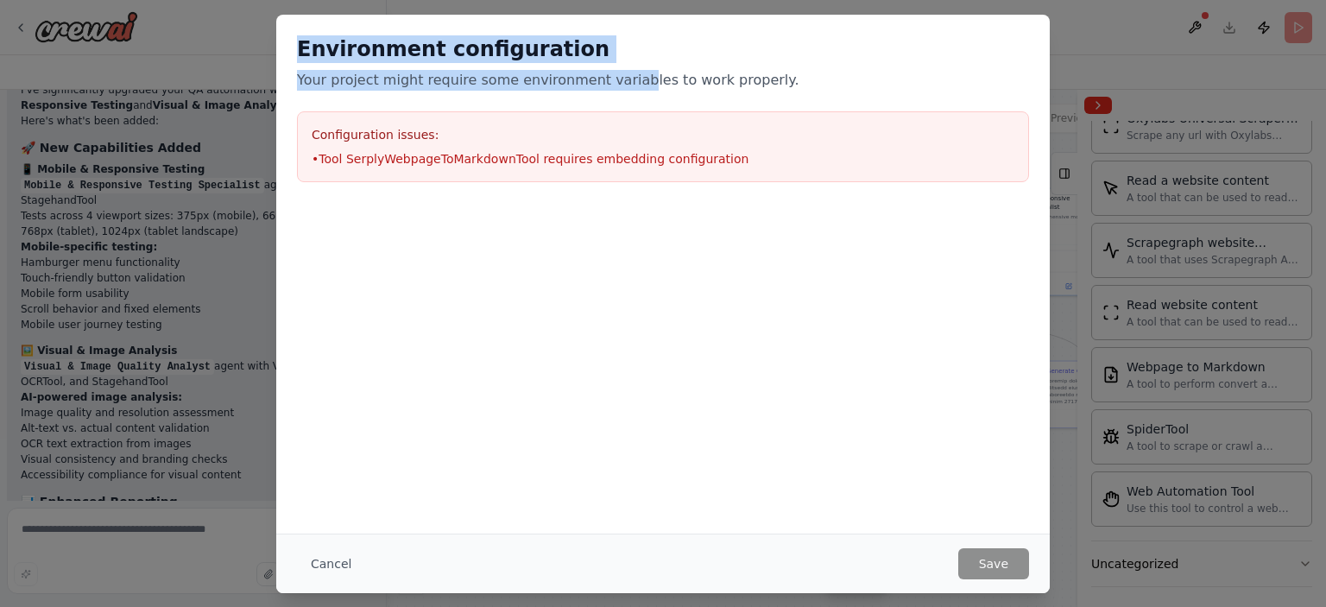
drag, startPoint x: 287, startPoint y: 48, endPoint x: 618, endPoint y: 66, distance: 332.0
click at [618, 66] on div "Environment configuration Your project might require some environment variables…" at bounding box center [663, 109] width 774 height 188
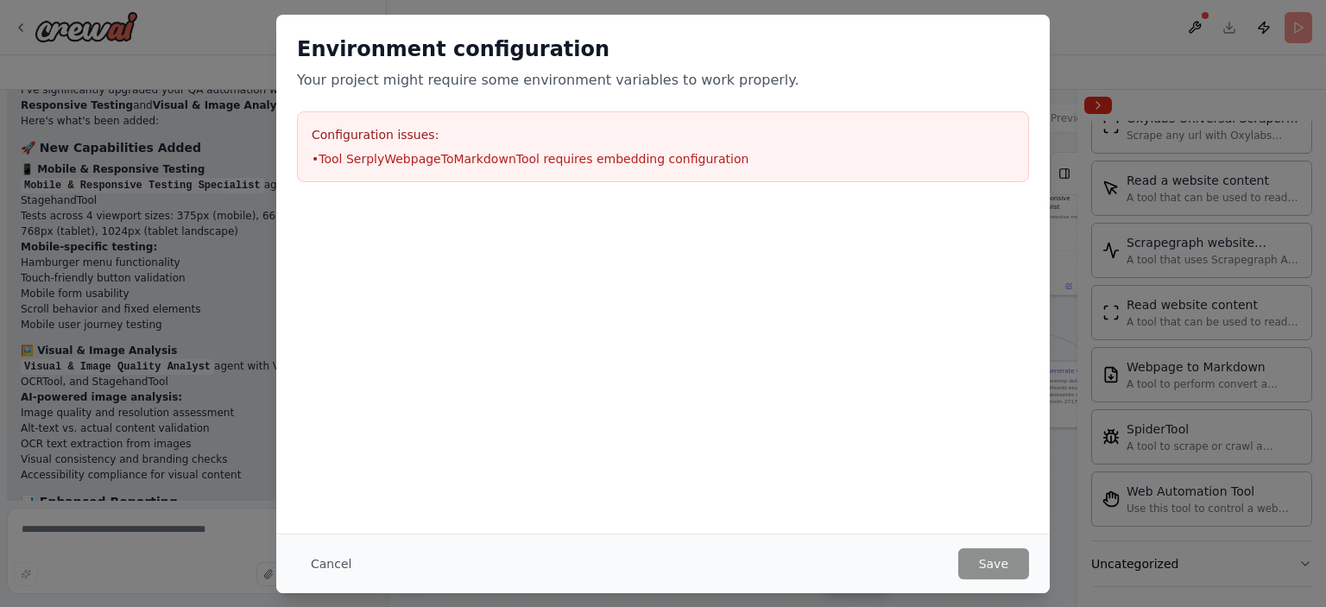
click at [494, 237] on div at bounding box center [663, 289] width 774 height 173
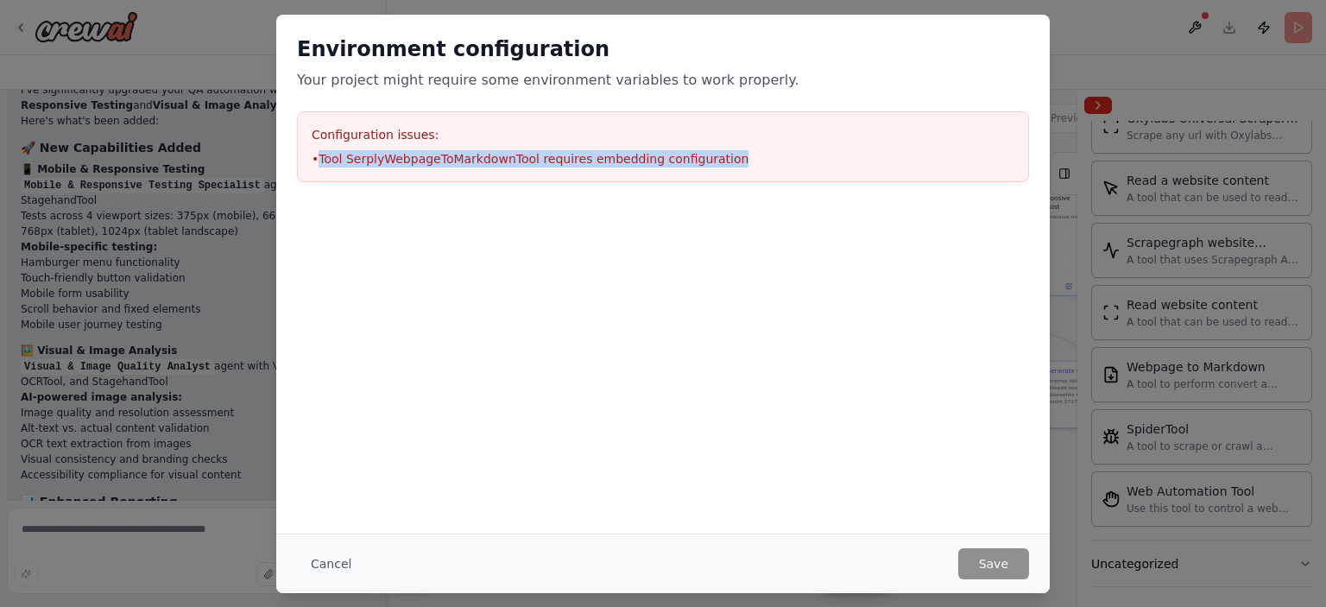
drag, startPoint x: 320, startPoint y: 162, endPoint x: 706, endPoint y: 172, distance: 386.1
click at [706, 172] on div "Configuration issues: • Tool SerplyWebpageToMarkdownTool requires embedding con…" at bounding box center [663, 146] width 732 height 71
click at [743, 179] on div "Configuration issues: • Tool SerplyWebpageToMarkdownTool requires embedding con…" at bounding box center [663, 146] width 732 height 71
drag, startPoint x: 743, startPoint y: 179, endPoint x: 279, endPoint y: 138, distance: 465.5
click at [279, 138] on div "Environment configuration Your project might require some environment variables…" at bounding box center [663, 109] width 774 height 188
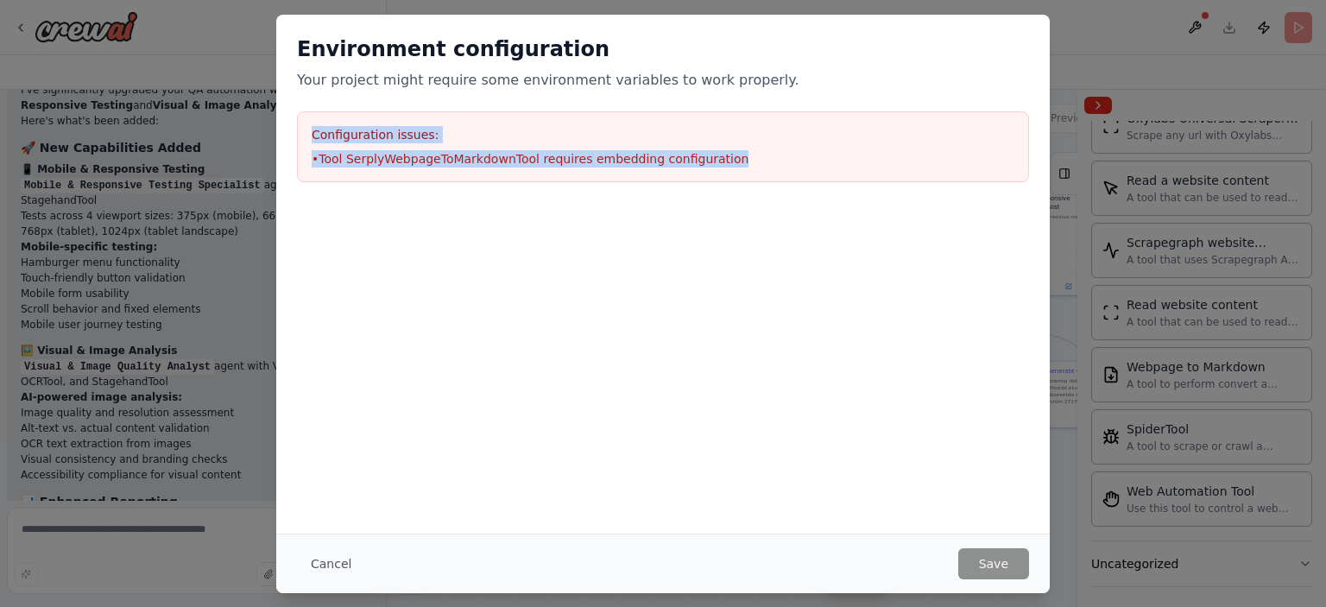
copy div "Configuration issues: • Tool SerplyWebpageToMarkdownTool requires embedding con…"
click at [335, 568] on button "Cancel" at bounding box center [331, 563] width 68 height 31
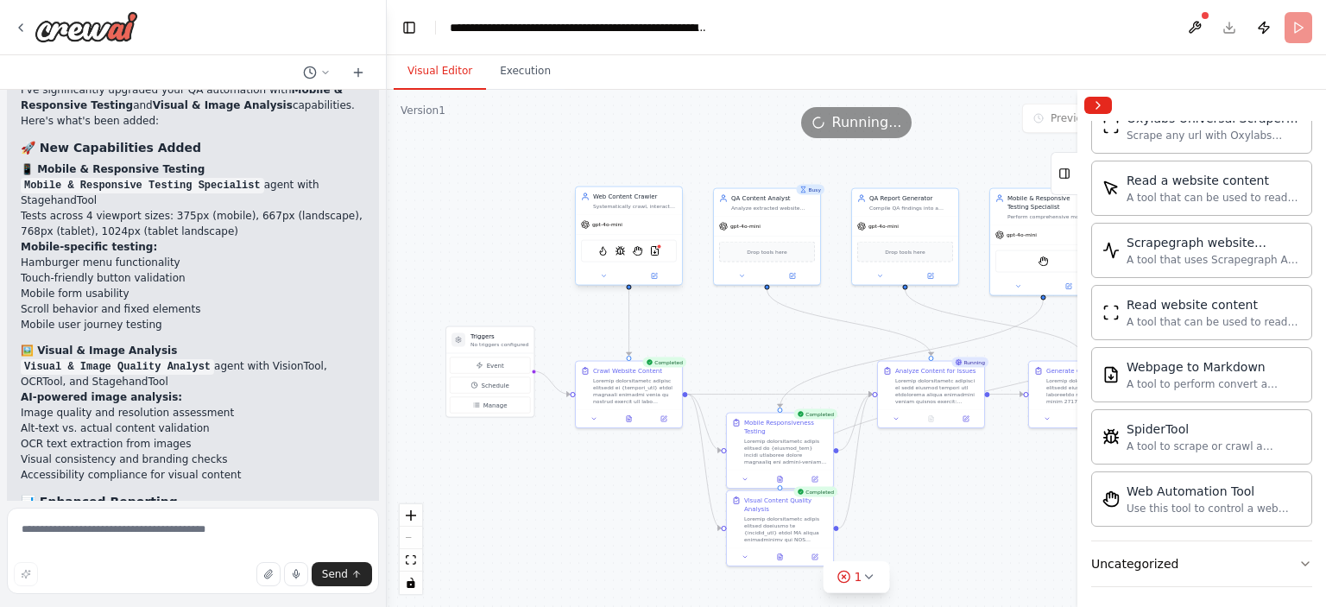
click at [662, 256] on div "FirecrawlCrawlWebsiteTool SpiderTool StagehandTool SerplyWebpageToMarkdownTool" at bounding box center [629, 251] width 96 height 22
click at [653, 246] on img at bounding box center [654, 251] width 10 height 10
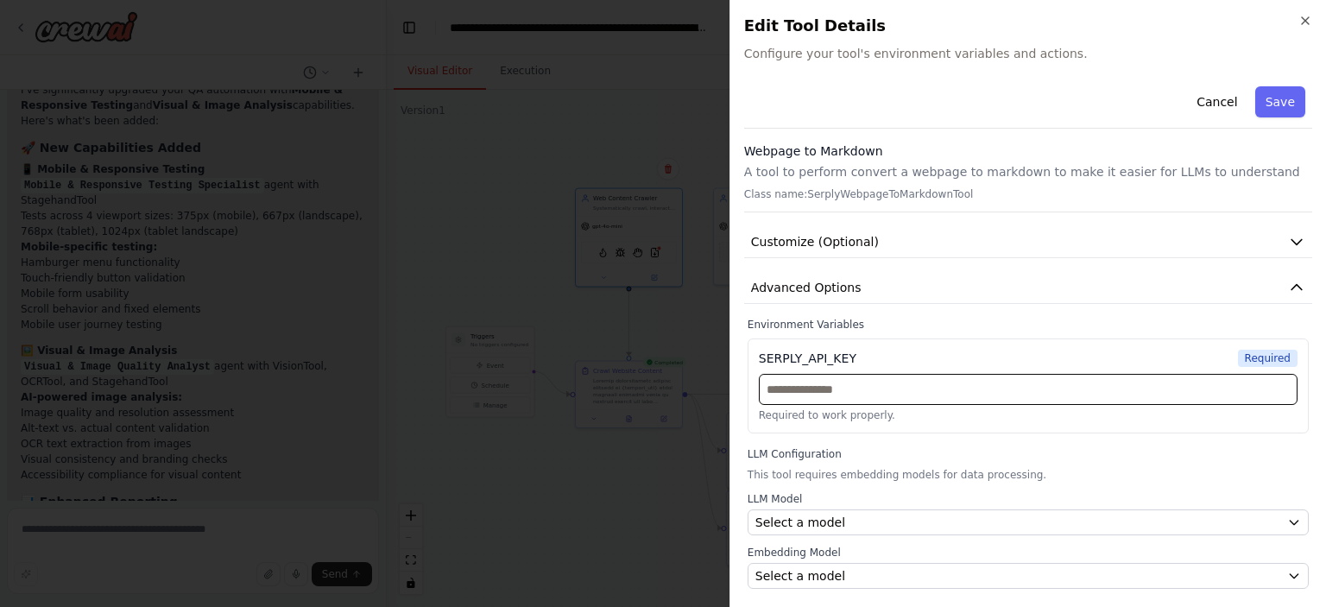
drag, startPoint x: 867, startPoint y: 383, endPoint x: 813, endPoint y: 388, distance: 54.6
click at [813, 388] on input "text" at bounding box center [1028, 389] width 539 height 31
drag, startPoint x: 853, startPoint y: 348, endPoint x: 754, endPoint y: 356, distance: 99.6
click at [754, 356] on div "SERPLY_API_KEY Required Required to work properly." at bounding box center [1028, 386] width 561 height 95
copy div "SERPLY_API_KEY"
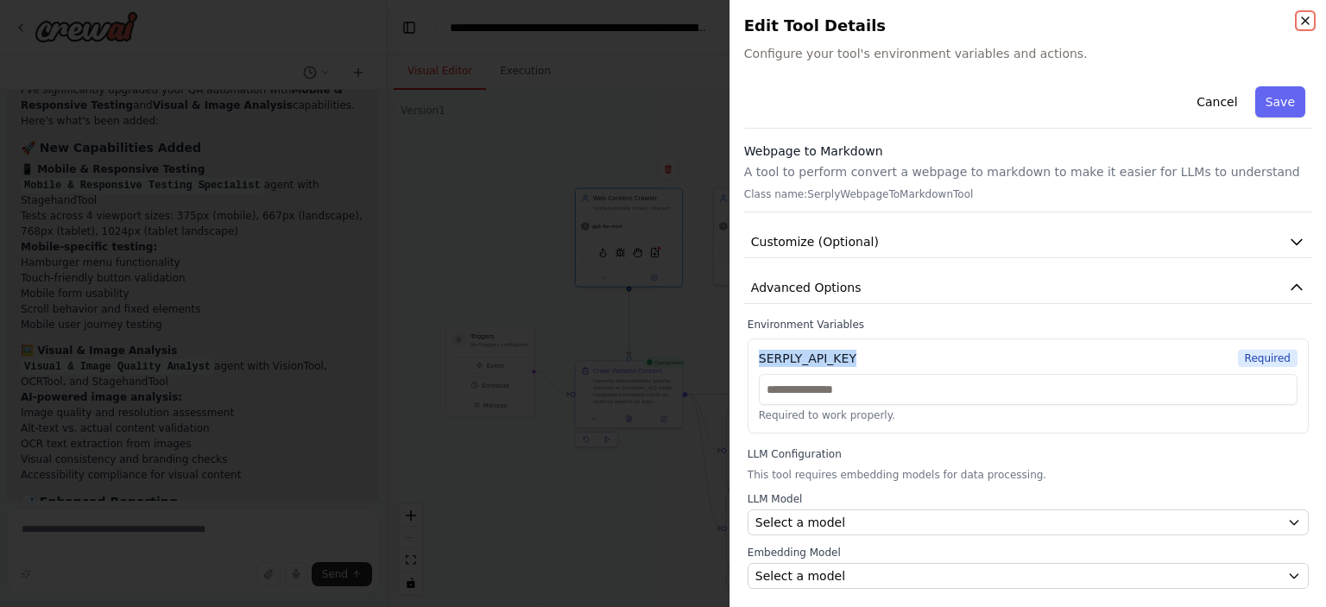
click at [1306, 22] on icon "button" at bounding box center [1306, 21] width 14 height 14
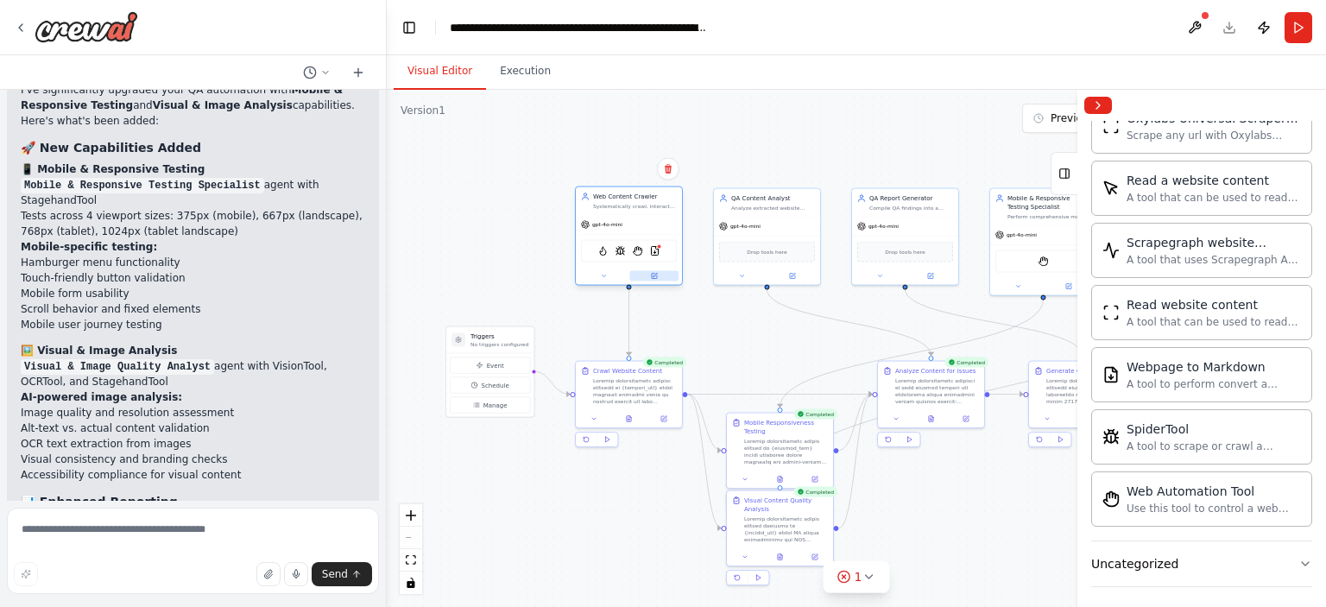
click at [656, 279] on button at bounding box center [654, 276] width 49 height 10
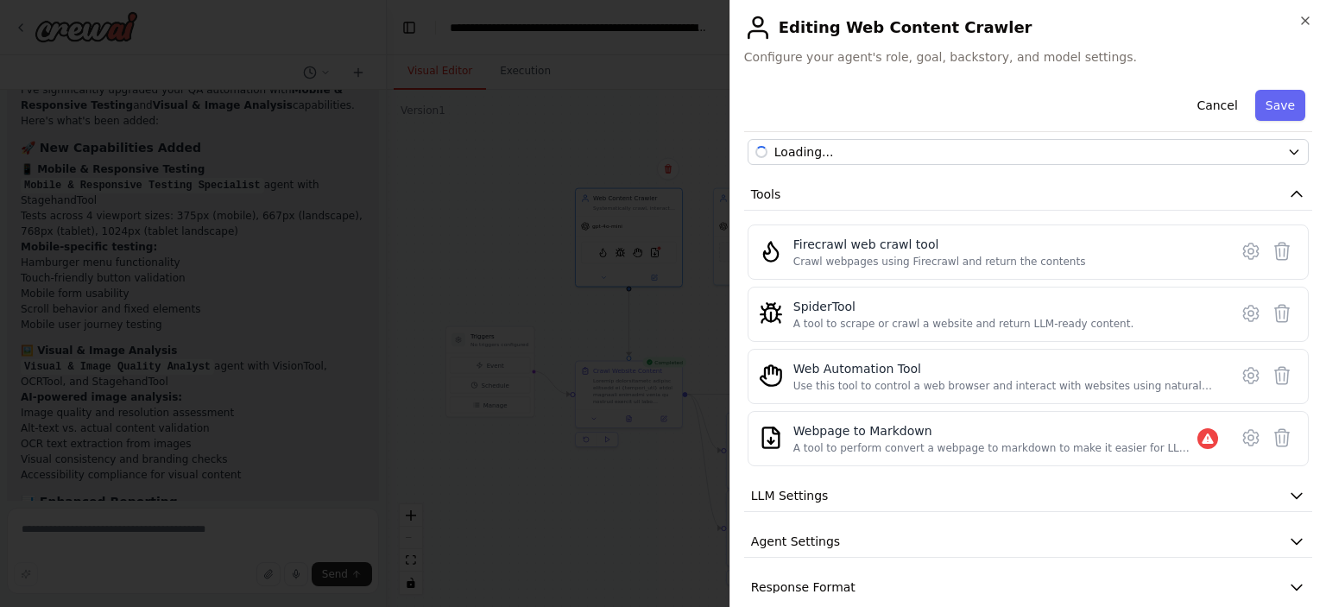
scroll to position [181, 0]
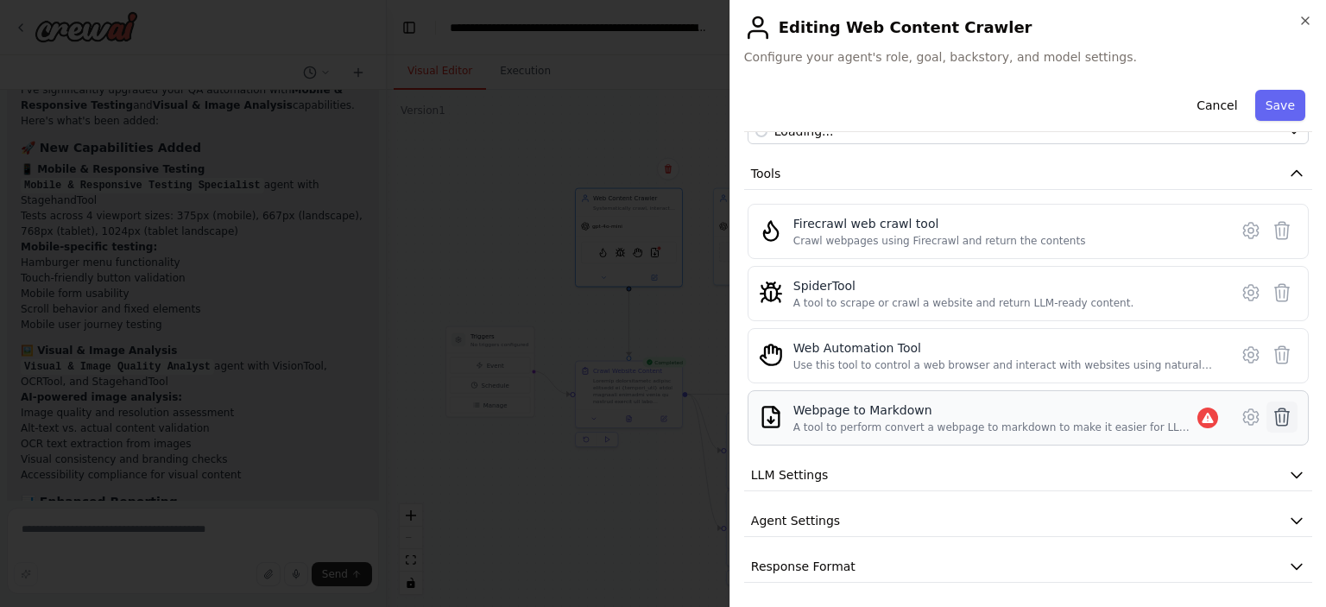
click at [1272, 424] on icon at bounding box center [1282, 417] width 21 height 21
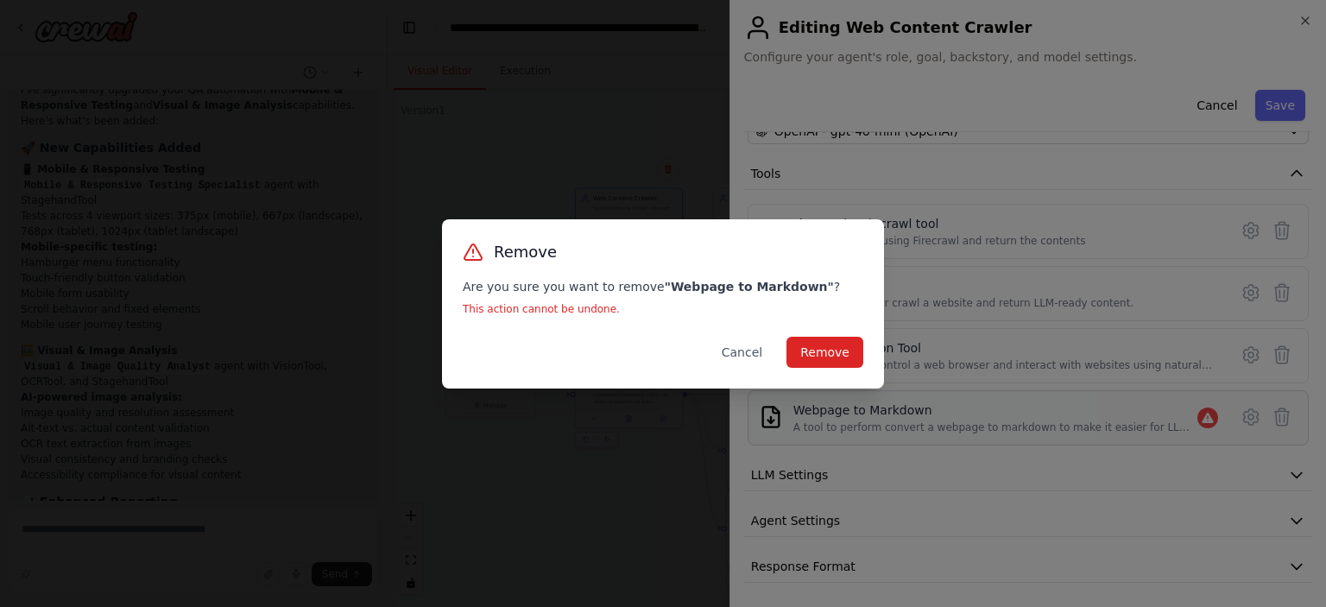
click at [1232, 414] on div "Remove Are you sure you want to remove " Webpage to Markdown " ? This action ca…" at bounding box center [663, 303] width 1326 height 607
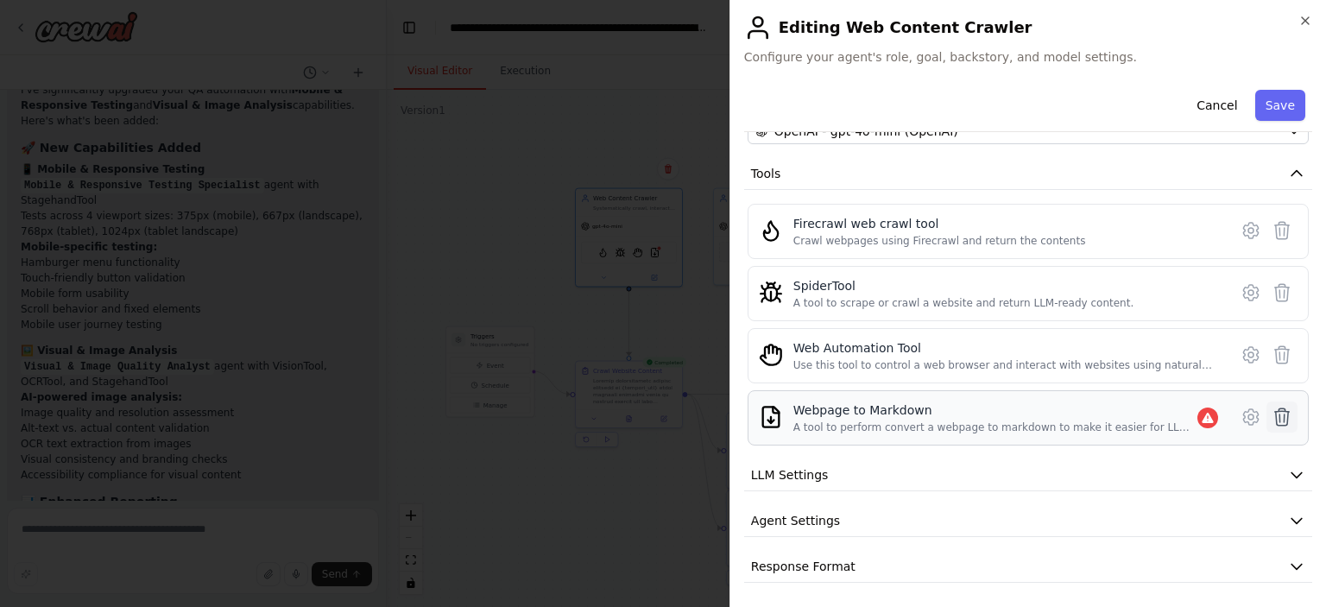
click at [1275, 414] on icon at bounding box center [1282, 416] width 15 height 17
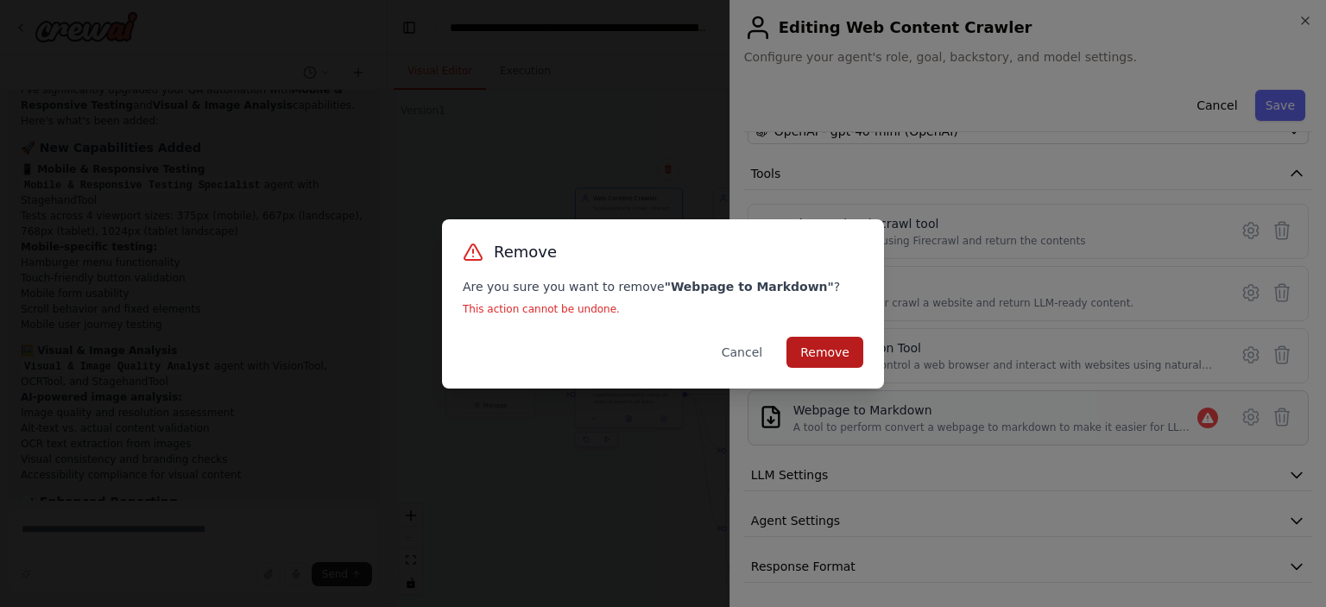
click at [856, 352] on button "Remove" at bounding box center [825, 352] width 77 height 31
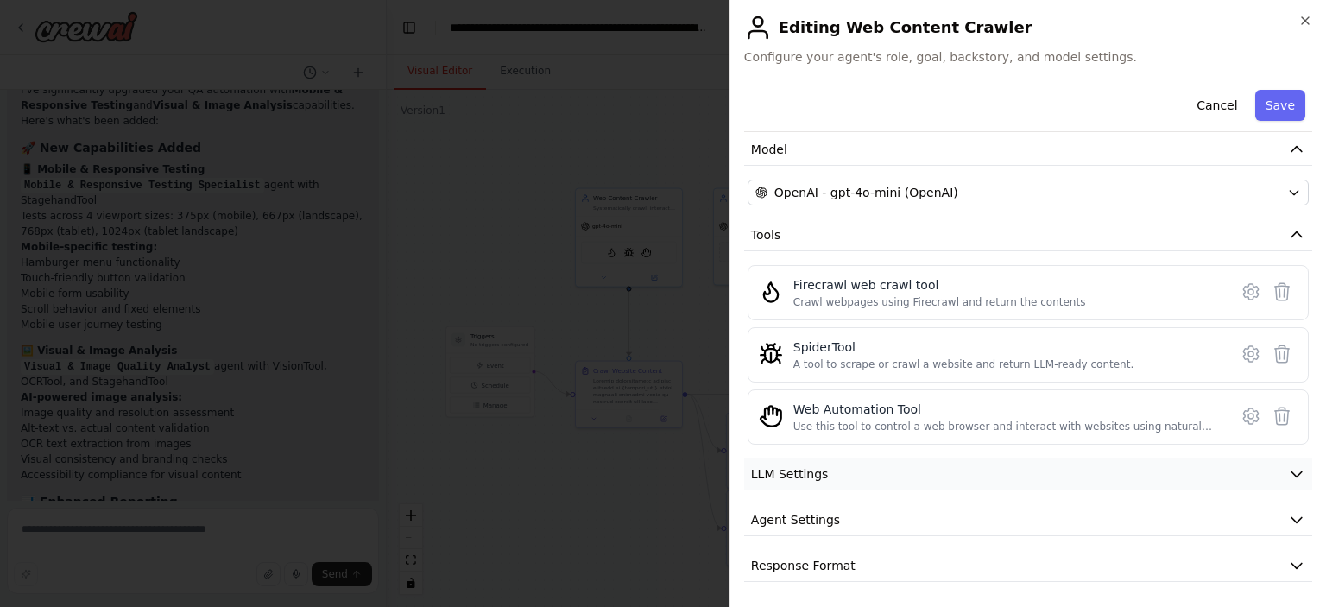
click at [1288, 469] on icon "button" at bounding box center [1296, 473] width 17 height 17
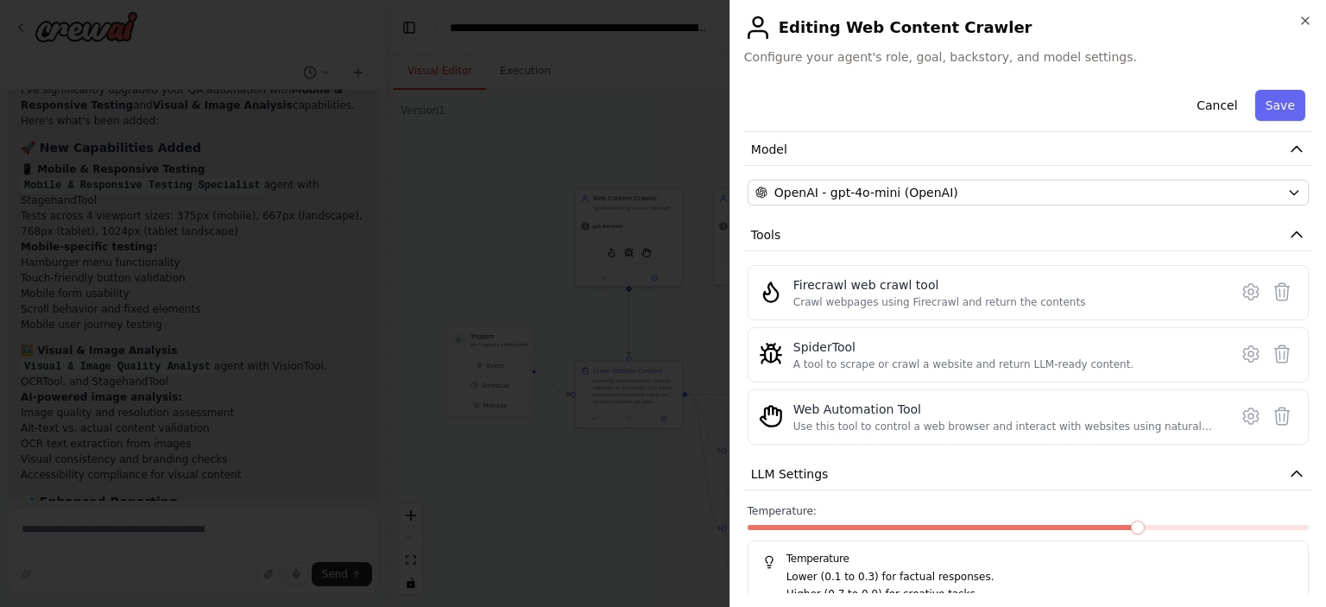
scroll to position [243, 0]
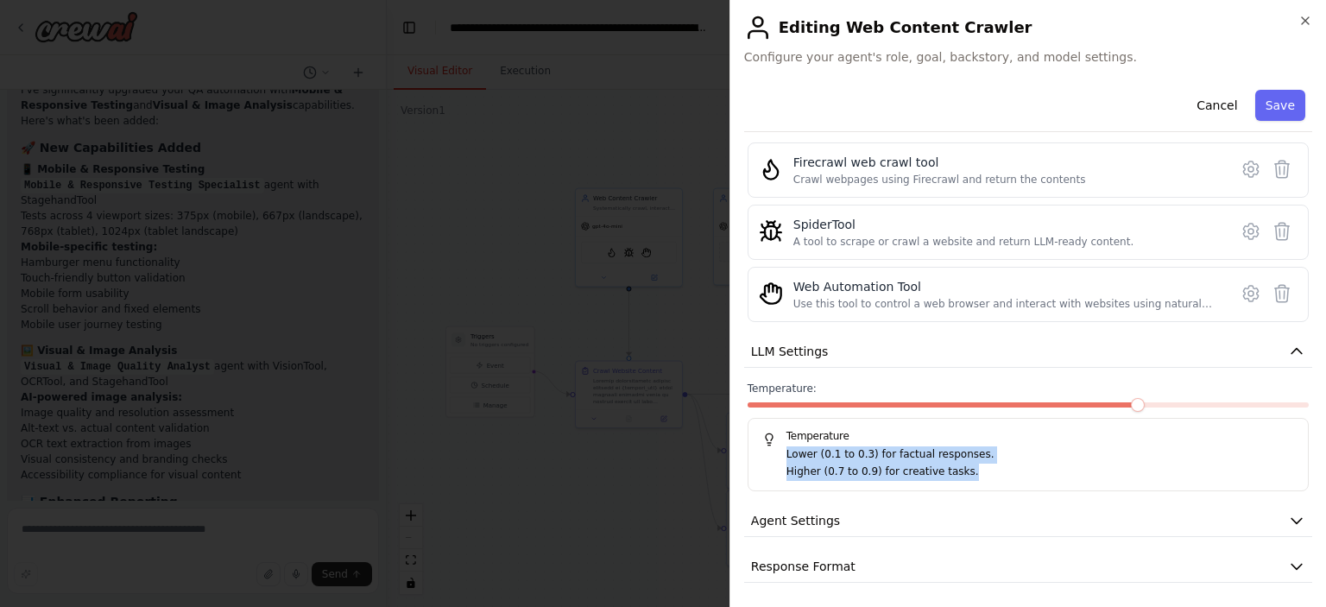
drag, startPoint x: 788, startPoint y: 453, endPoint x: 980, endPoint y: 464, distance: 192.8
click at [980, 464] on div "Lower (0.1 to 0.3) for factual responses. Higher (0.7 to 0.9) for creative task…" at bounding box center [1029, 463] width 532 height 34
click at [972, 531] on button "Agent Settings" at bounding box center [1028, 521] width 568 height 32
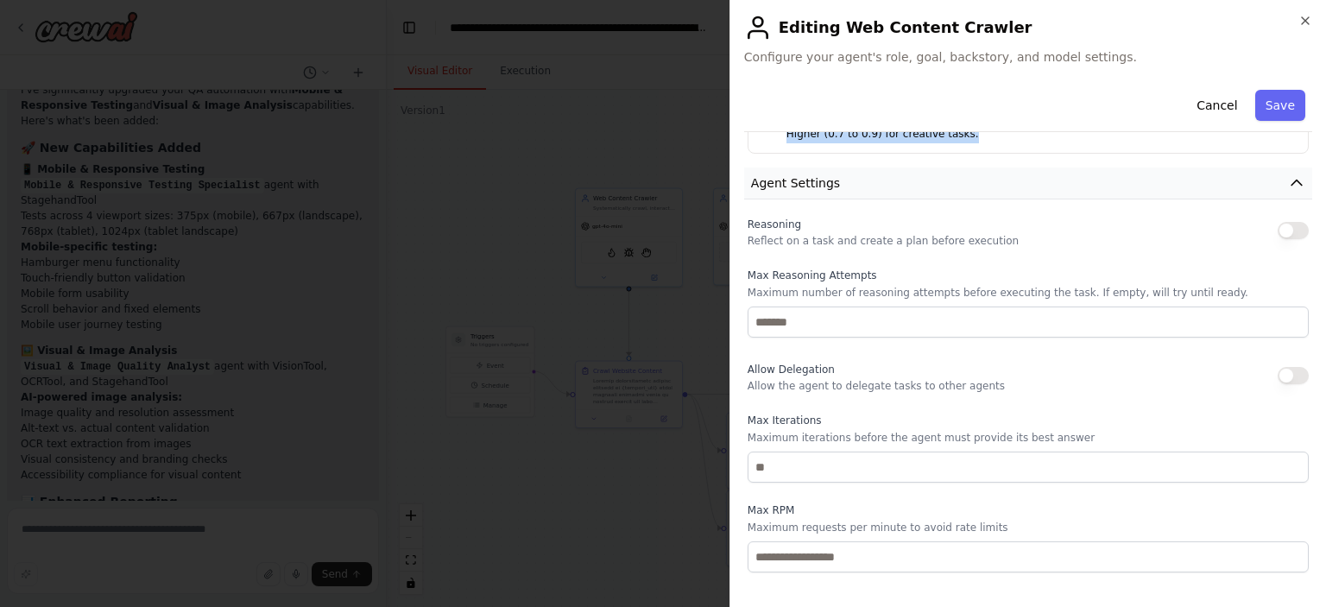
scroll to position [584, 0]
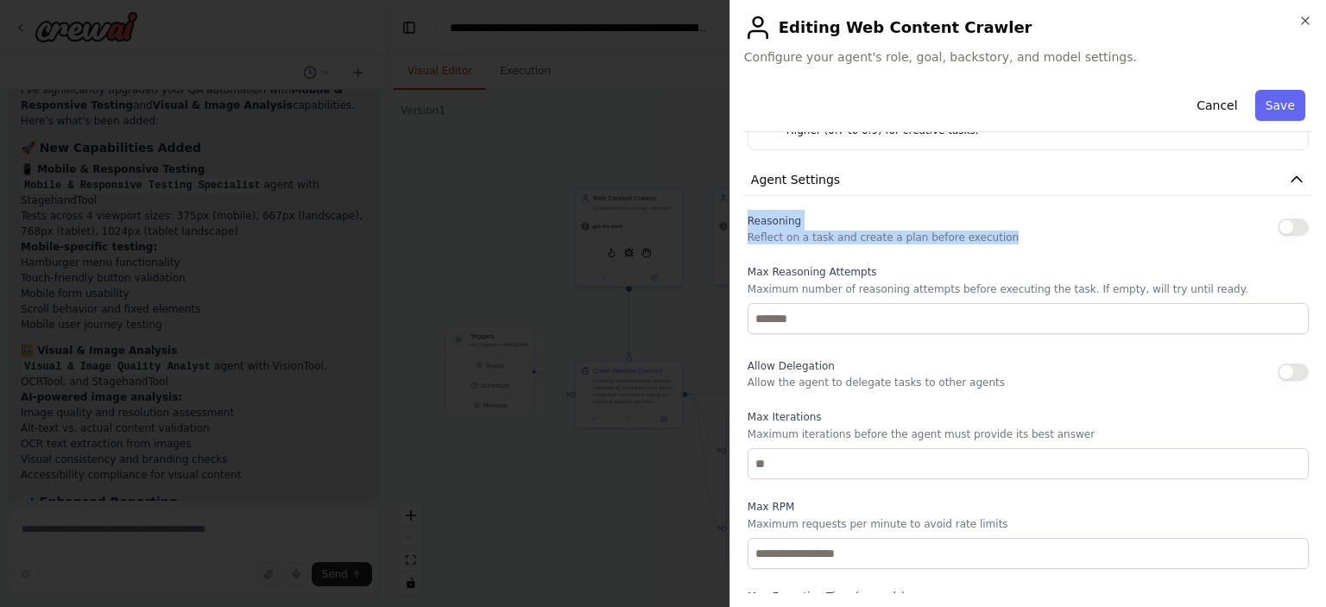
drag, startPoint x: 1014, startPoint y: 237, endPoint x: 735, endPoint y: 212, distance: 280.0
click at [735, 212] on div "**********" at bounding box center [1028, 303] width 597 height 607
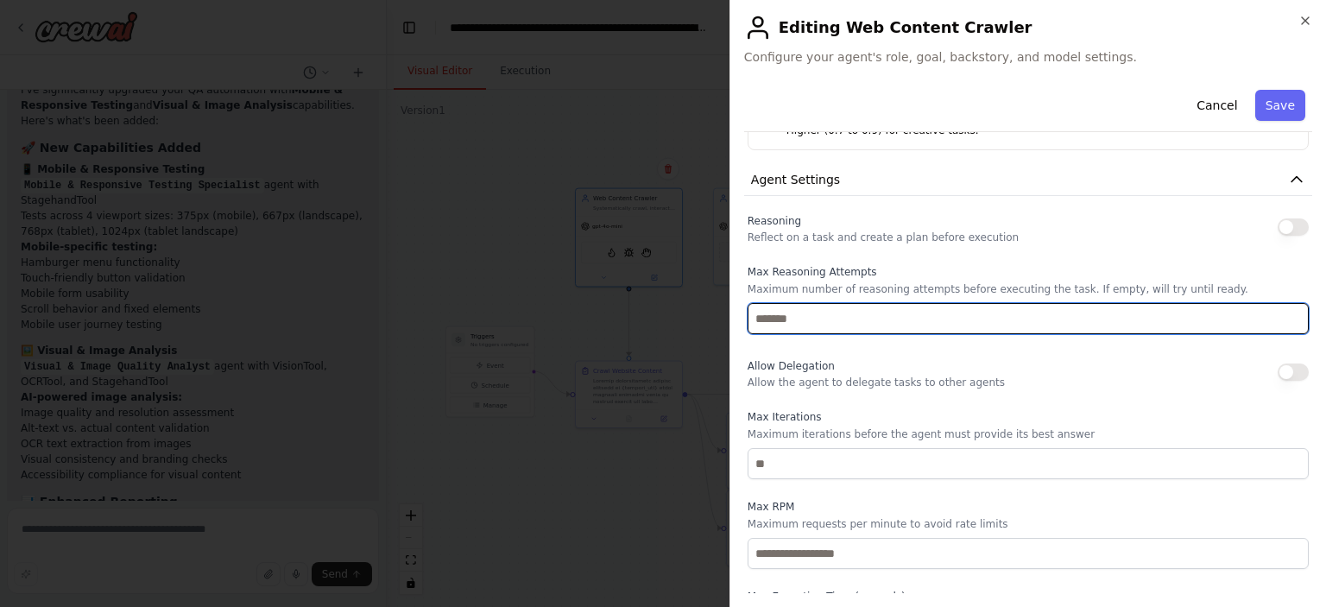
click at [785, 309] on input "number" at bounding box center [1028, 318] width 561 height 31
type input "*"
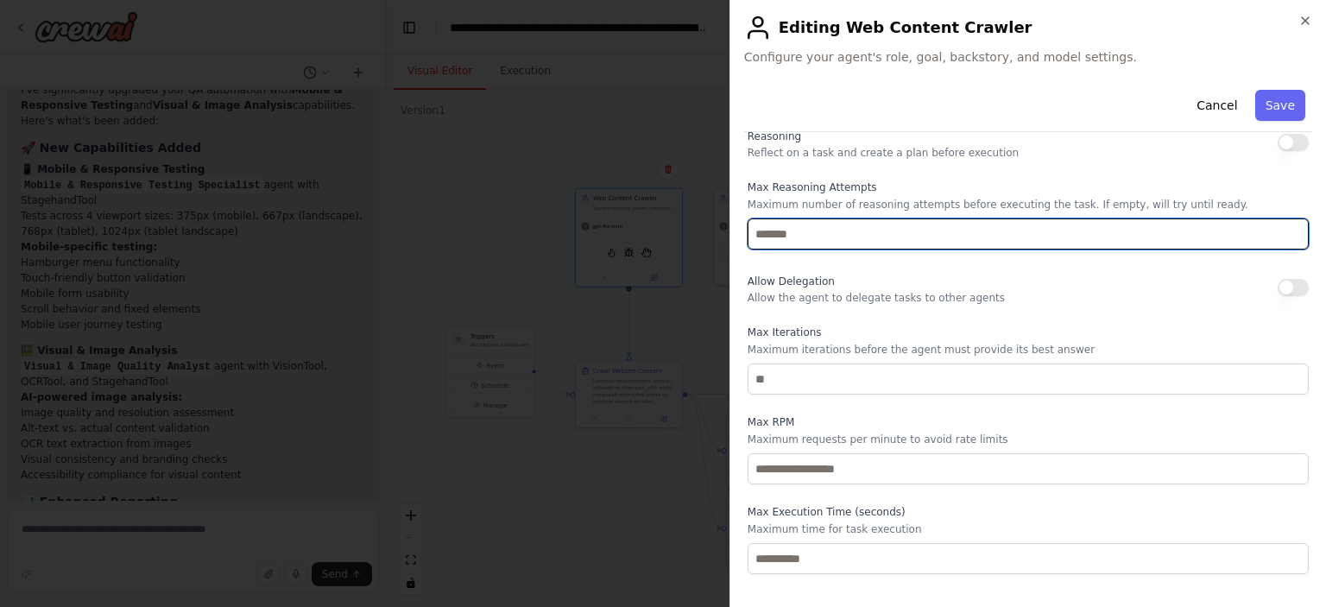
scroll to position [670, 0]
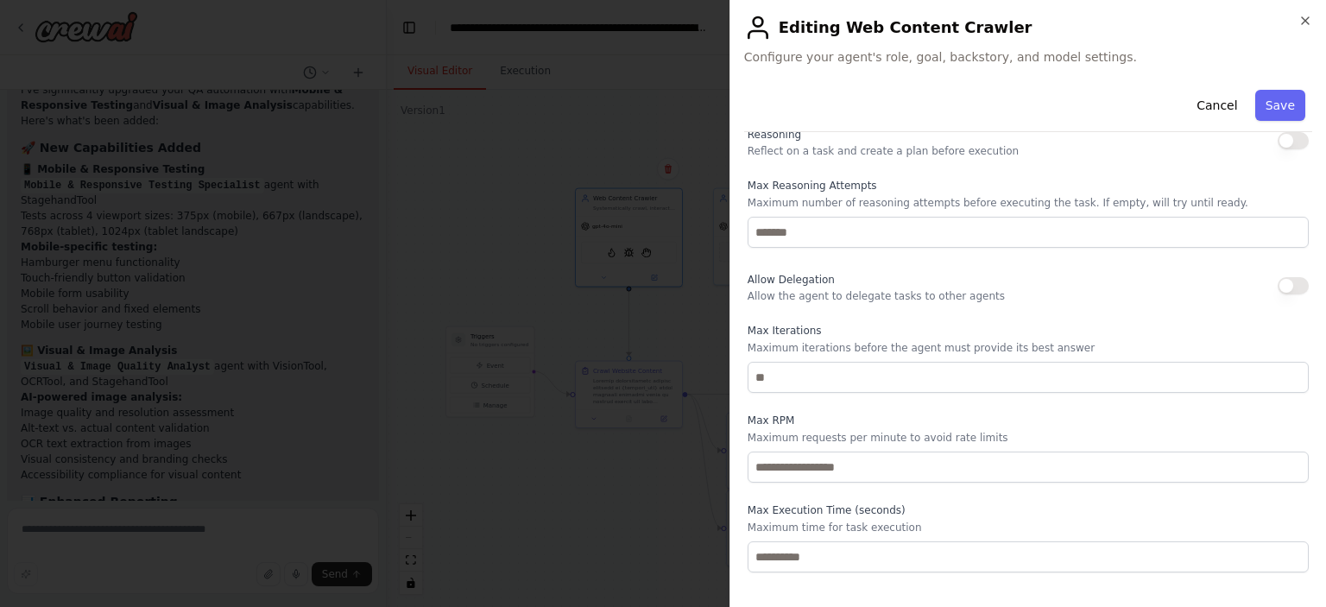
click at [1278, 279] on button "button" at bounding box center [1293, 285] width 31 height 17
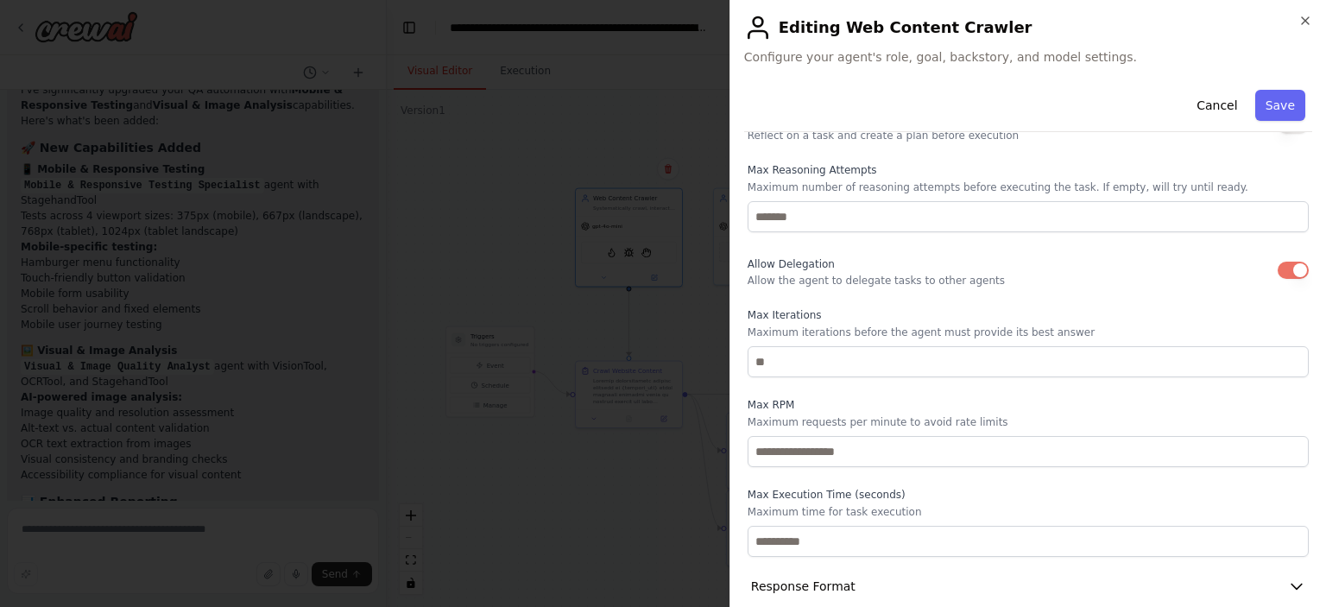
scroll to position [706, 0]
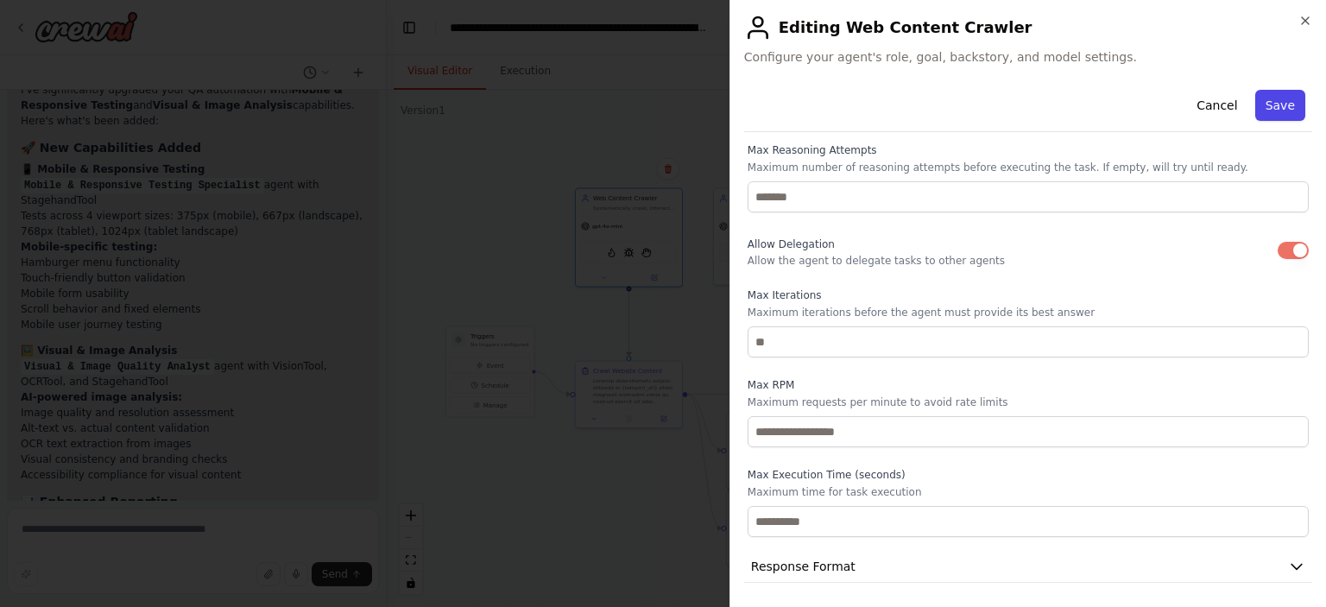
click at [1267, 107] on button "Save" at bounding box center [1281, 105] width 50 height 31
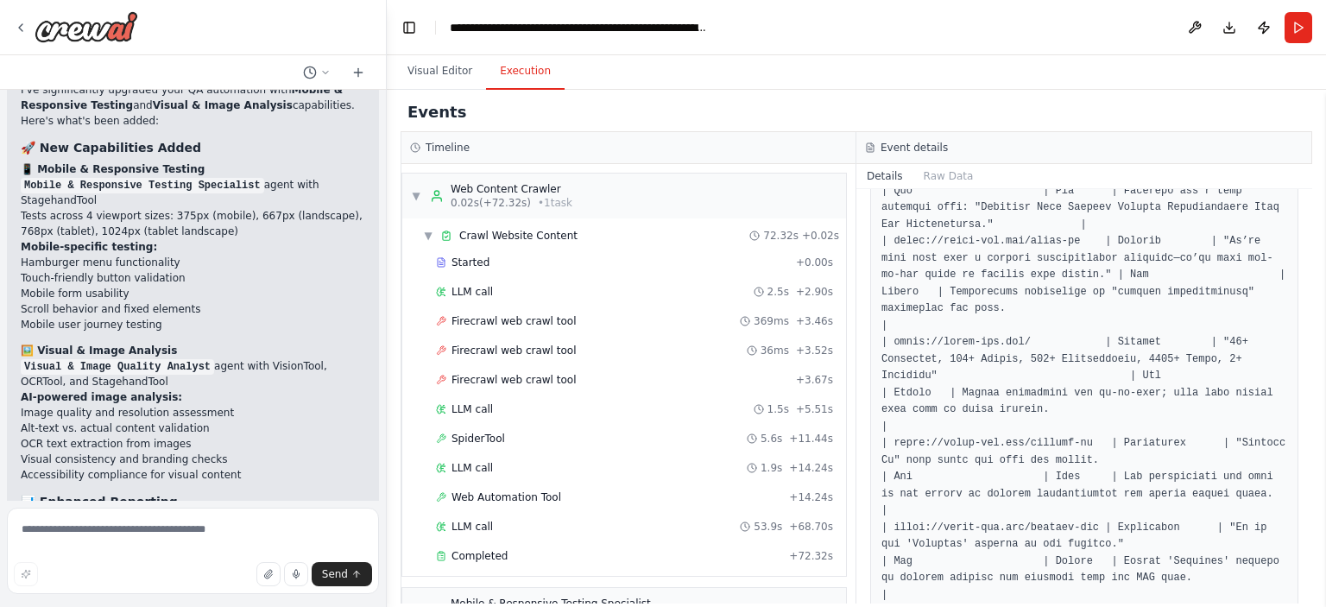
click at [491, 72] on button "Execution" at bounding box center [525, 72] width 79 height 36
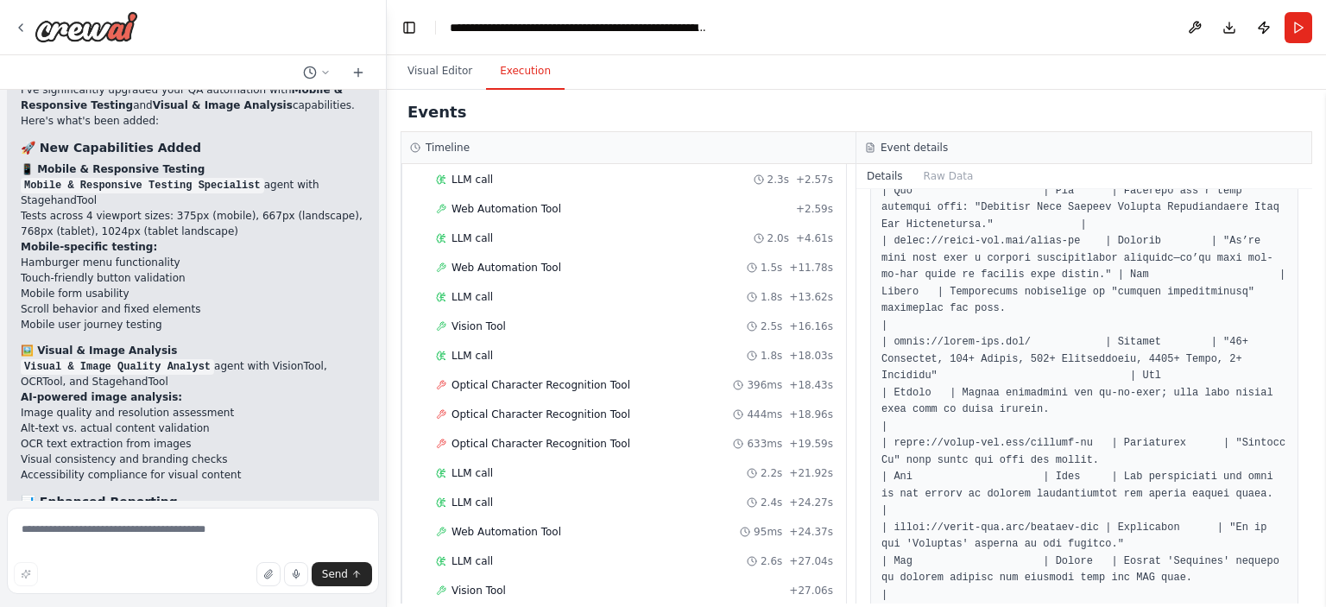
scroll to position [2267, 0]
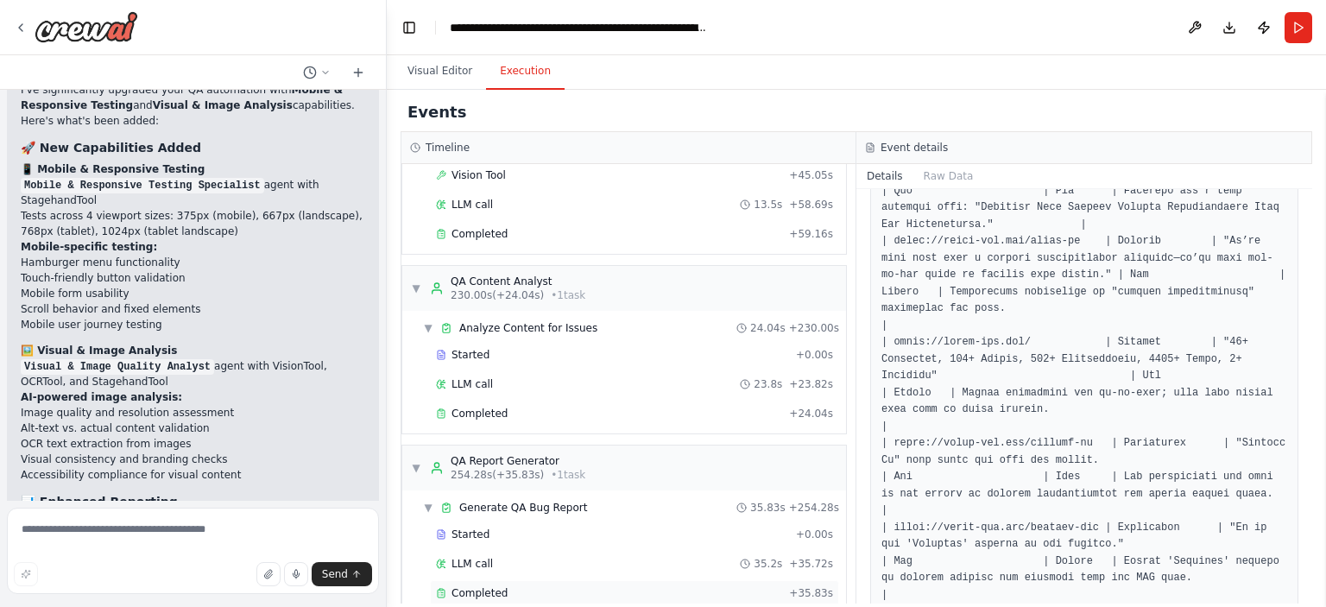
click at [524, 586] on div "Completed" at bounding box center [609, 593] width 346 height 14
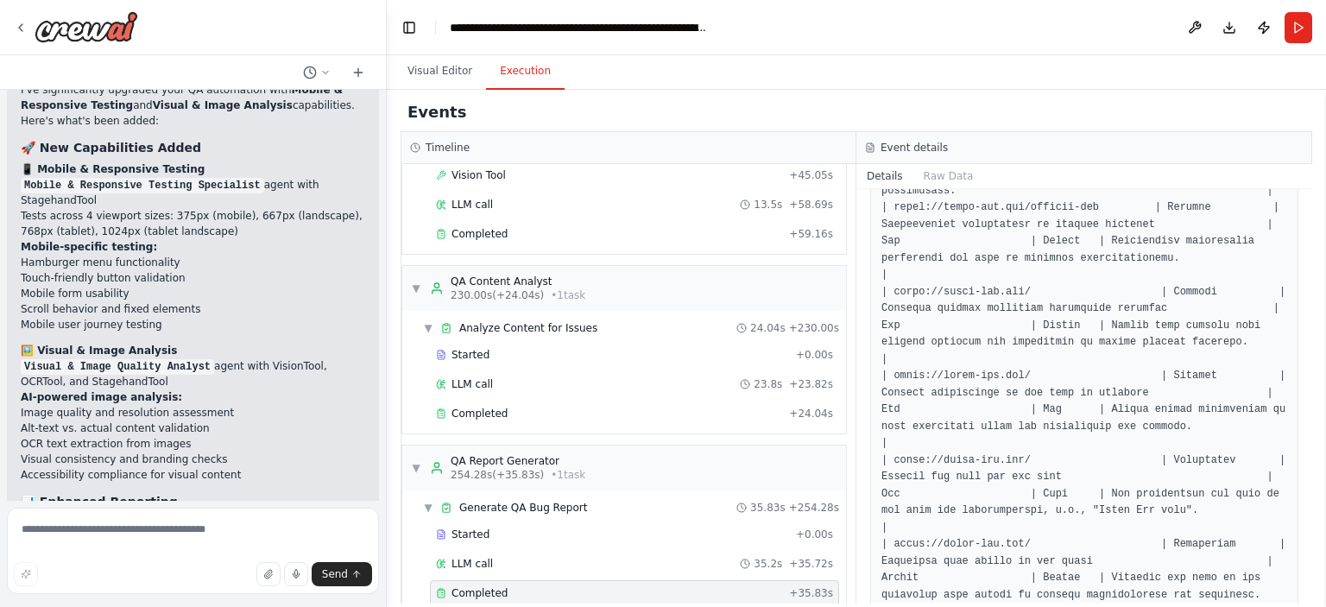
click at [490, 586] on span "Completed" at bounding box center [480, 593] width 56 height 14
drag, startPoint x: 1051, startPoint y: 383, endPoint x: 878, endPoint y: 393, distance: 173.0
drag, startPoint x: 1019, startPoint y: 372, endPoint x: 895, endPoint y: 369, distance: 124.4
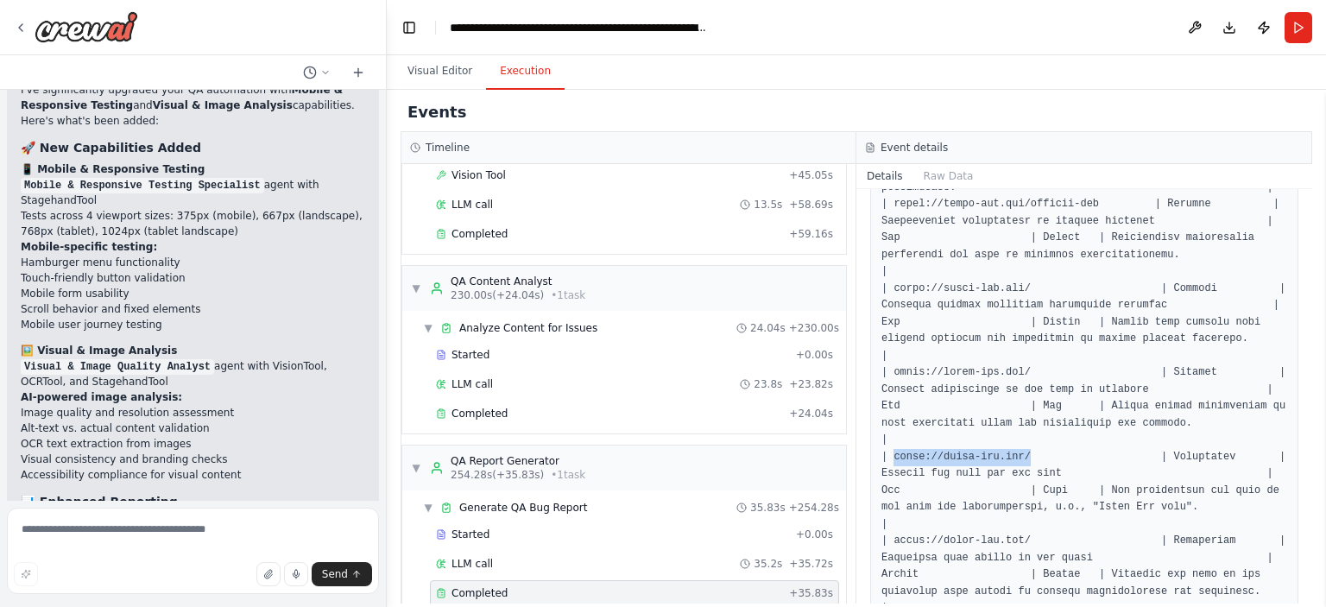
copy pre "[URL][DOMAIN_NAME]"
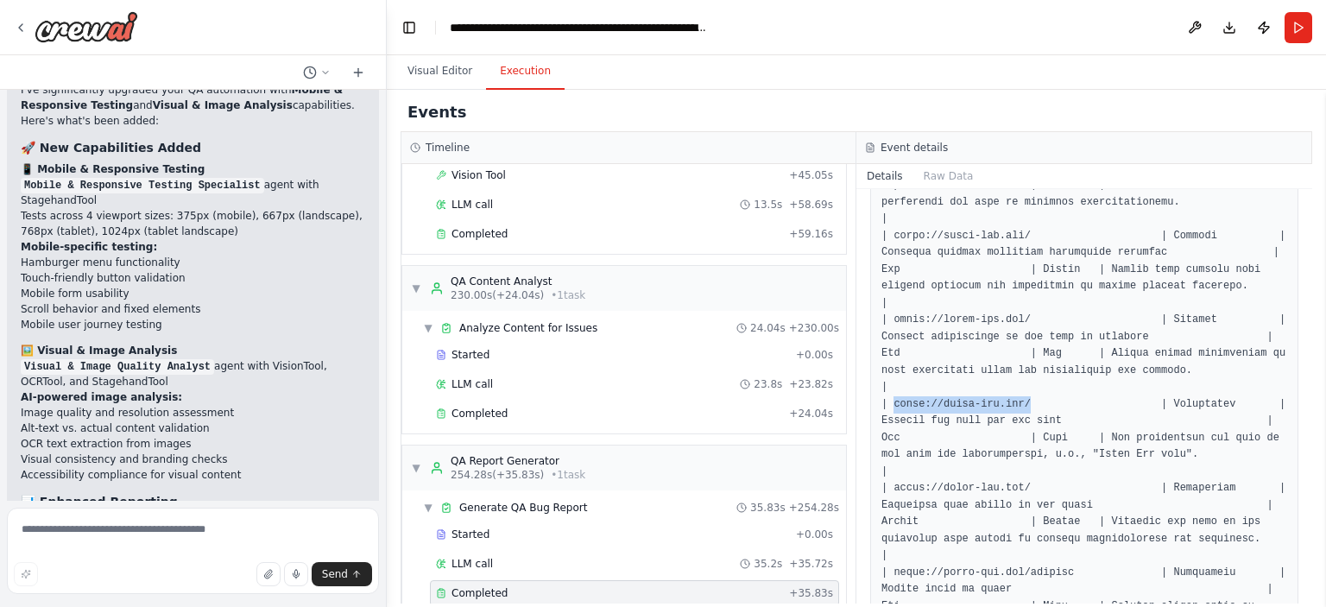
scroll to position [1736, 0]
drag, startPoint x: 1062, startPoint y: 330, endPoint x: 884, endPoint y: 331, distance: 177.9
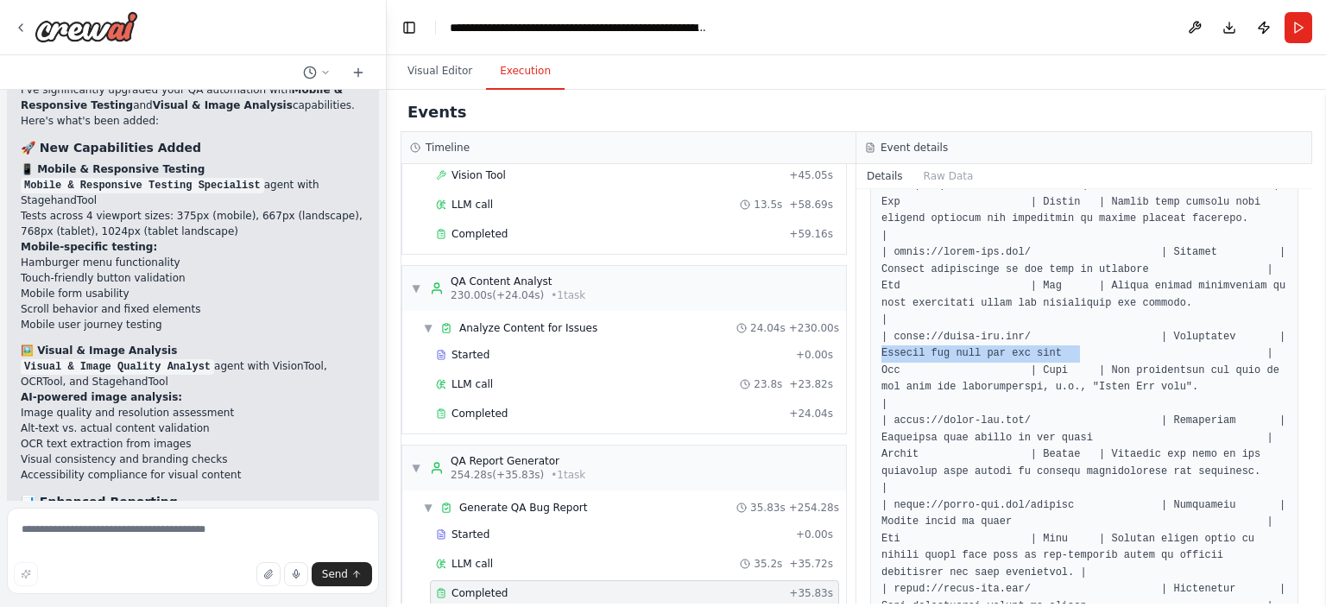
scroll to position [1800, 0]
drag, startPoint x: 1025, startPoint y: 318, endPoint x: 888, endPoint y: 314, distance: 137.3
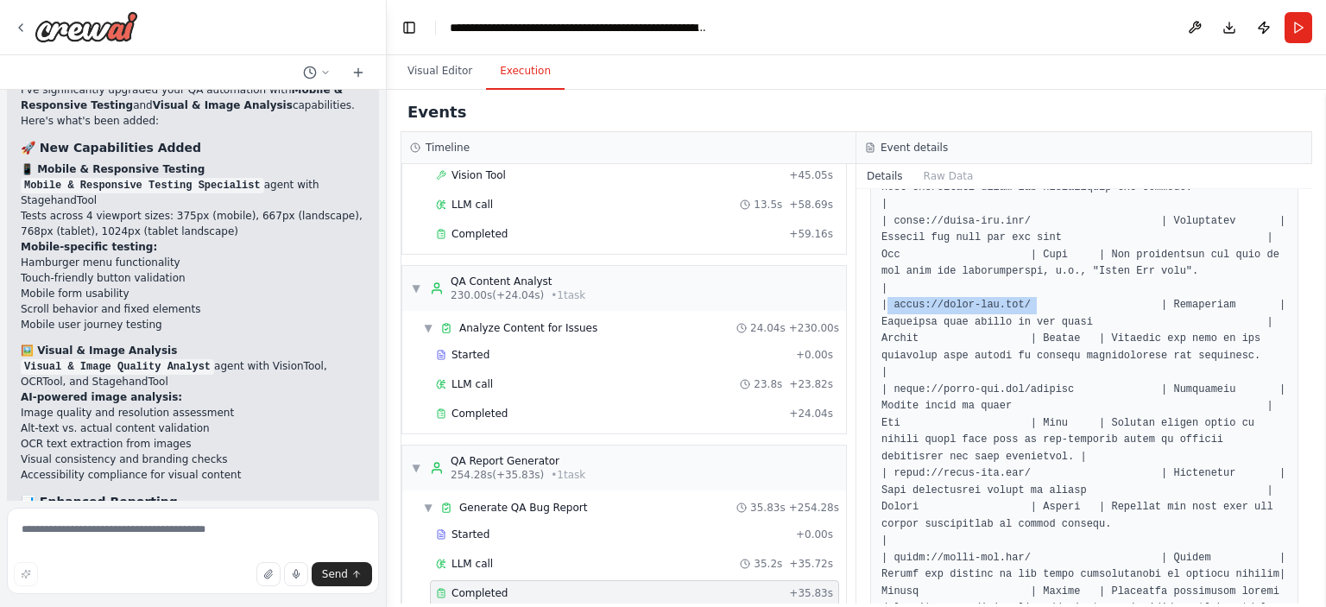
scroll to position [1917, 0]
drag, startPoint x: 967, startPoint y: 324, endPoint x: 1171, endPoint y: 325, distance: 203.8
drag, startPoint x: 893, startPoint y: 288, endPoint x: 1055, endPoint y: 280, distance: 162.6
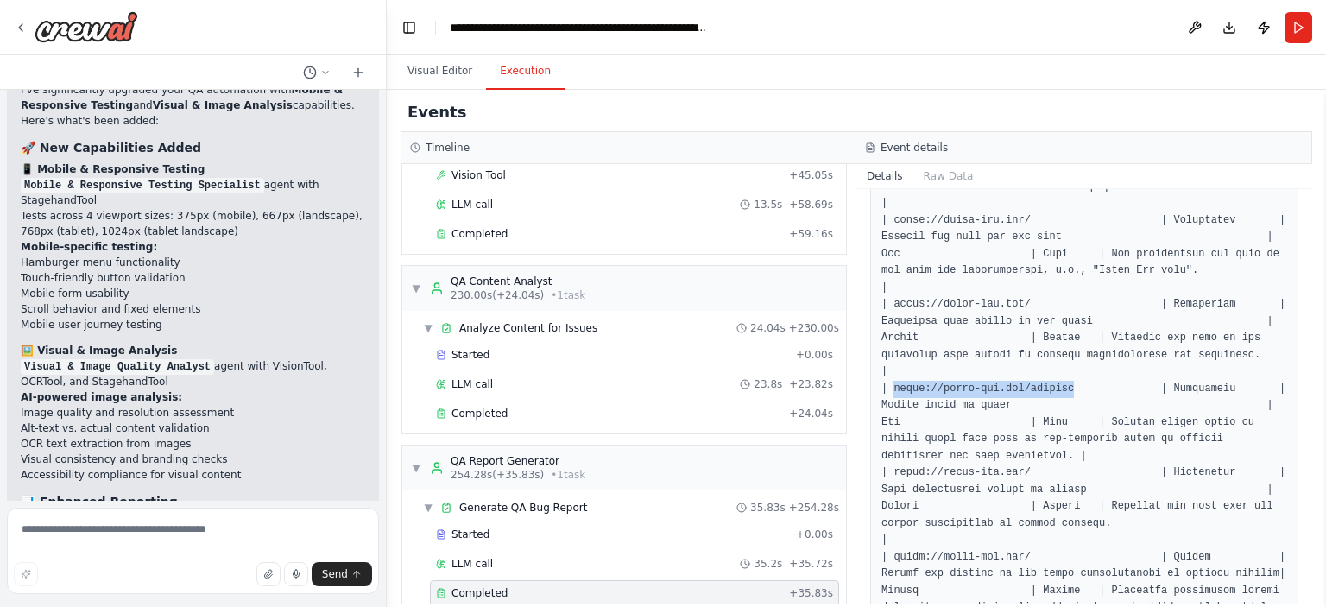
copy pre "[URL][DOMAIN_NAME]"
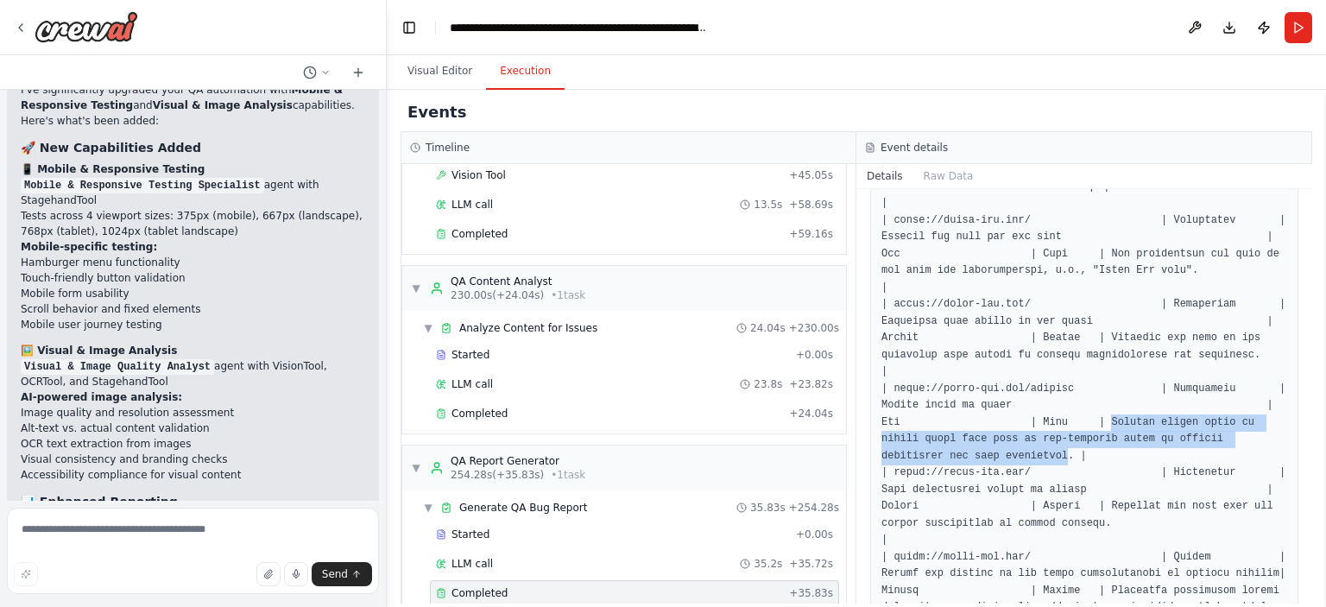
drag, startPoint x: 957, startPoint y: 322, endPoint x: 1199, endPoint y: 333, distance: 242.1
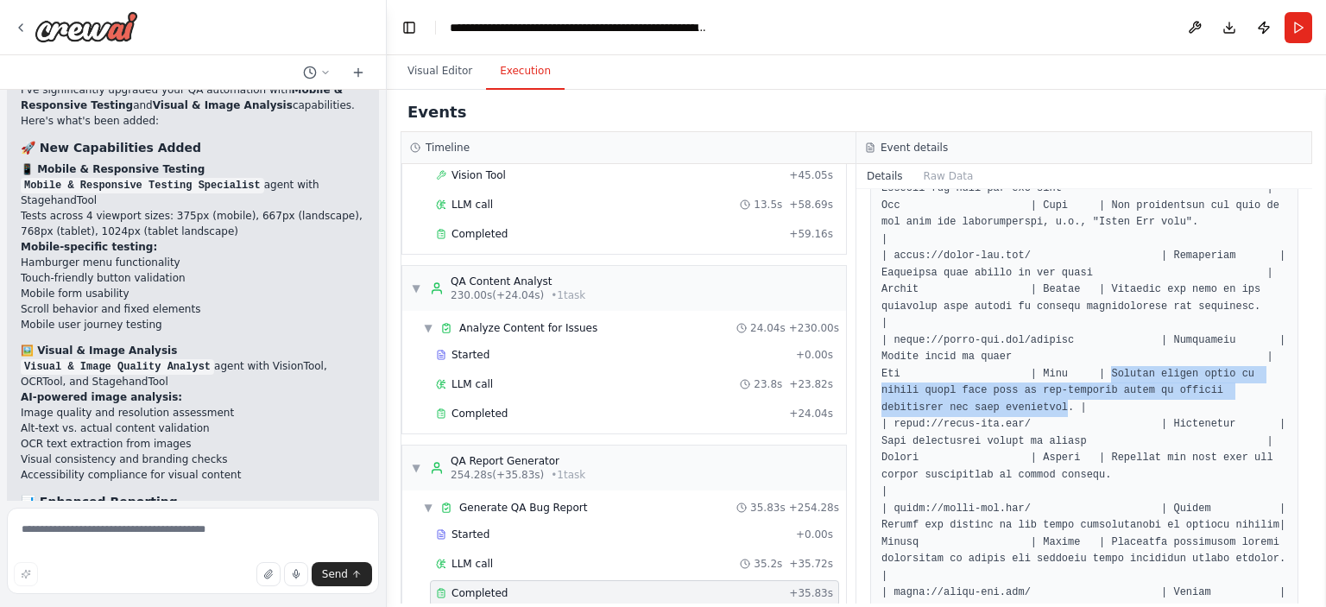
scroll to position [1965, 0]
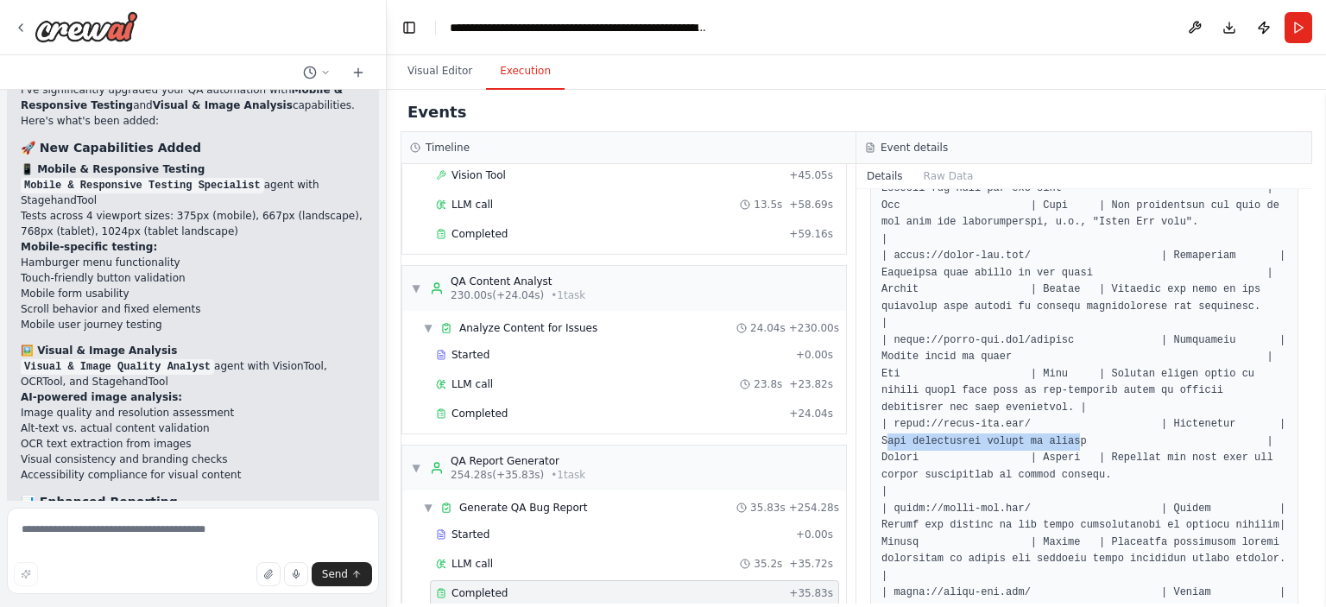
drag, startPoint x: 886, startPoint y: 326, endPoint x: 1062, endPoint y: 325, distance: 176.2
drag, startPoint x: 1027, startPoint y: 302, endPoint x: 902, endPoint y: 307, distance: 125.3
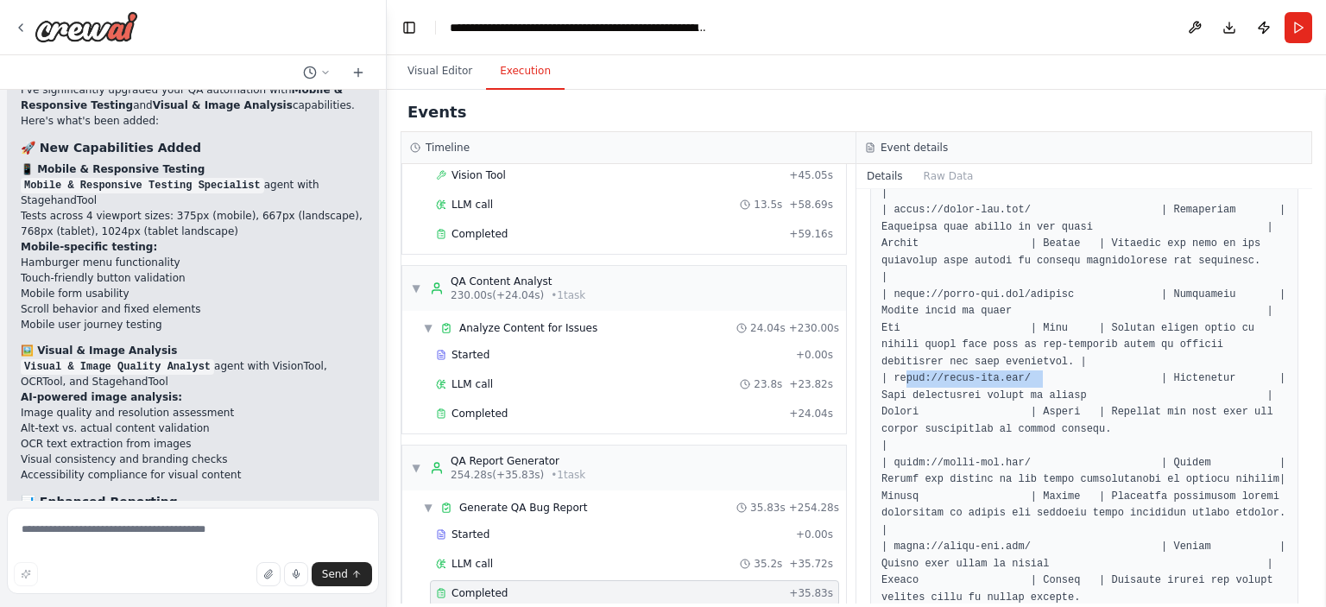
scroll to position [2020, 0]
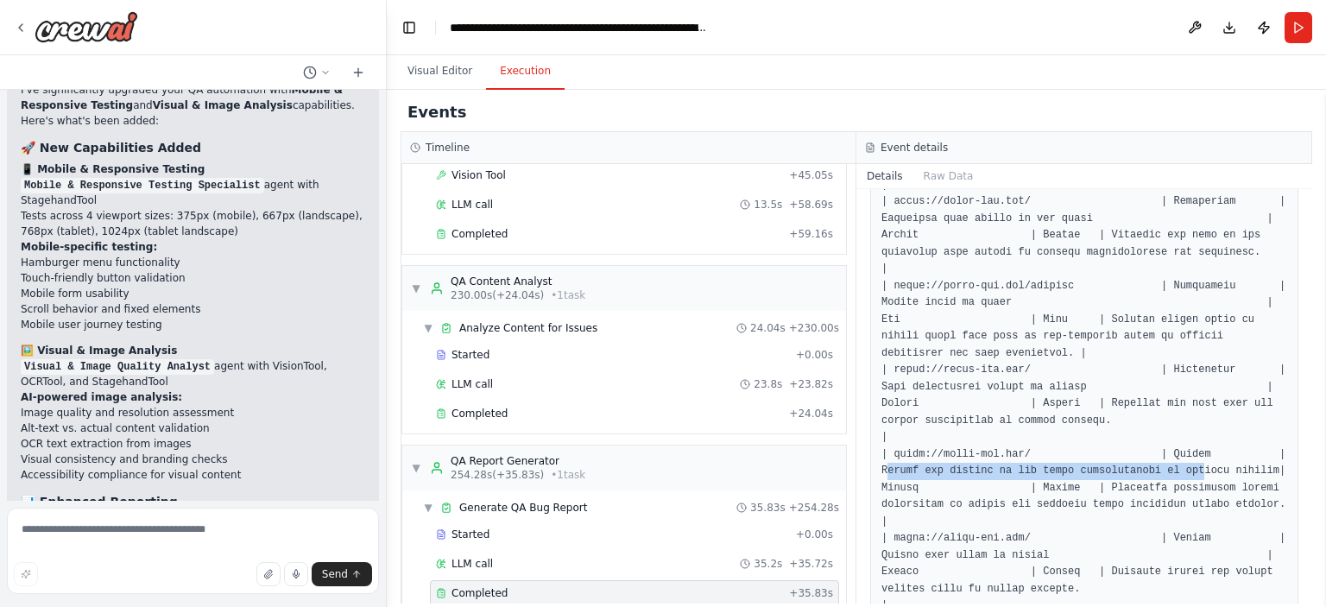
drag, startPoint x: 886, startPoint y: 351, endPoint x: 1175, endPoint y: 356, distance: 289.3
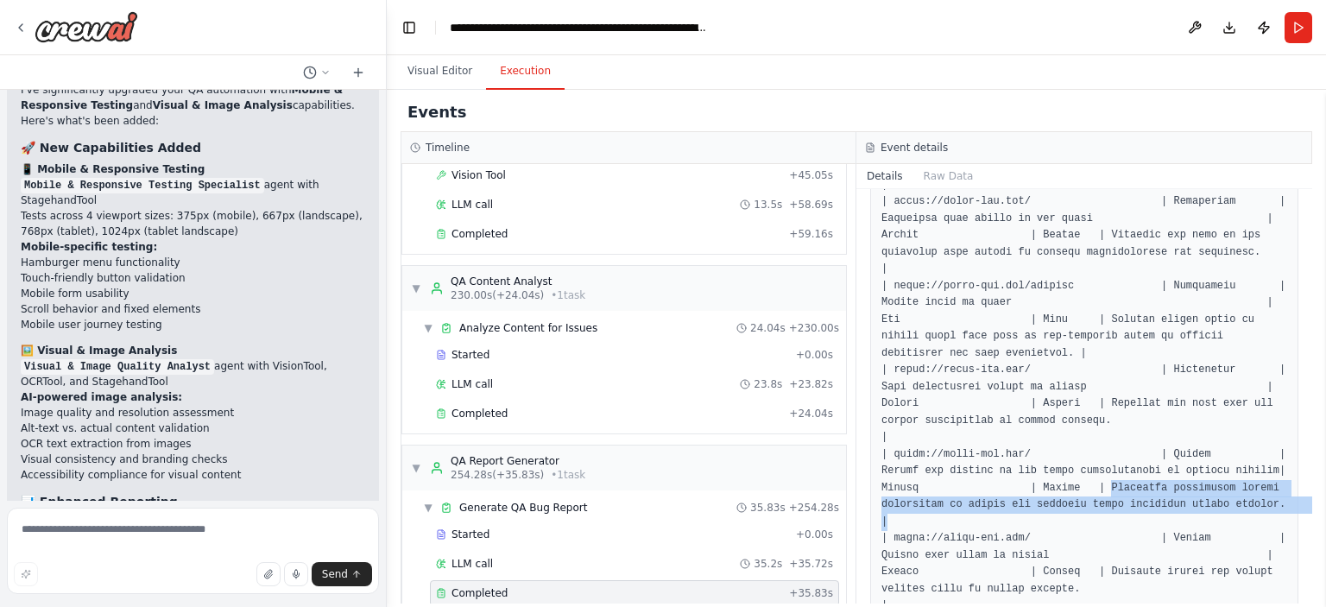
drag, startPoint x: 1095, startPoint y: 374, endPoint x: 1205, endPoint y: 398, distance: 113.1
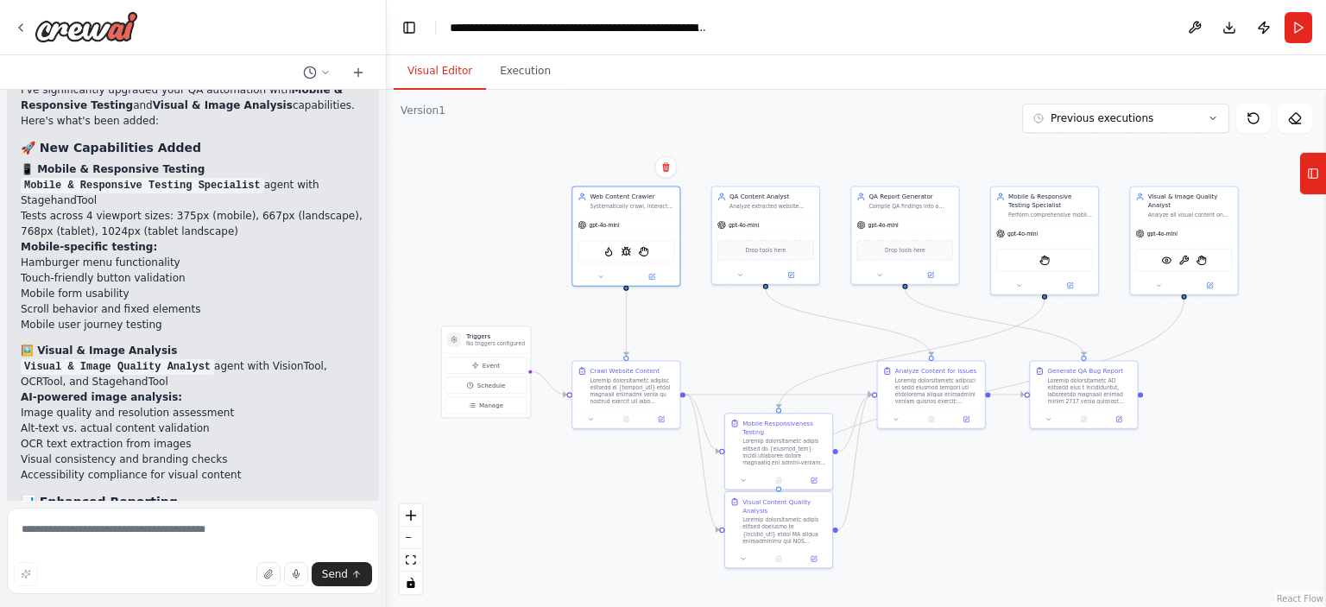
click at [432, 85] on button "Visual Editor" at bounding box center [440, 72] width 92 height 36
click at [813, 478] on button at bounding box center [818, 478] width 30 height 10
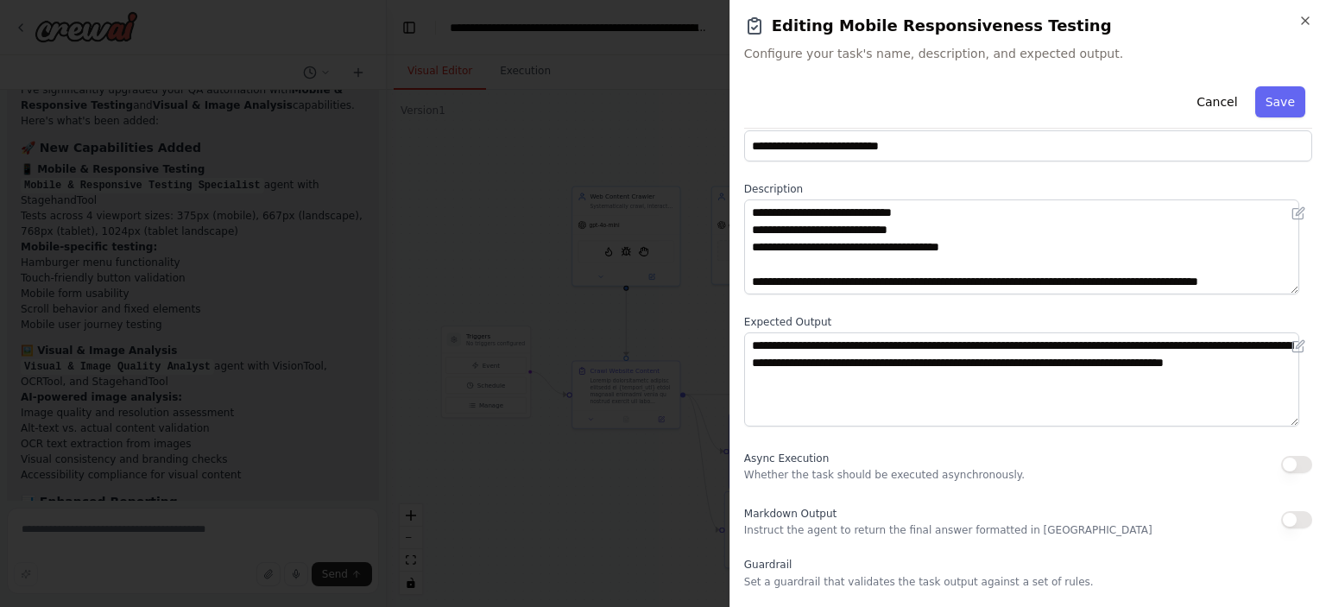
scroll to position [570, 0]
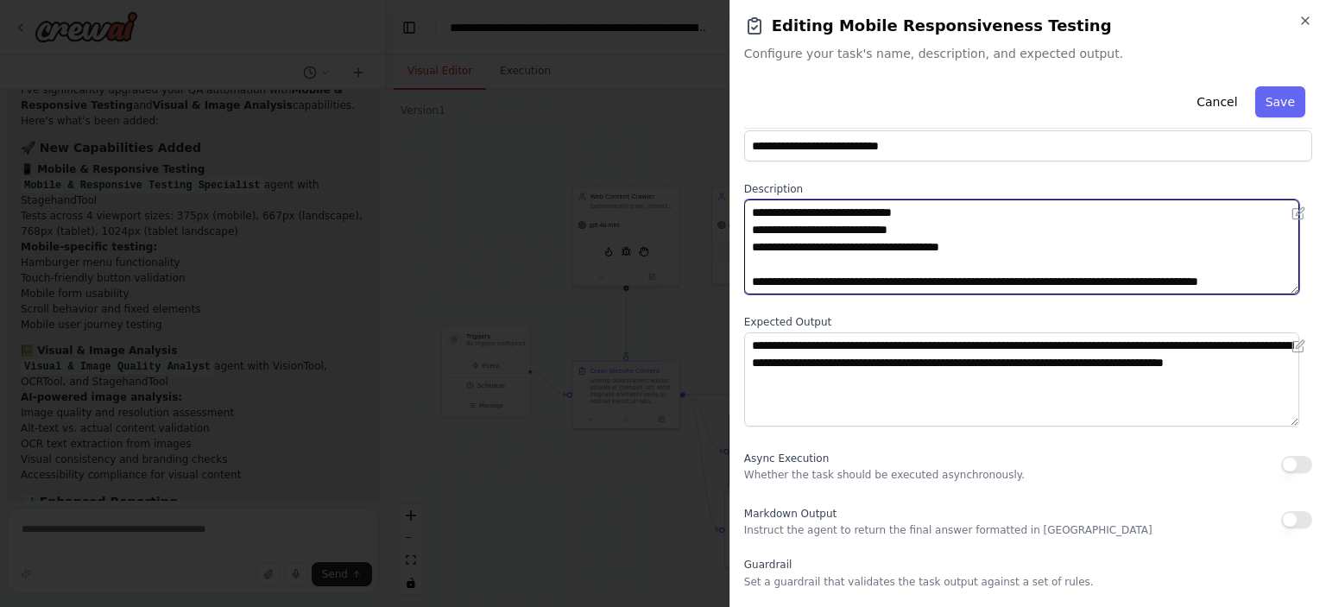
click at [811, 281] on textarea at bounding box center [1021, 246] width 555 height 95
click at [775, 243] on textarea at bounding box center [1021, 246] width 555 height 95
type textarea "**********"
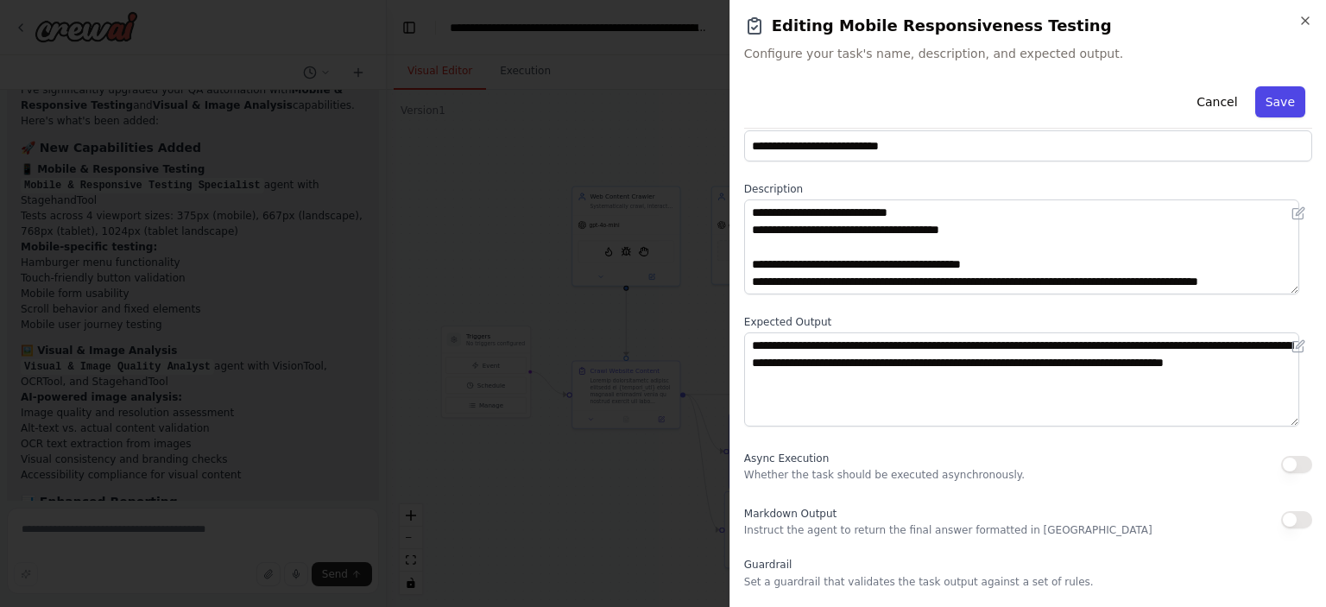
click at [1263, 99] on button "Save" at bounding box center [1281, 101] width 50 height 31
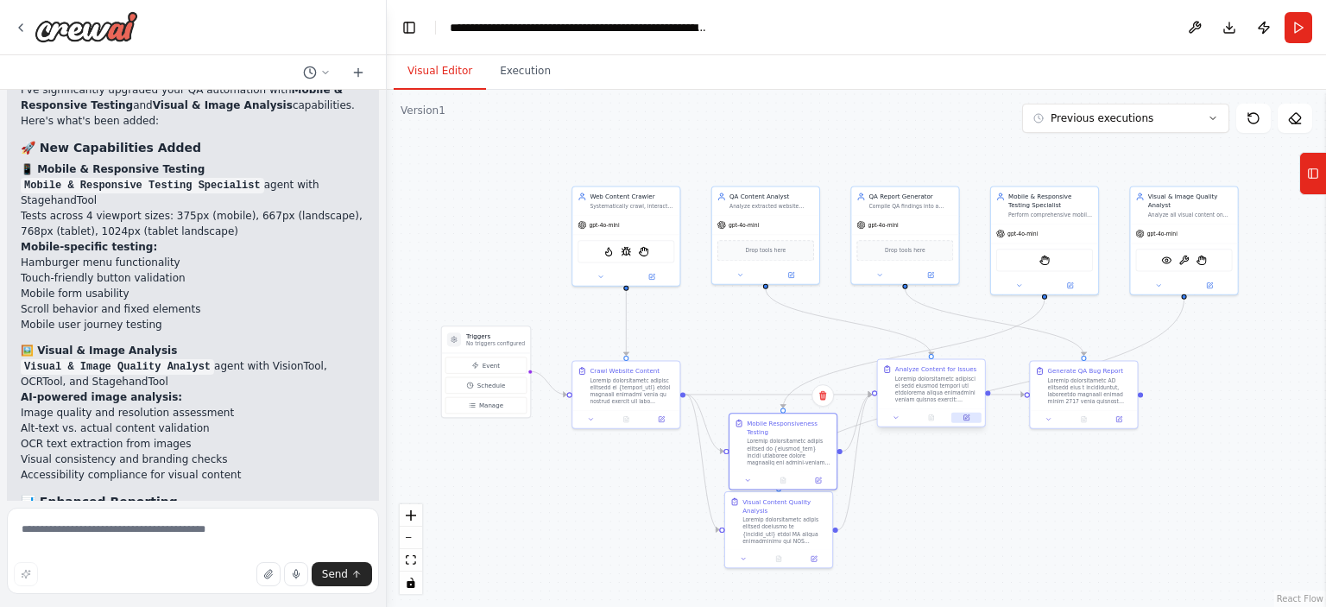
click at [964, 418] on icon at bounding box center [966, 417] width 7 height 7
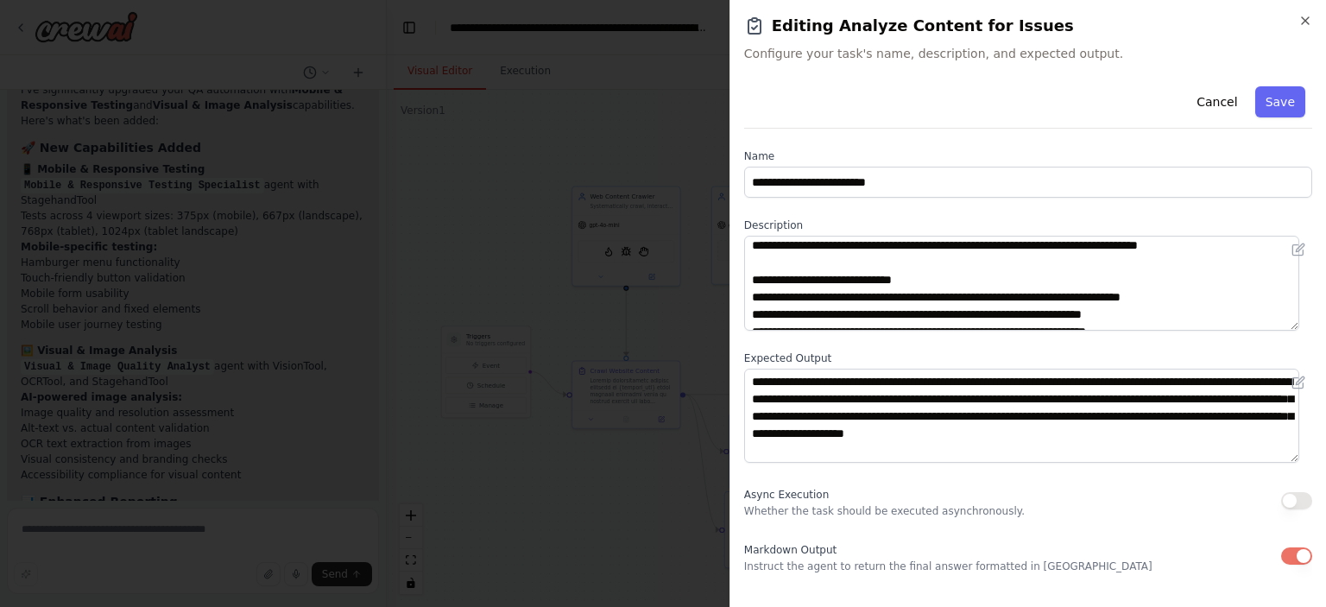
scroll to position [138, 0]
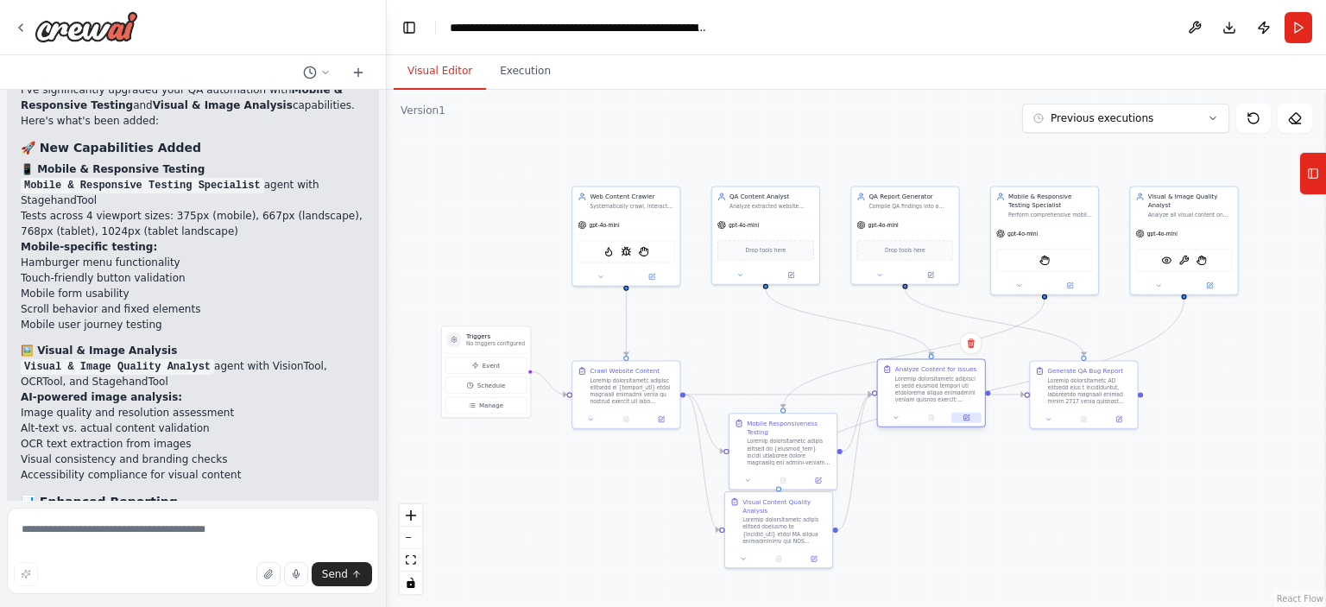
click at [965, 413] on button at bounding box center [967, 418] width 30 height 10
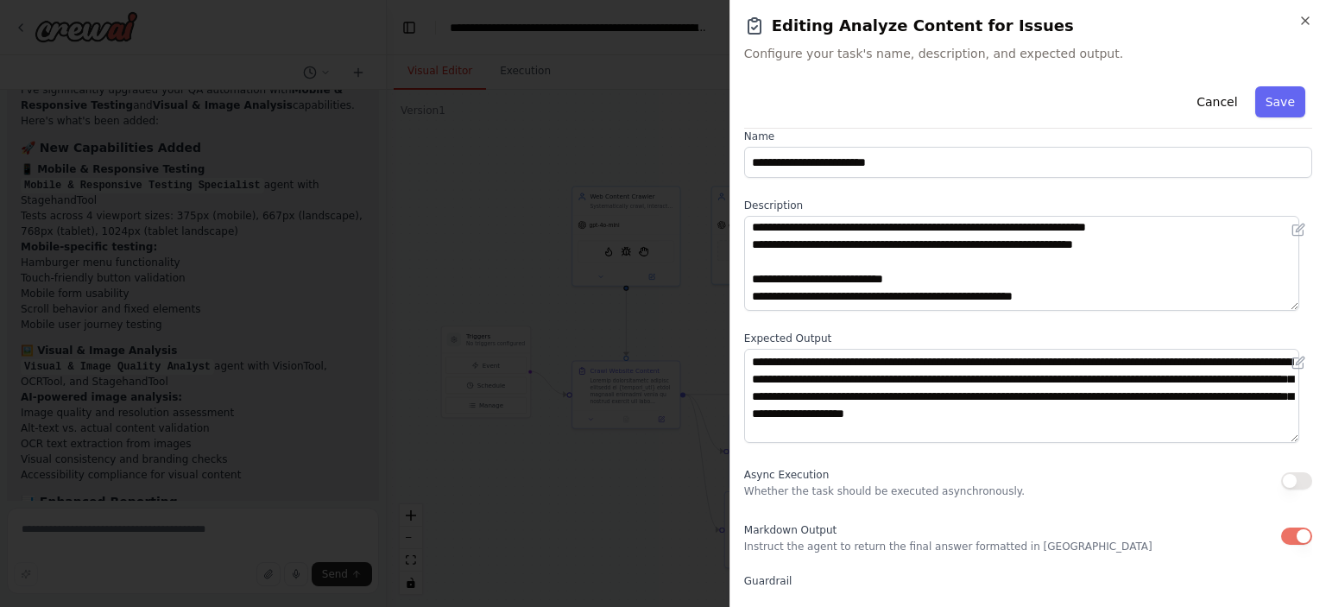
scroll to position [190, 0]
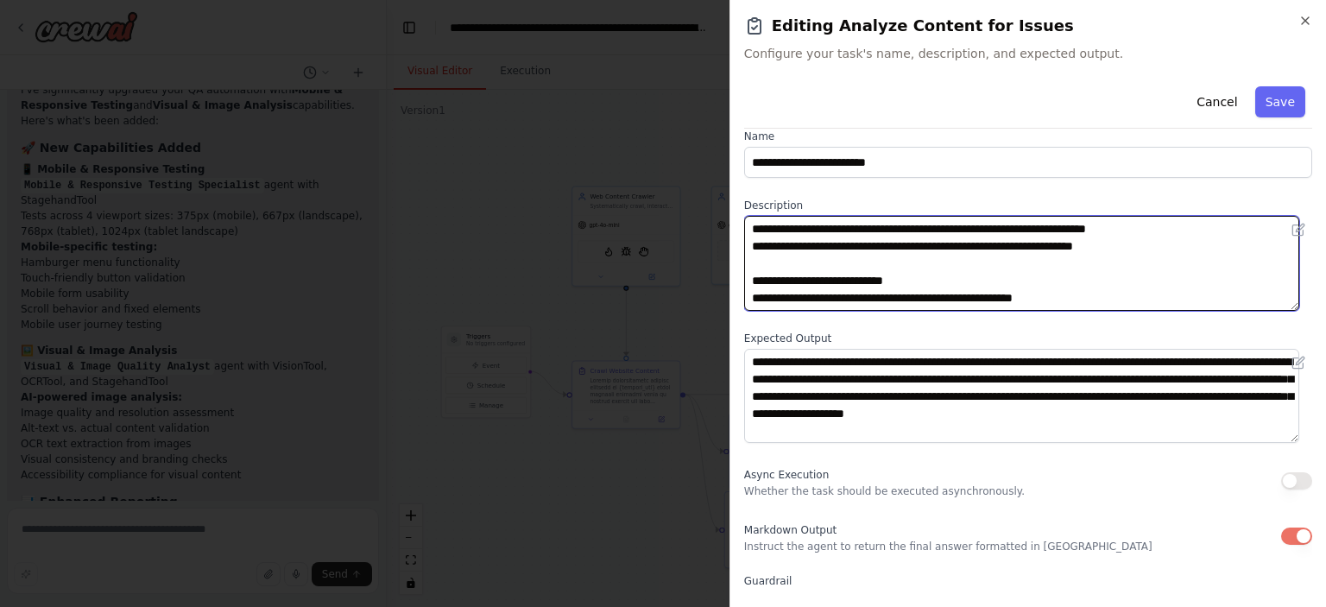
click at [1142, 281] on textarea at bounding box center [1021, 263] width 555 height 95
drag, startPoint x: 769, startPoint y: 282, endPoint x: 748, endPoint y: 282, distance: 20.7
click at [748, 282] on textarea at bounding box center [1021, 263] width 555 height 95
click at [753, 293] on textarea at bounding box center [1021, 263] width 555 height 95
paste textarea "****"
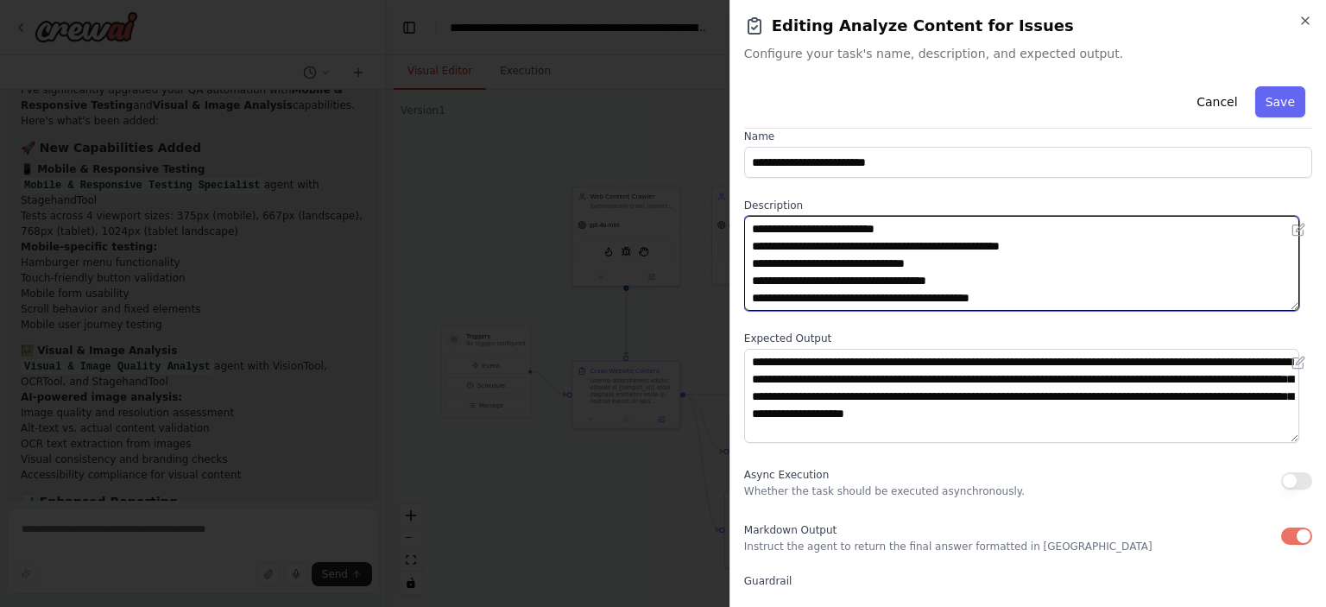
scroll to position [449, 0]
drag, startPoint x: 787, startPoint y: 300, endPoint x: 765, endPoint y: 302, distance: 21.7
click at [765, 302] on textarea at bounding box center [1021, 263] width 555 height 95
click at [991, 297] on textarea at bounding box center [1021, 263] width 555 height 95
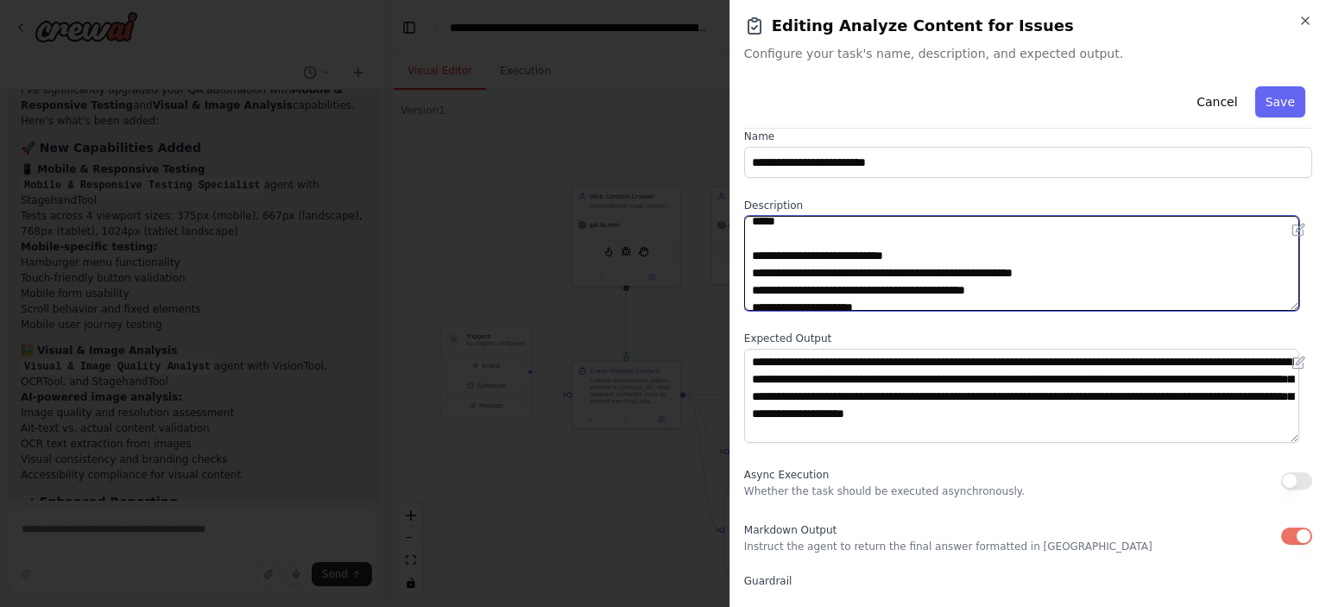
scroll to position [201, 0]
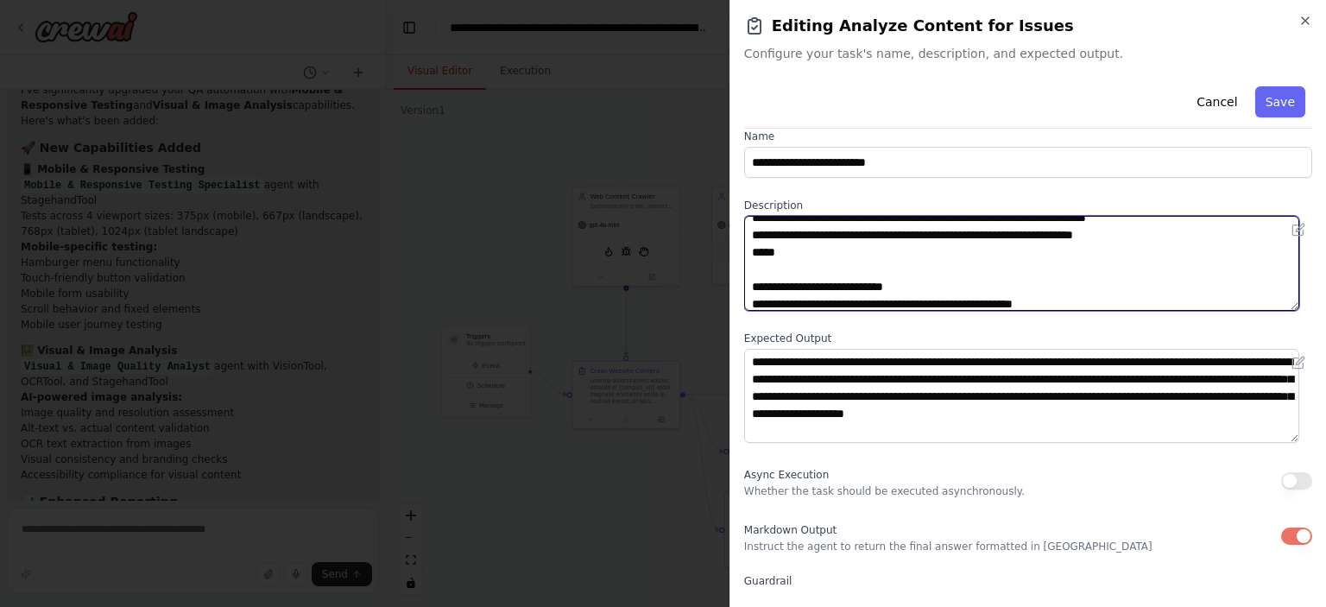
drag, startPoint x: 778, startPoint y: 282, endPoint x: 739, endPoint y: 282, distance: 38.9
click at [739, 282] on div "**********" at bounding box center [1028, 303] width 597 height 607
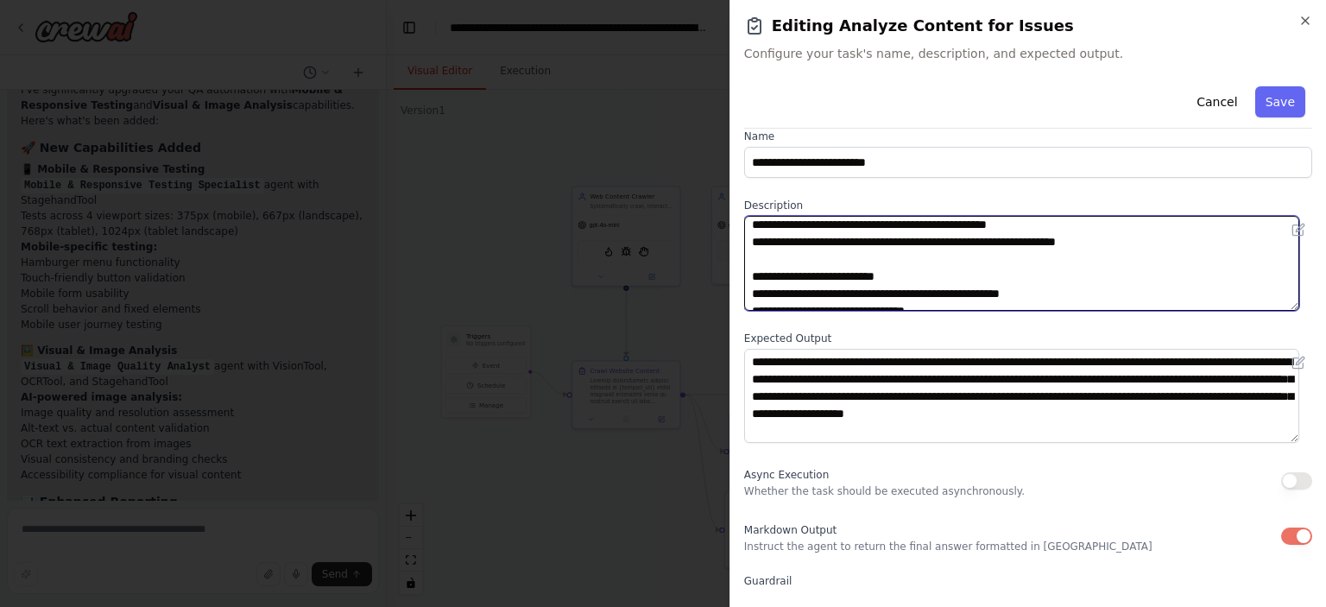
scroll to position [368, 0]
click at [1136, 275] on textarea at bounding box center [1021, 263] width 555 height 95
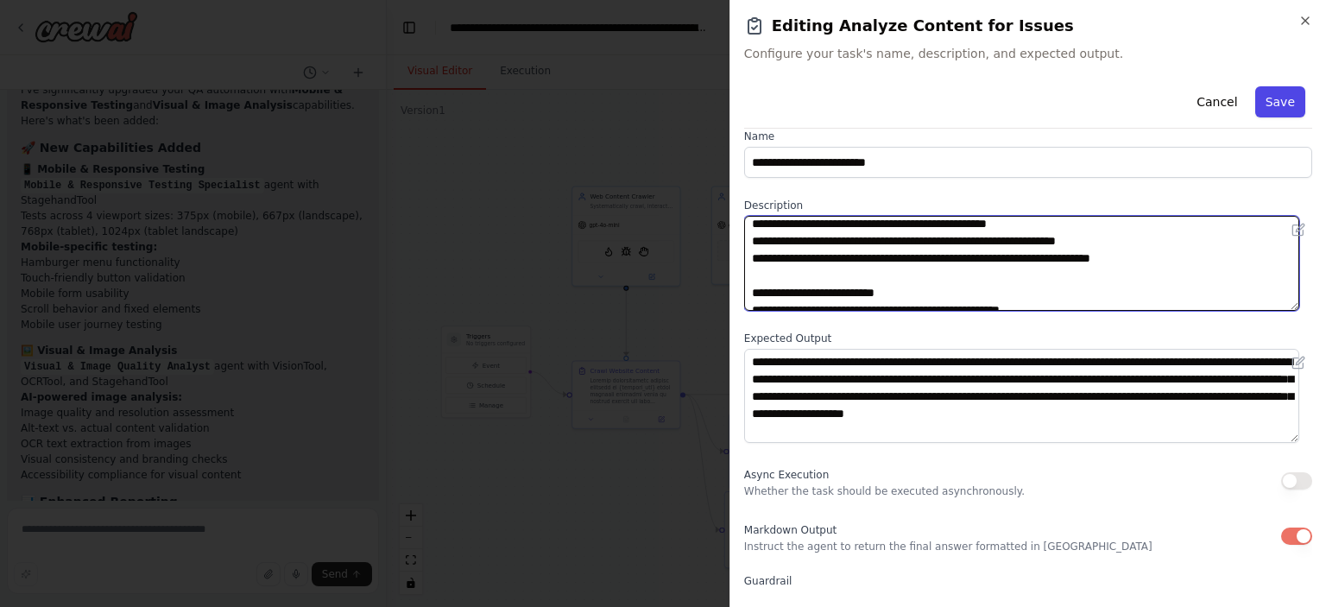
type textarea "**********"
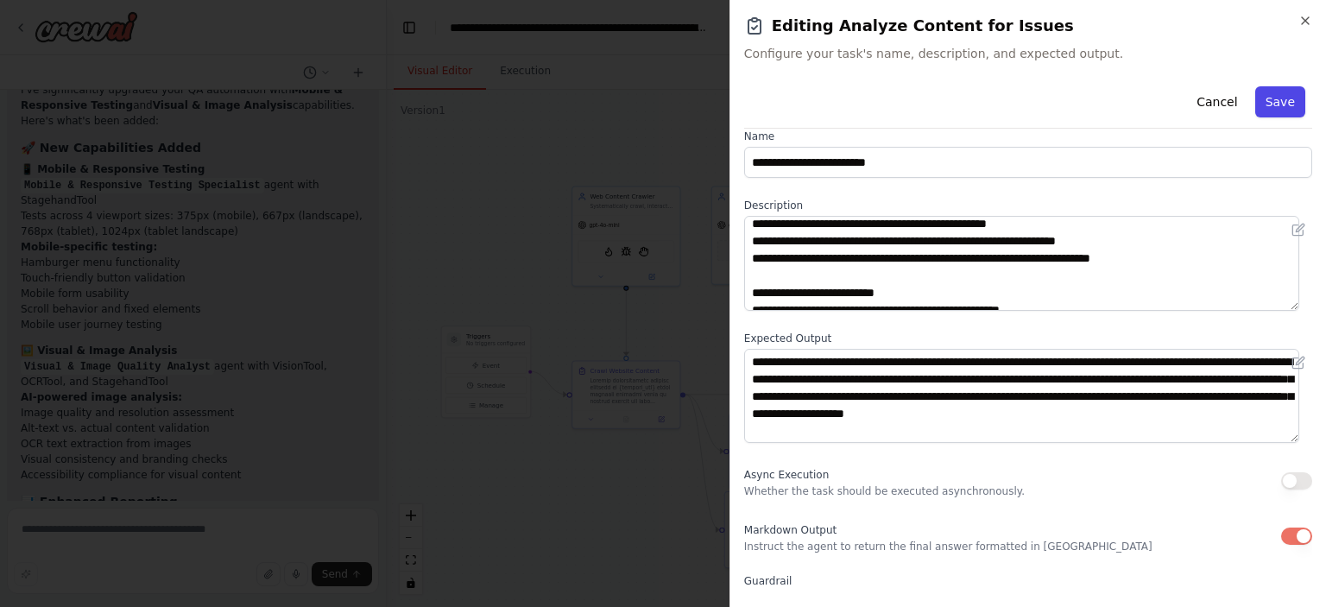
click at [1260, 107] on button "Save" at bounding box center [1281, 101] width 50 height 31
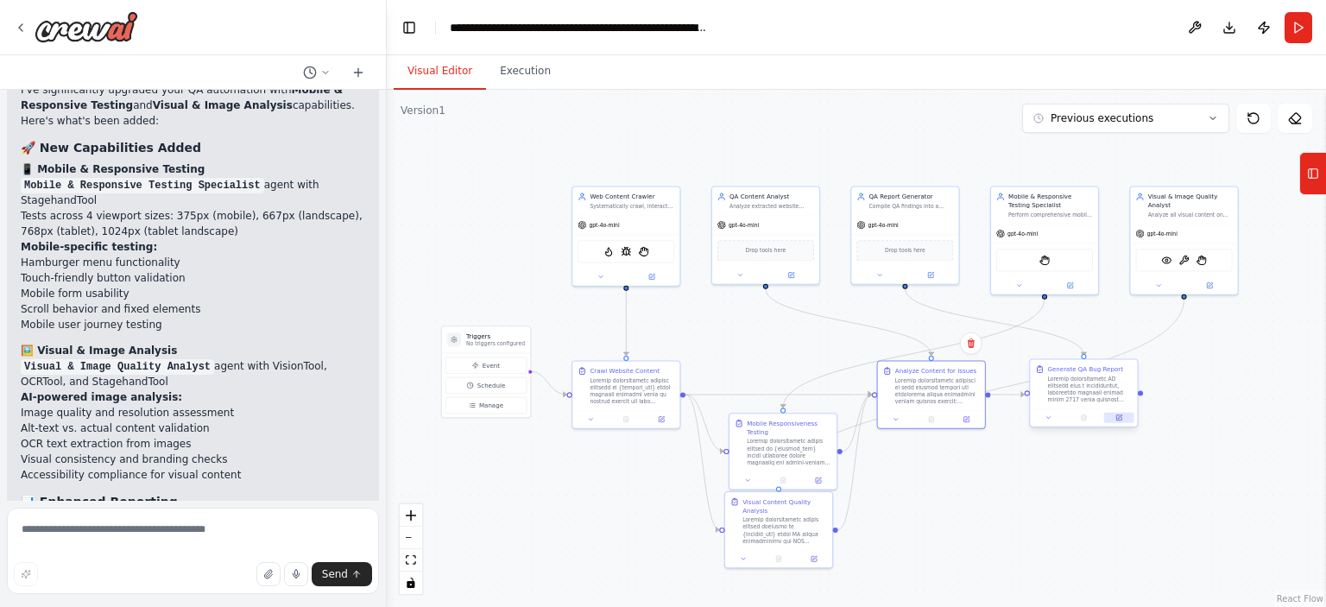
click at [1113, 413] on button at bounding box center [1119, 418] width 30 height 10
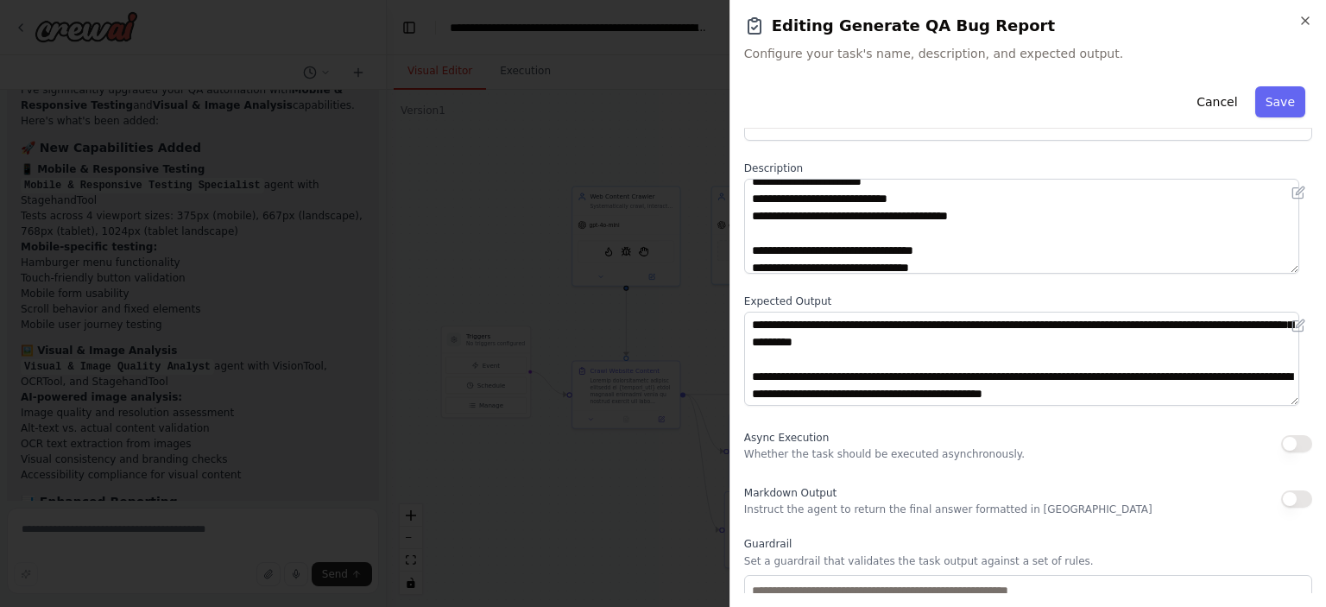
scroll to position [166, 0]
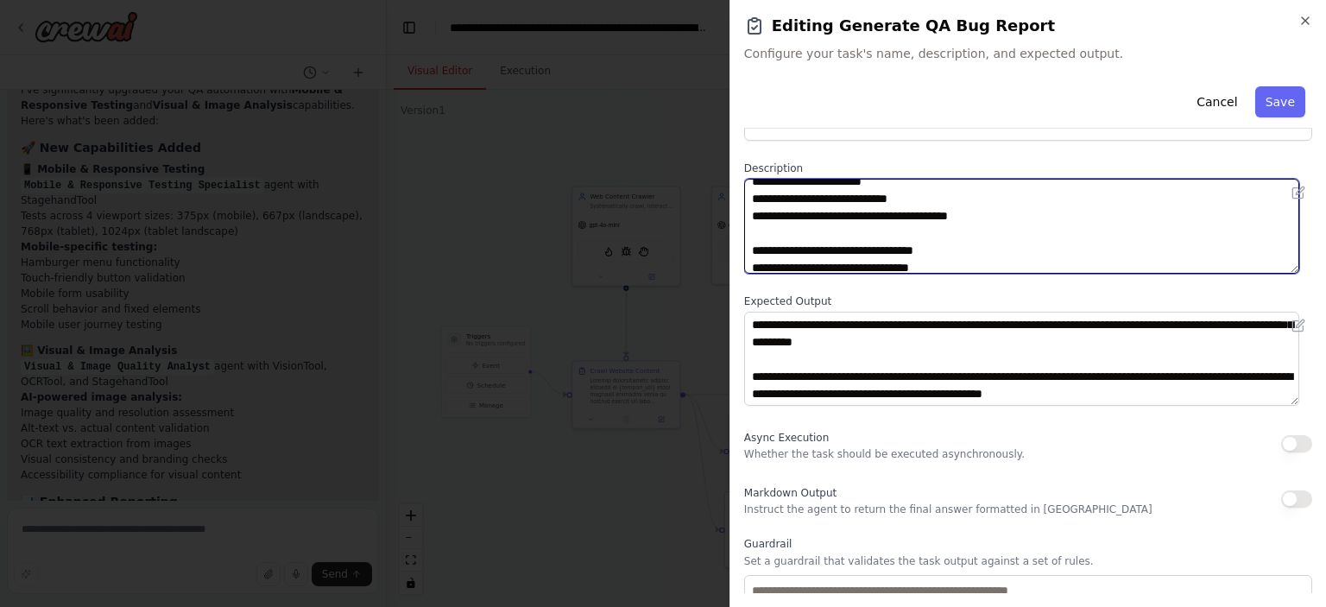
click at [1009, 237] on textarea at bounding box center [1021, 226] width 555 height 95
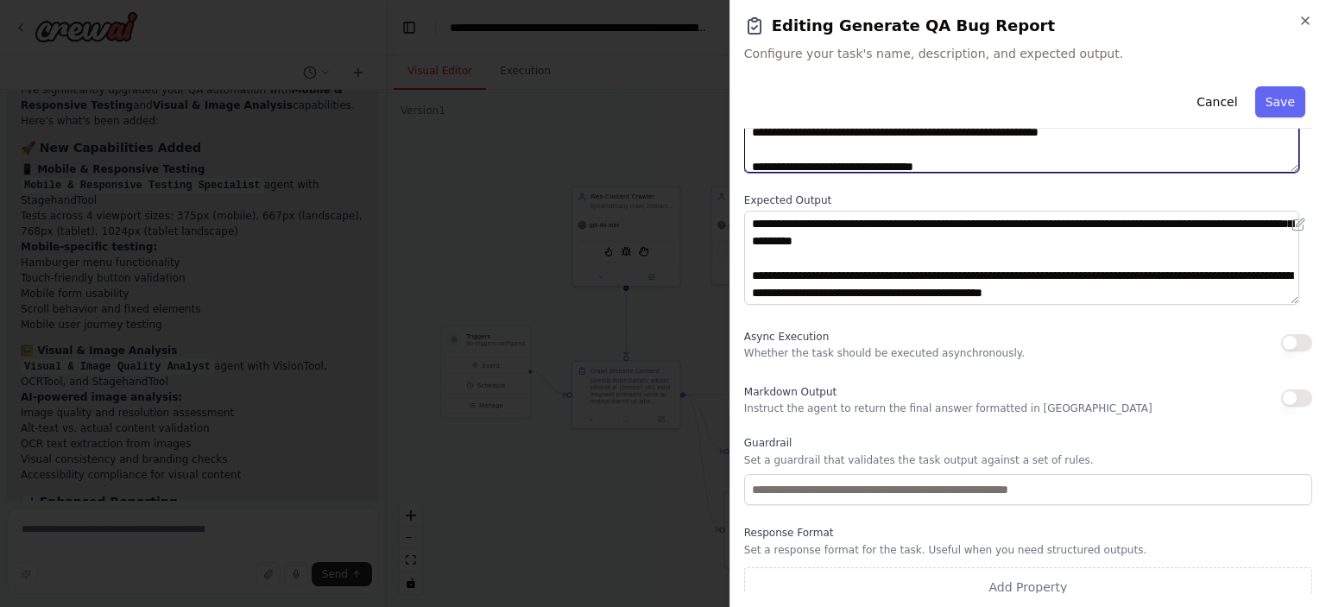
scroll to position [162, 0]
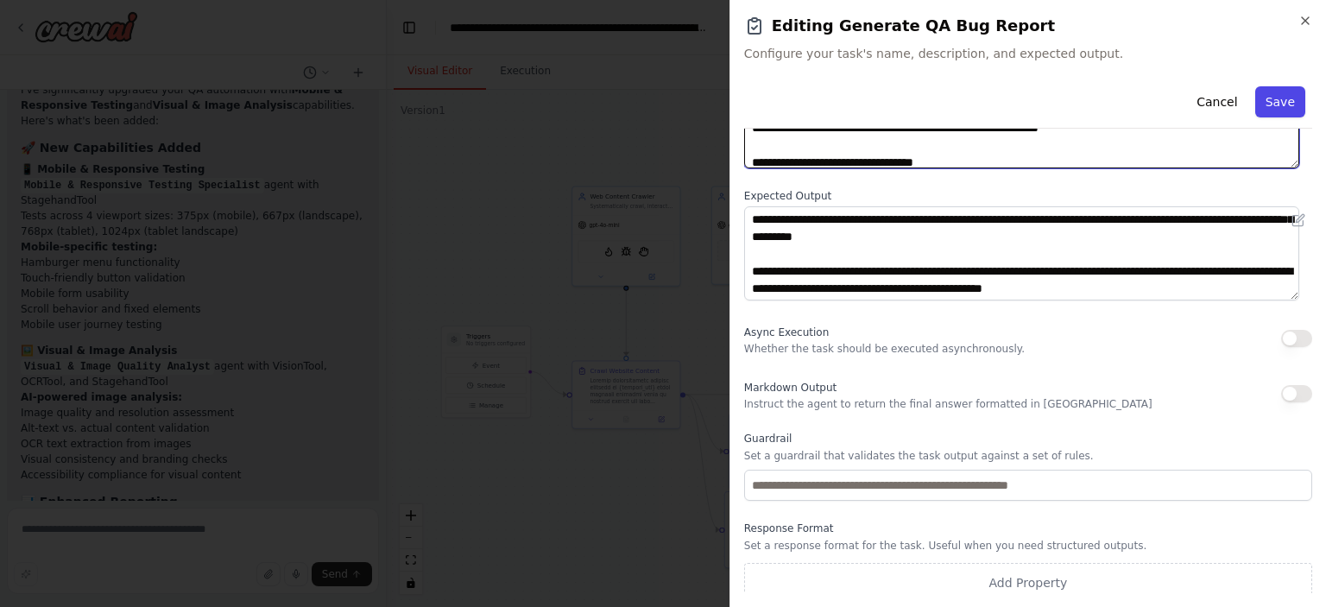
type textarea "**********"
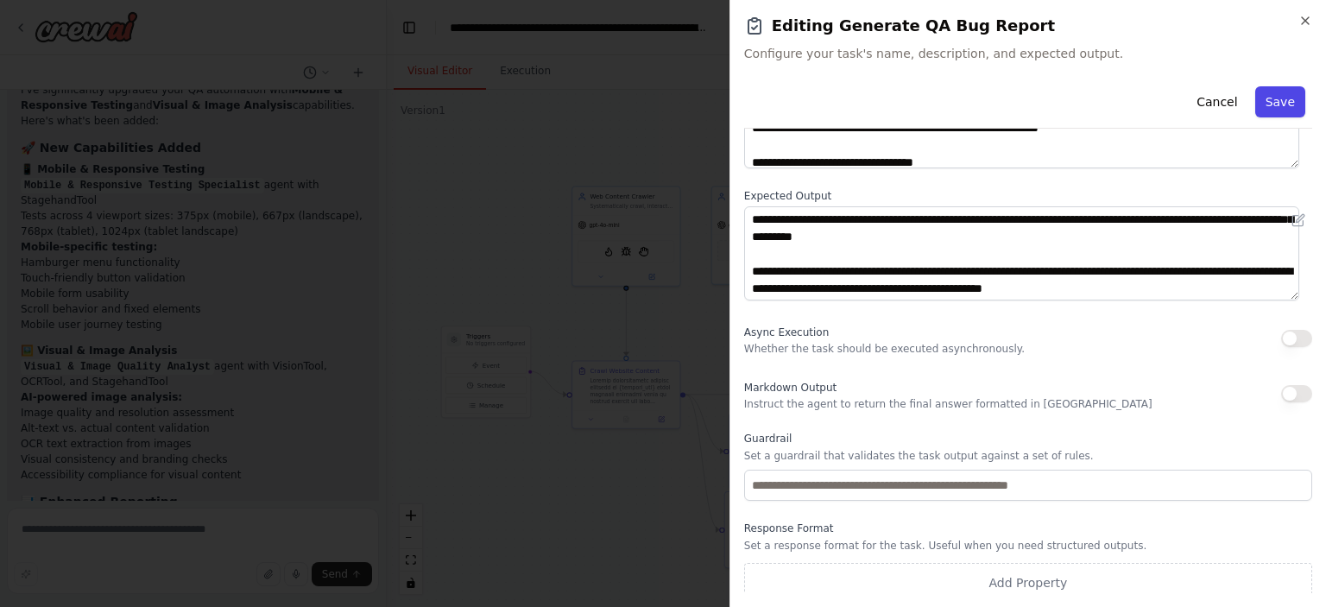
click at [1273, 109] on button "Save" at bounding box center [1281, 101] width 50 height 31
